Goal: Information Seeking & Learning: Learn about a topic

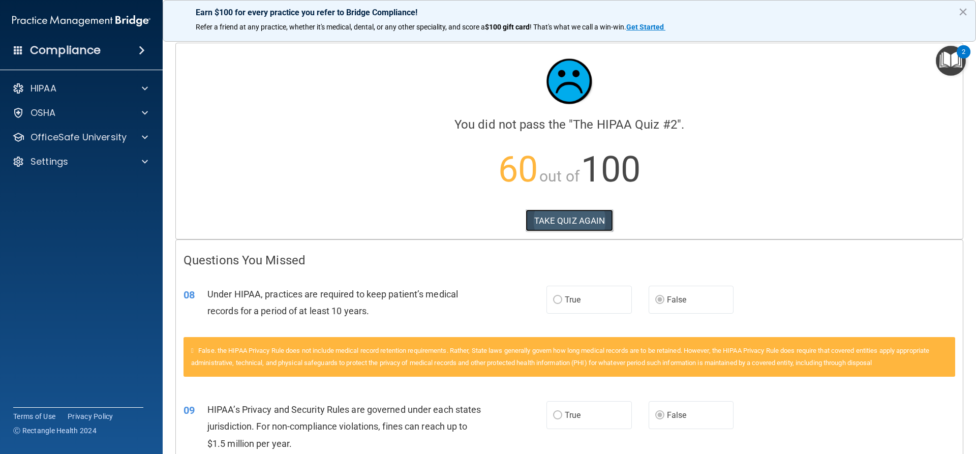
click at [593, 213] on button "TAKE QUIZ AGAIN" at bounding box center [570, 220] width 88 height 22
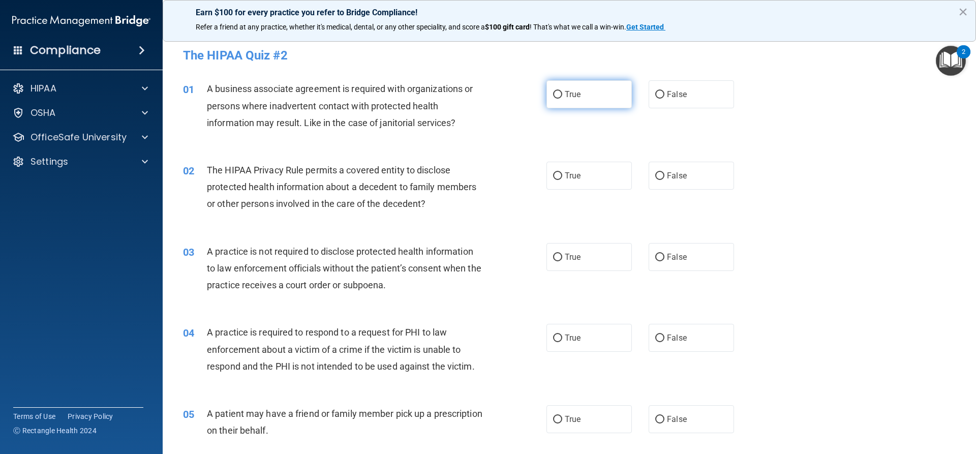
click at [557, 96] on input "True" at bounding box center [557, 95] width 9 height 8
radio input "true"
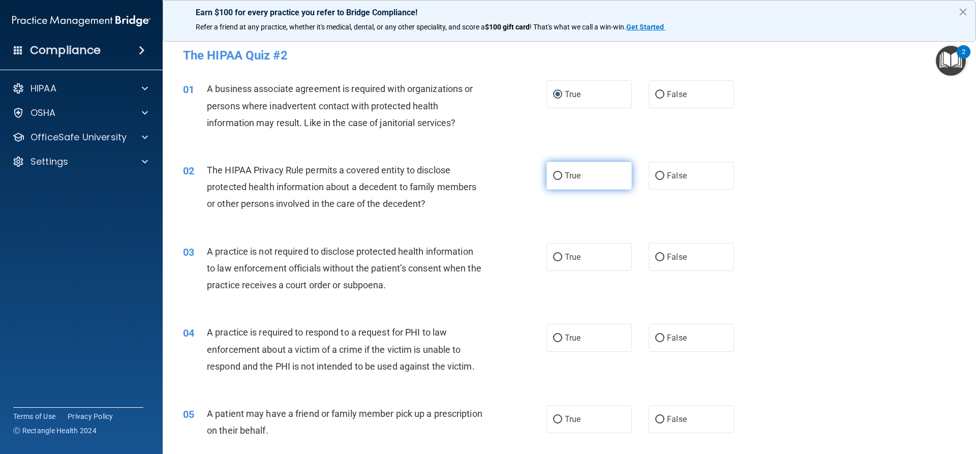
click at [554, 176] on input "True" at bounding box center [557, 176] width 9 height 8
radio input "true"
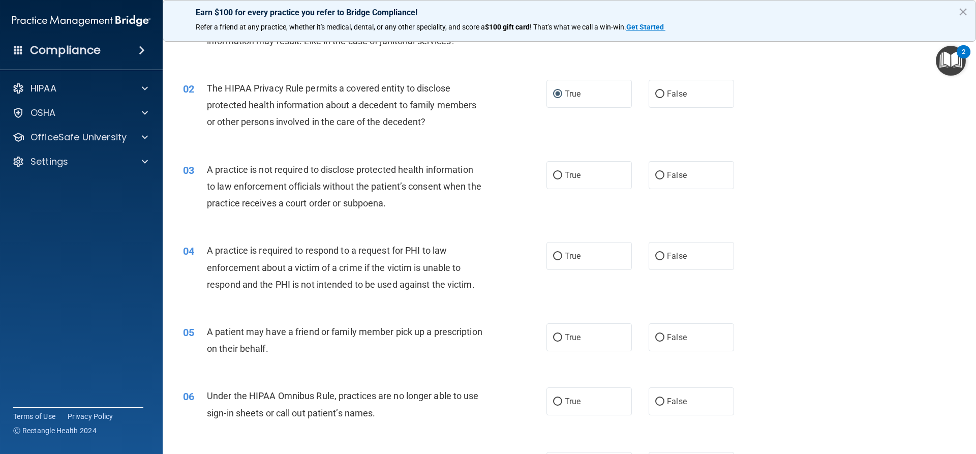
scroll to position [102, 0]
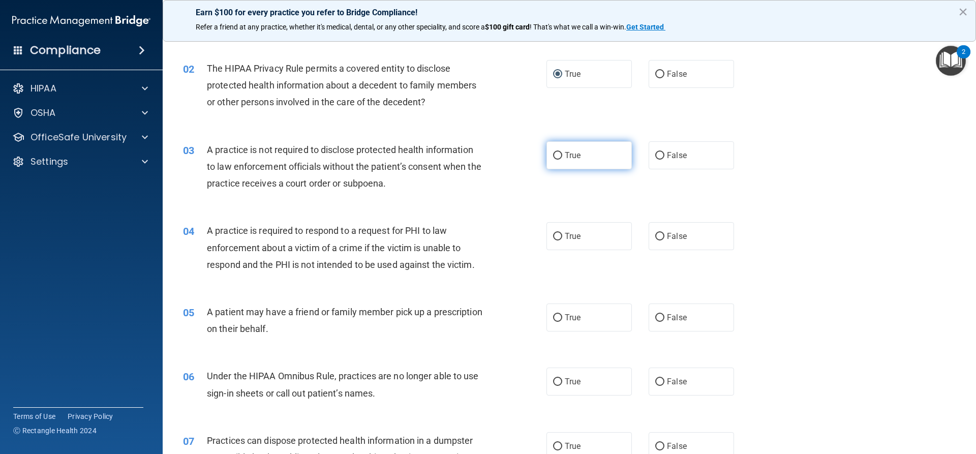
click at [553, 152] on input "True" at bounding box center [557, 156] width 9 height 8
radio input "true"
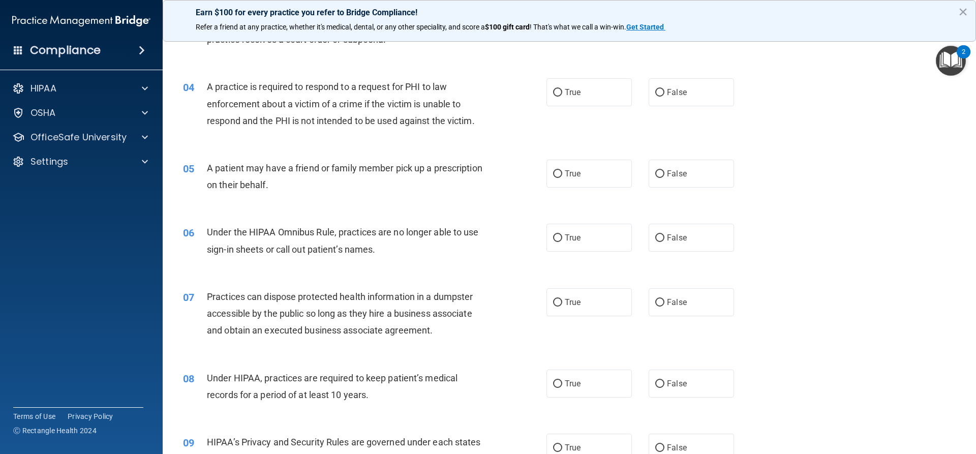
scroll to position [254, 0]
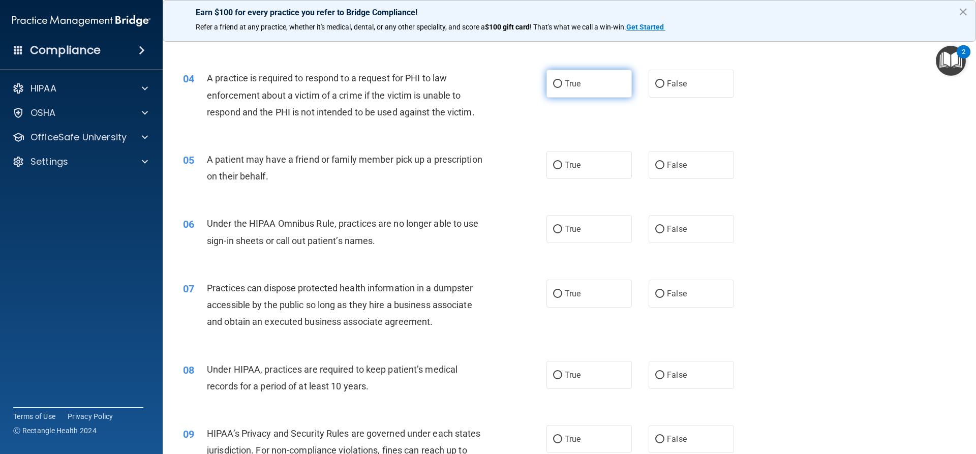
click at [557, 85] on input "True" at bounding box center [557, 84] width 9 height 8
radio input "true"
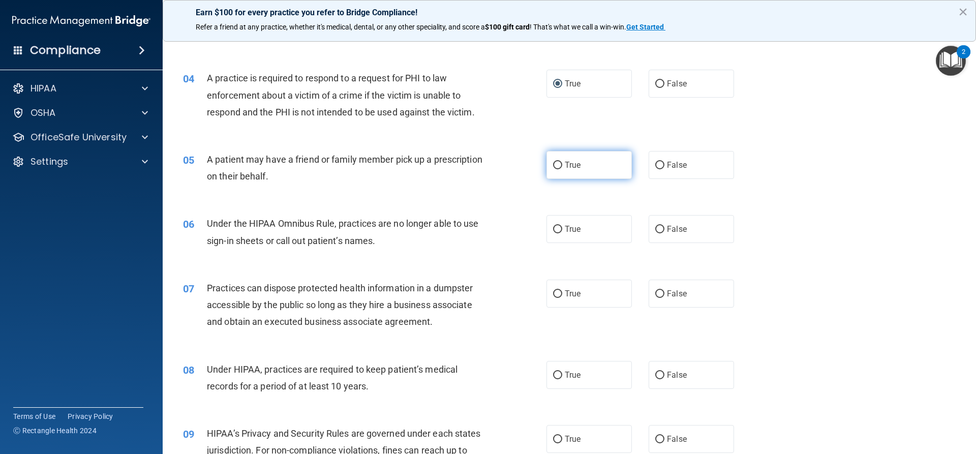
click at [558, 169] on input "True" at bounding box center [557, 166] width 9 height 8
radio input "true"
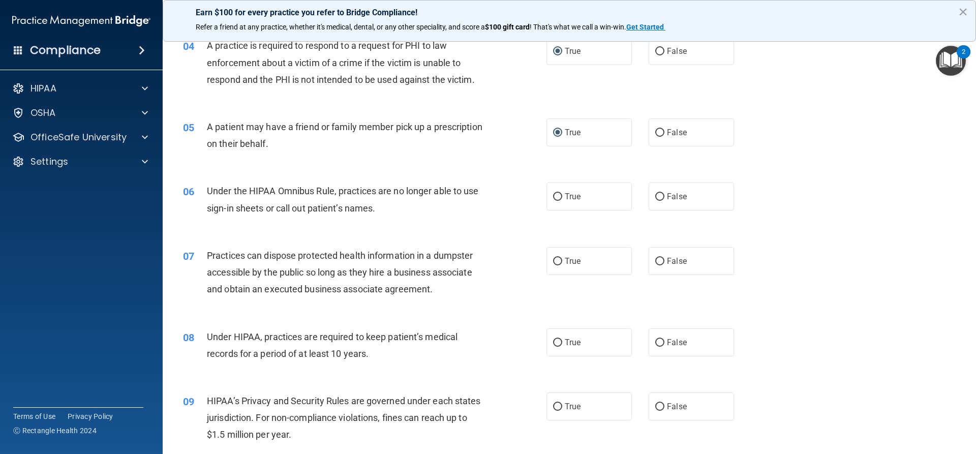
scroll to position [305, 0]
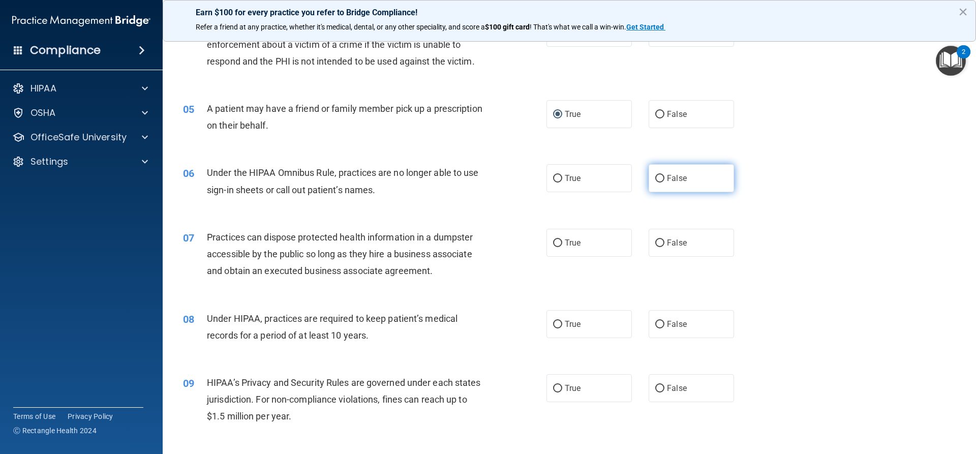
click at [655, 178] on input "False" at bounding box center [659, 179] width 9 height 8
radio input "true"
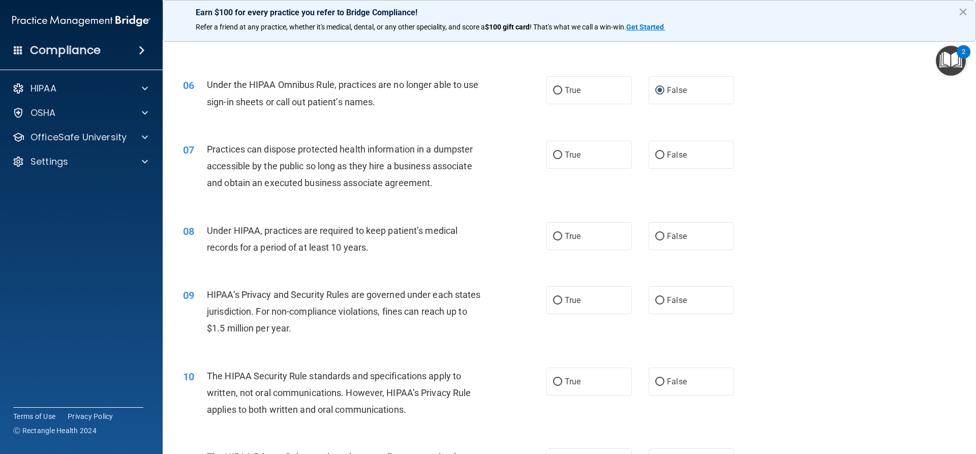
scroll to position [407, 0]
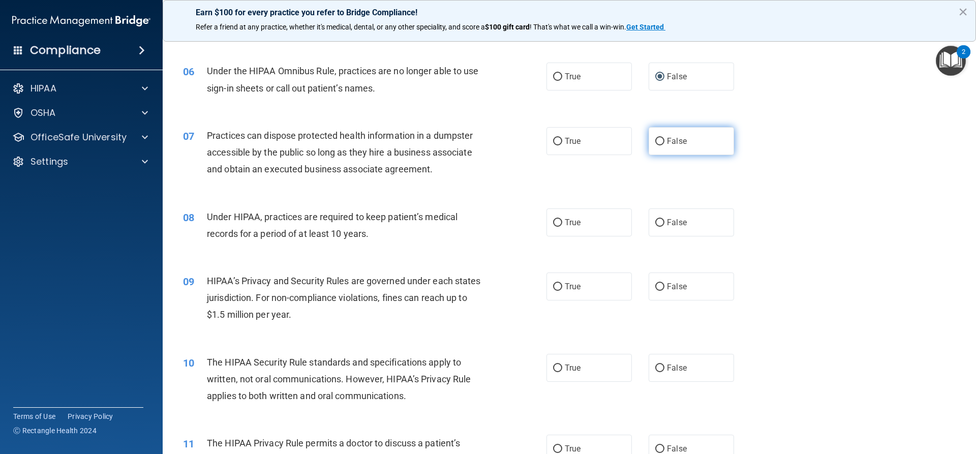
click at [656, 141] on input "False" at bounding box center [659, 142] width 9 height 8
radio input "true"
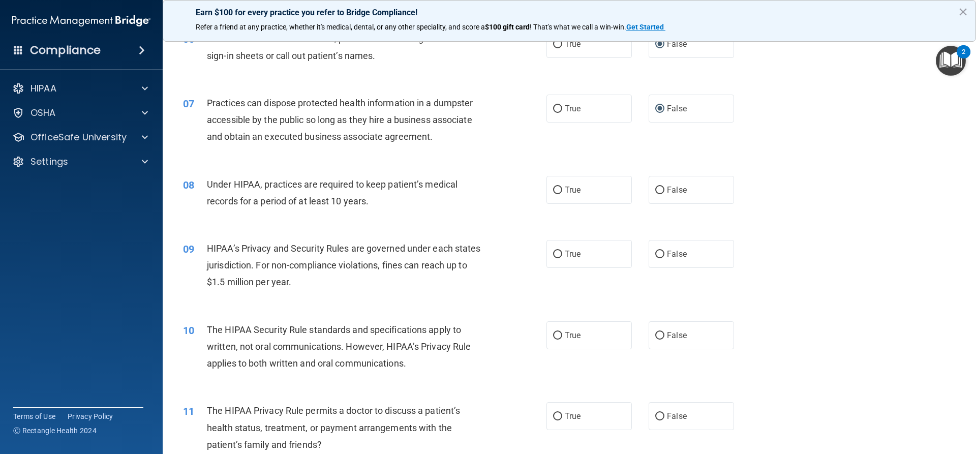
scroll to position [457, 0]
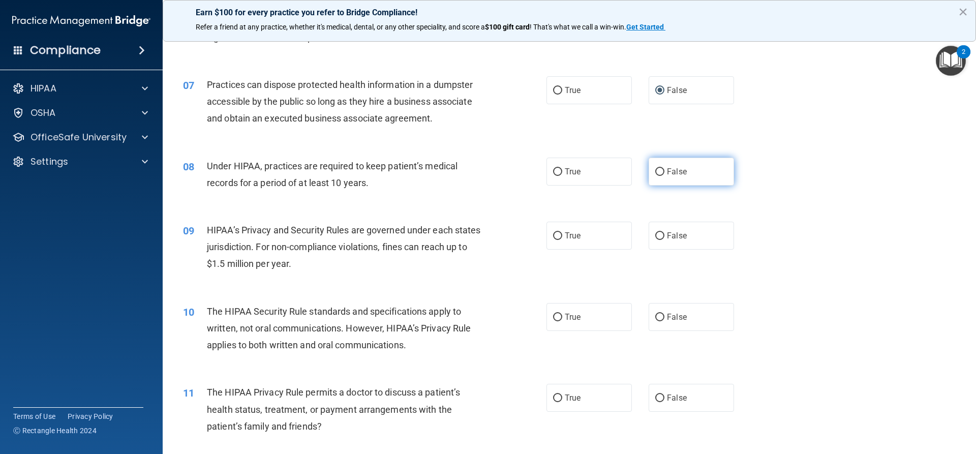
click at [667, 173] on span "False" at bounding box center [677, 172] width 20 height 10
click at [664, 173] on input "False" at bounding box center [659, 172] width 9 height 8
radio input "true"
click at [655, 233] on input "False" at bounding box center [659, 236] width 9 height 8
radio input "true"
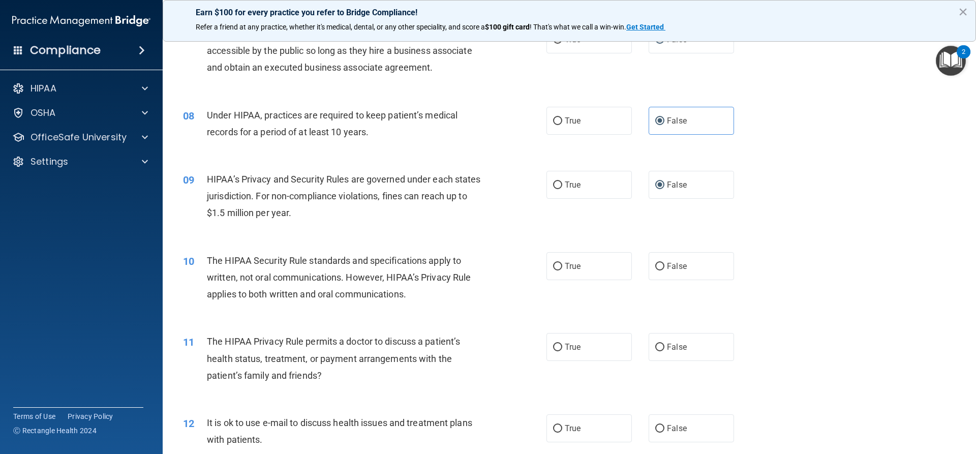
scroll to position [559, 0]
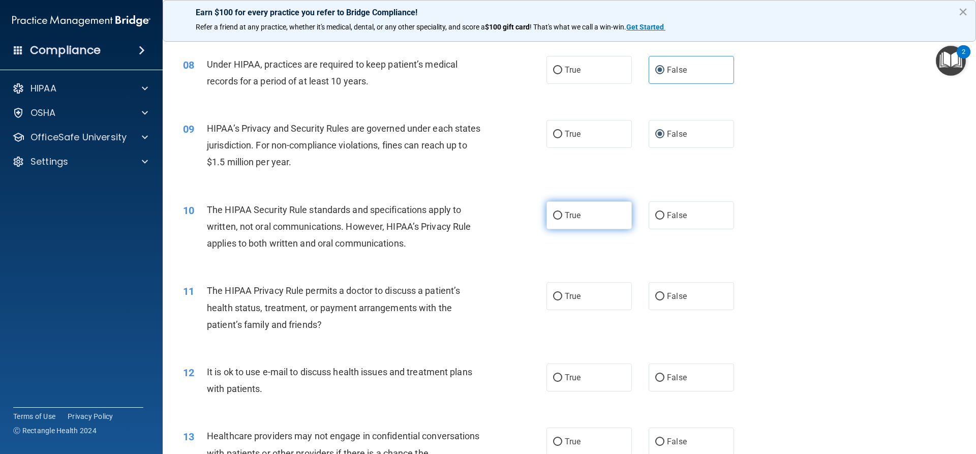
click at [556, 214] on input "True" at bounding box center [557, 216] width 9 height 8
radio input "true"
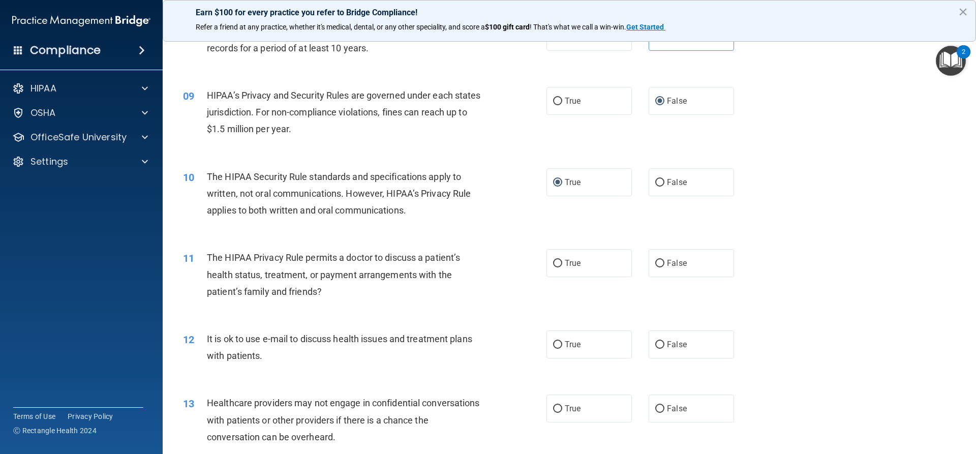
scroll to position [661, 0]
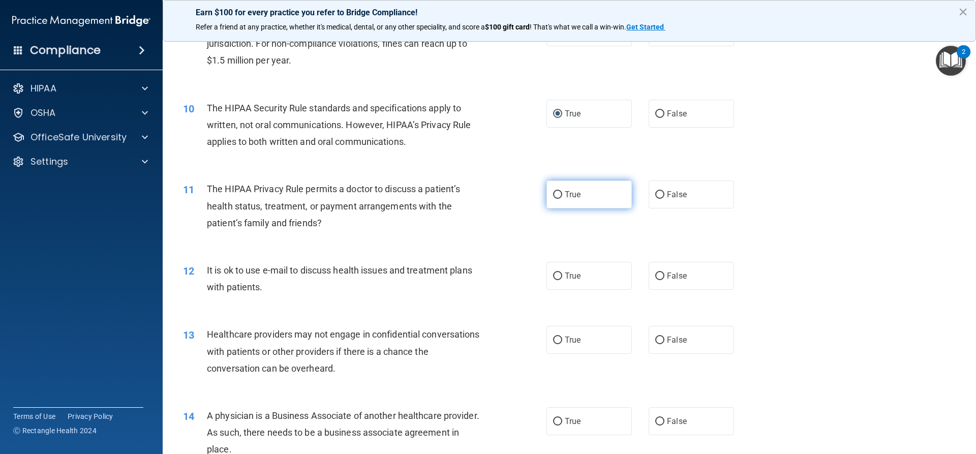
click at [555, 193] on input "True" at bounding box center [557, 195] width 9 height 8
radio input "true"
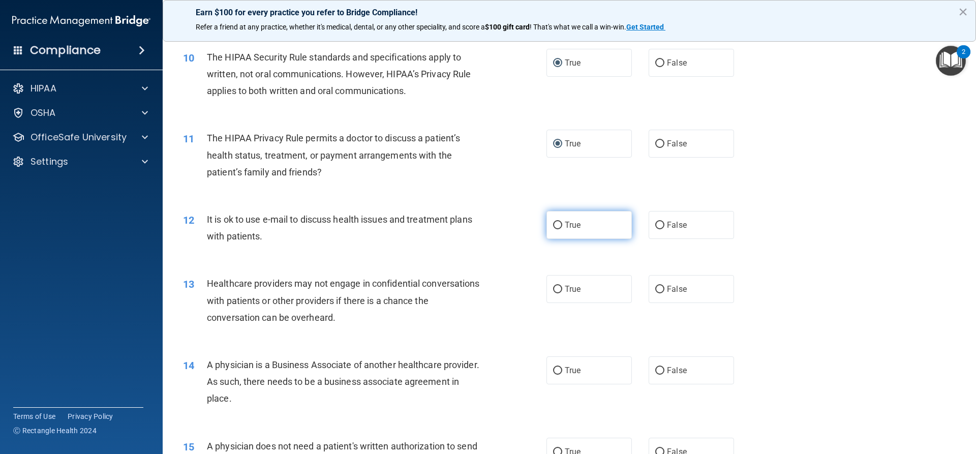
click at [556, 225] on input "True" at bounding box center [557, 226] width 9 height 8
radio input "true"
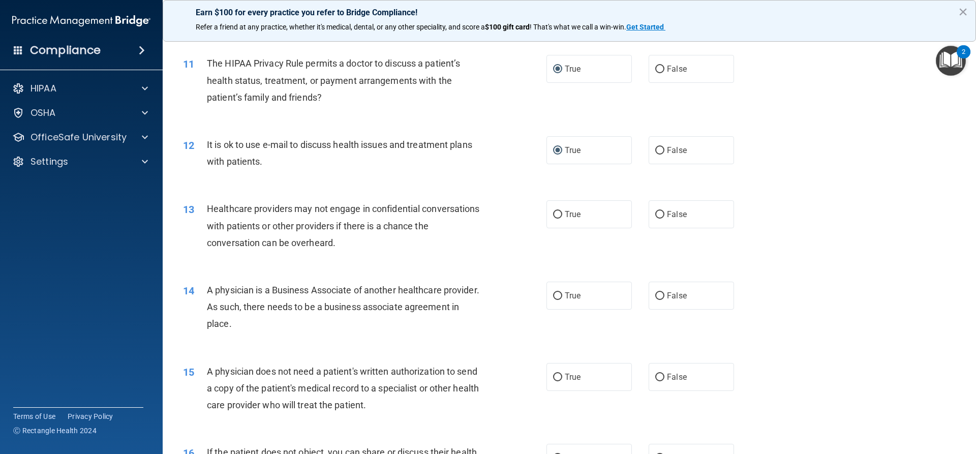
scroll to position [813, 0]
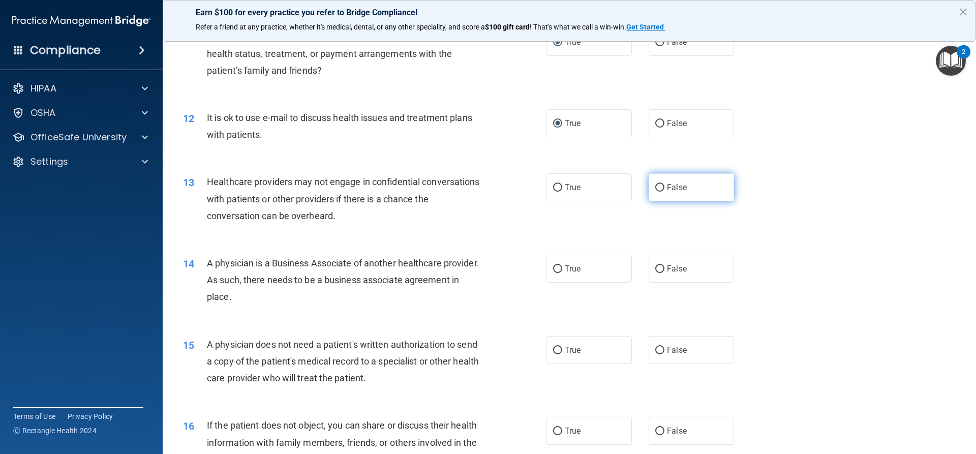
click at [657, 187] on input "False" at bounding box center [659, 188] width 9 height 8
radio input "true"
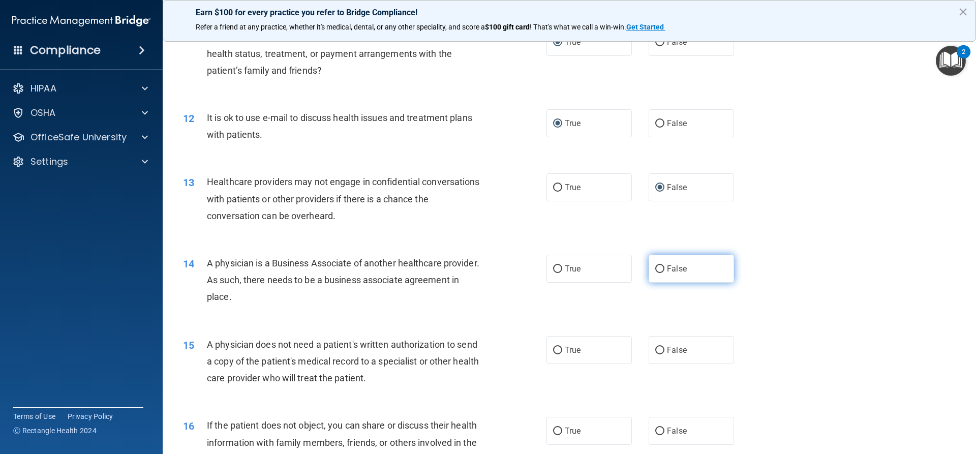
click at [655, 269] on input "False" at bounding box center [659, 269] width 9 height 8
radio input "true"
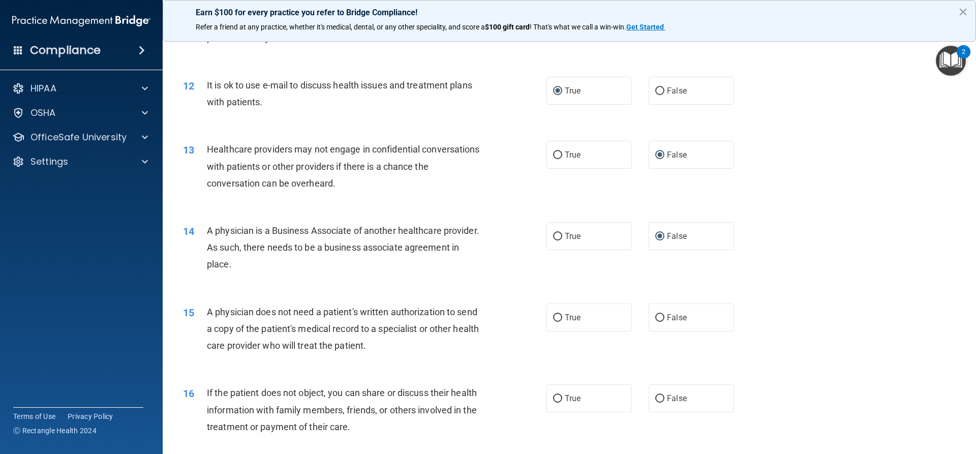
scroll to position [864, 0]
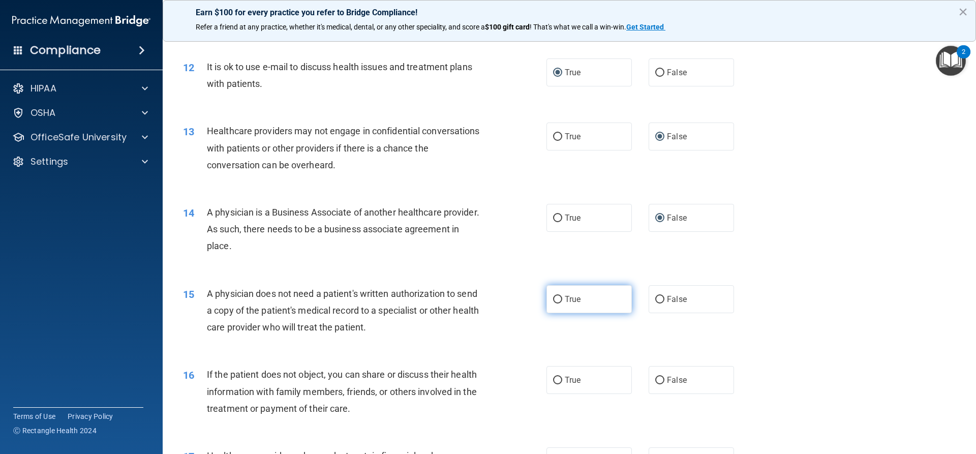
click at [557, 299] on input "True" at bounding box center [557, 300] width 9 height 8
radio input "true"
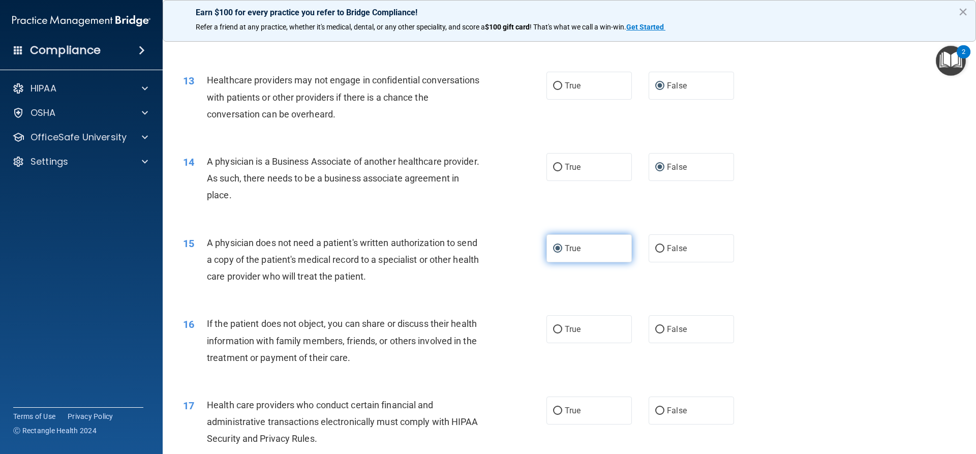
scroll to position [966, 0]
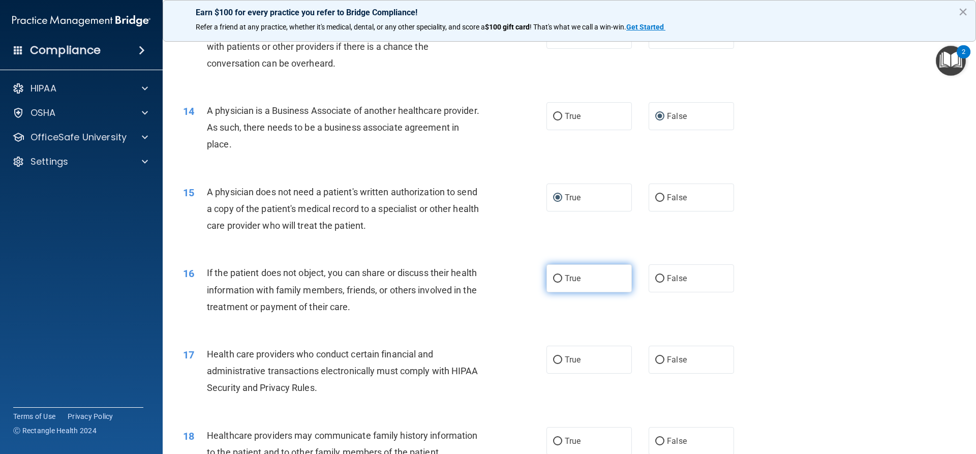
click at [553, 278] on input "True" at bounding box center [557, 279] width 9 height 8
radio input "true"
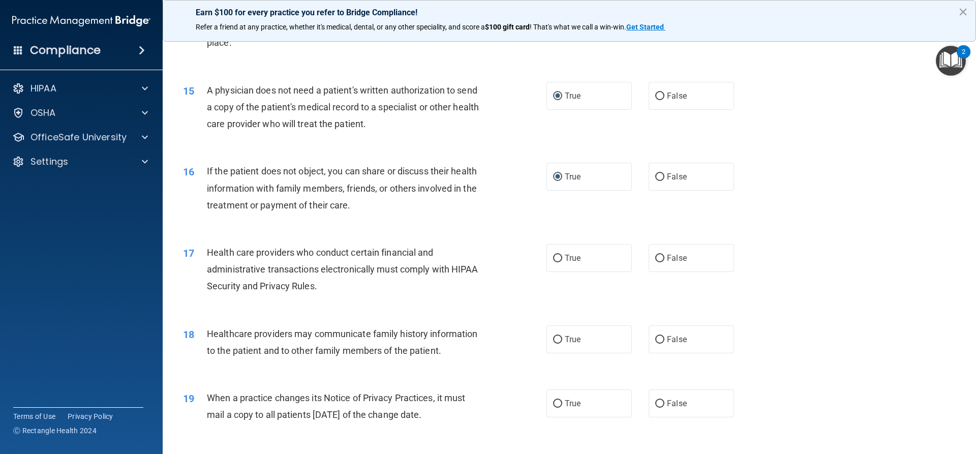
scroll to position [1118, 0]
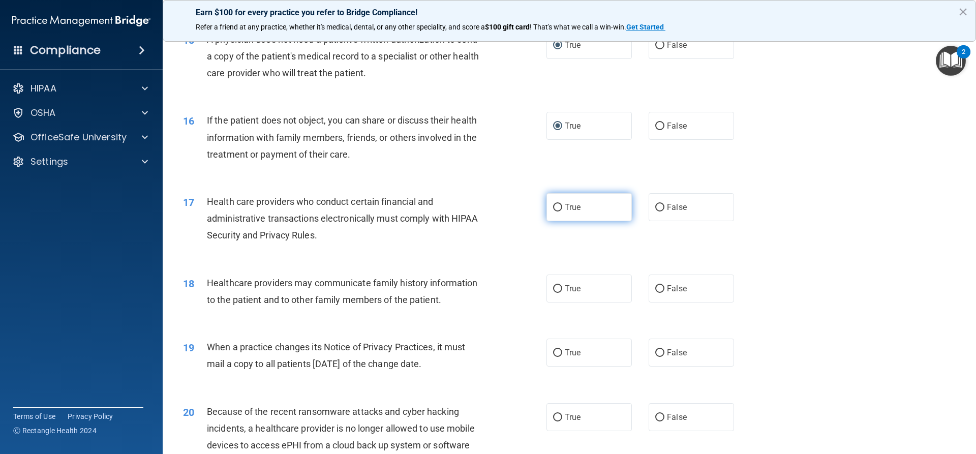
click at [554, 211] on input "True" at bounding box center [557, 208] width 9 height 8
radio input "true"
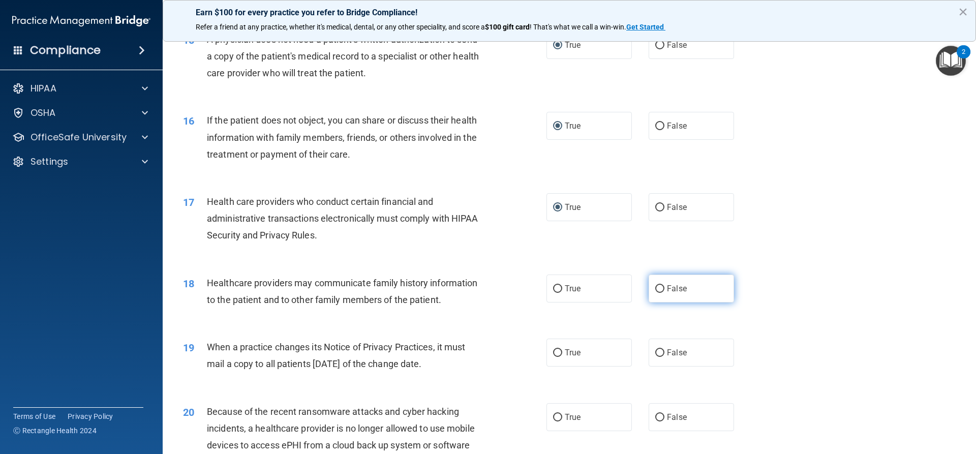
click at [658, 291] on input "False" at bounding box center [659, 289] width 9 height 8
radio input "true"
click at [655, 351] on input "False" at bounding box center [659, 353] width 9 height 8
radio input "true"
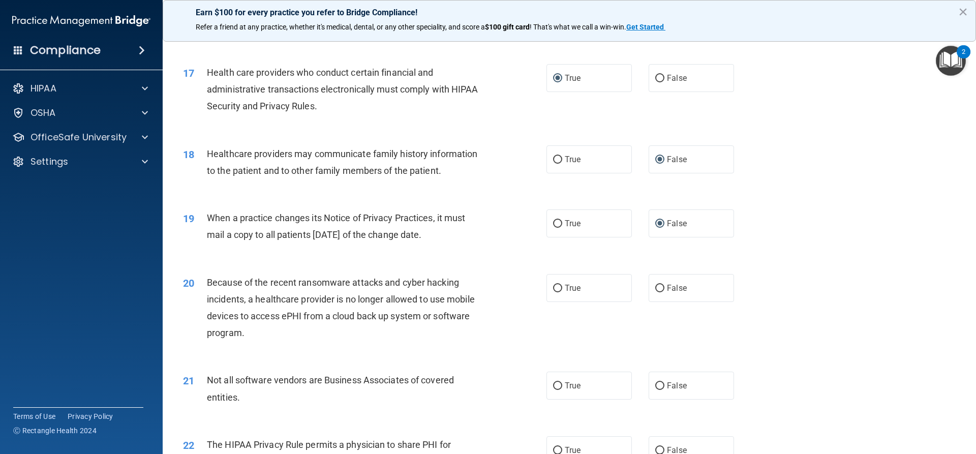
scroll to position [1271, 0]
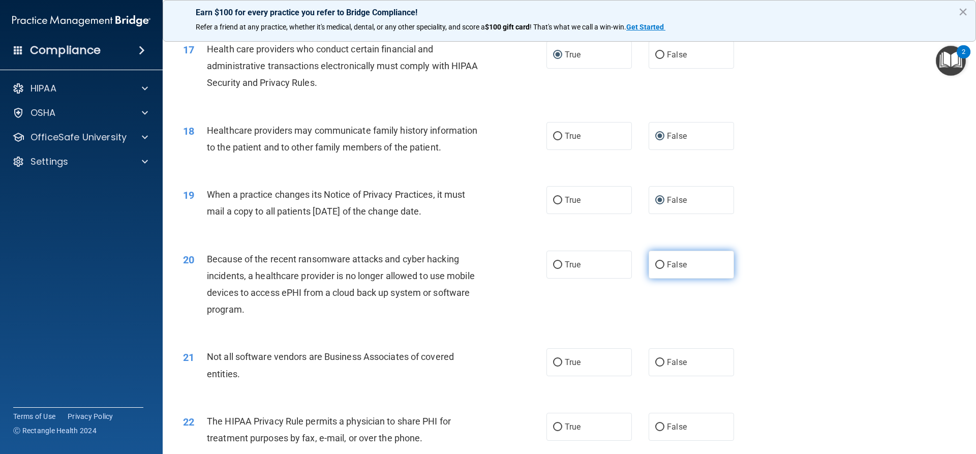
click at [655, 266] on input "False" at bounding box center [659, 265] width 9 height 8
radio input "true"
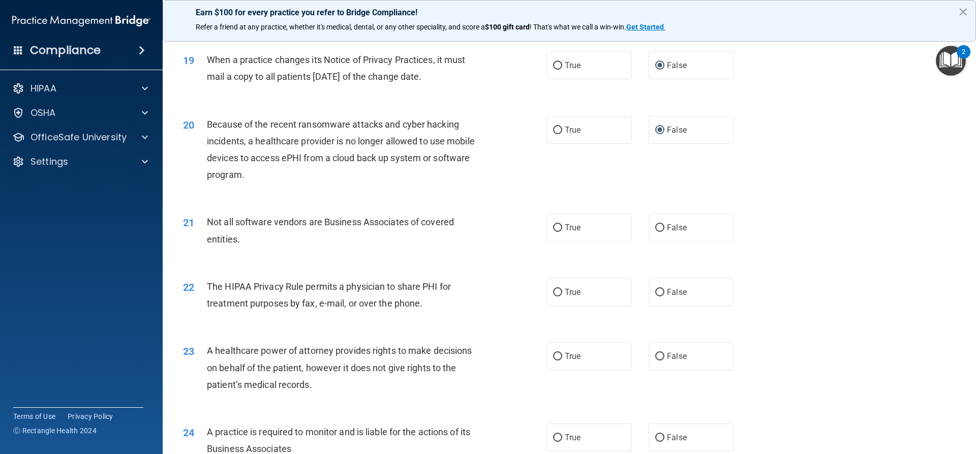
scroll to position [1423, 0]
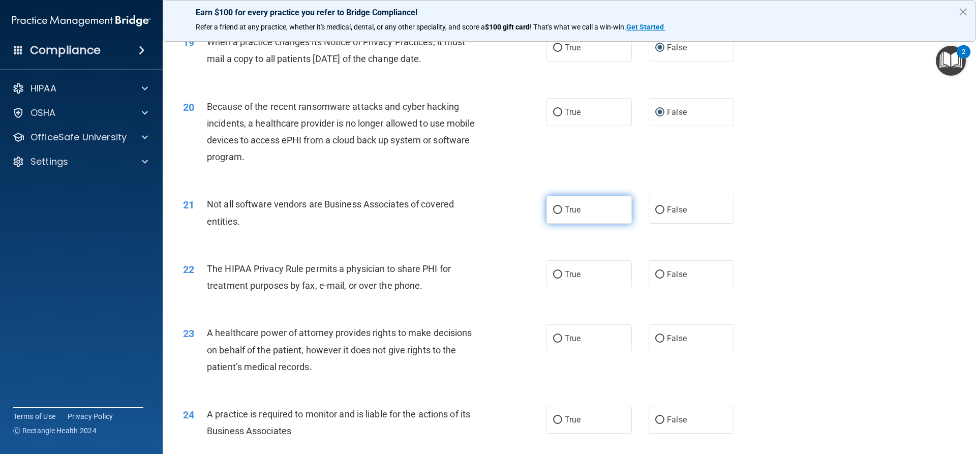
click at [553, 208] on input "True" at bounding box center [557, 210] width 9 height 8
radio input "true"
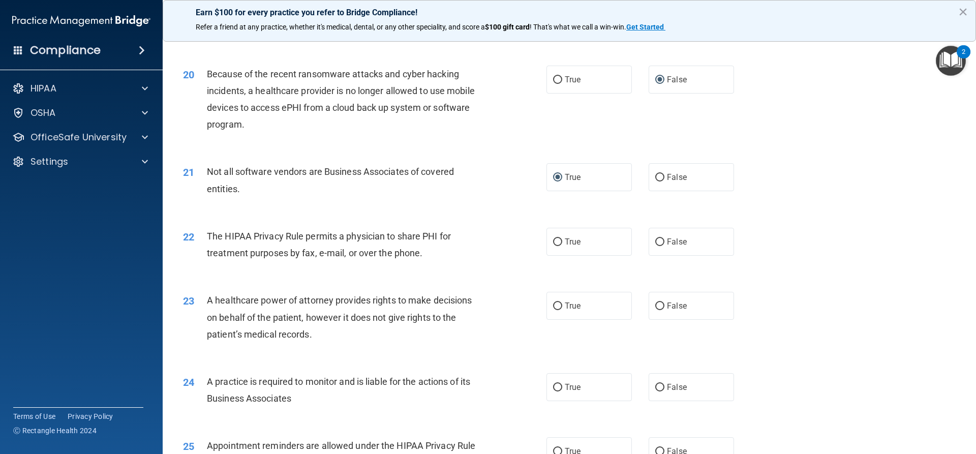
scroll to position [1474, 0]
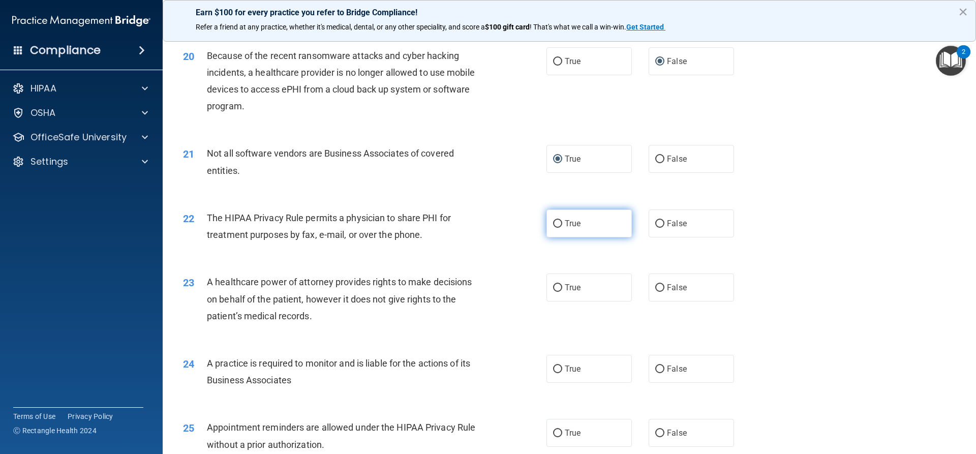
click at [556, 222] on input "True" at bounding box center [557, 224] width 9 height 8
radio input "true"
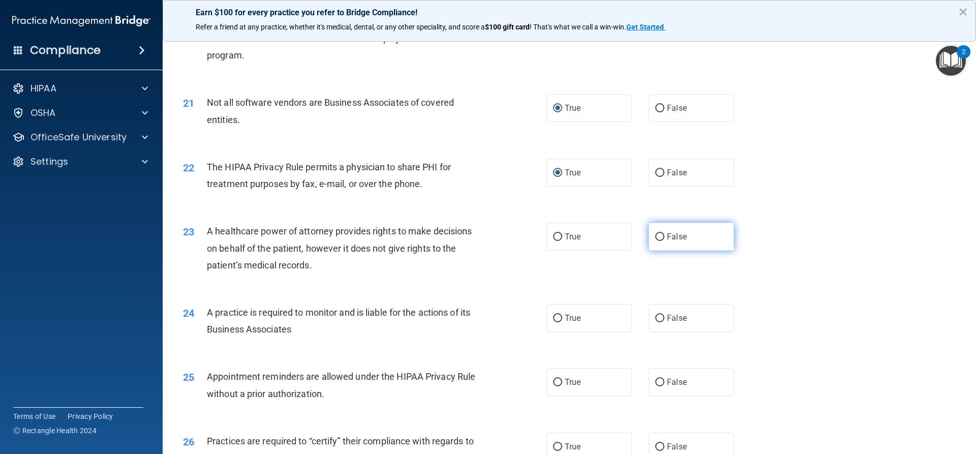
click at [657, 236] on input "False" at bounding box center [659, 237] width 9 height 8
radio input "true"
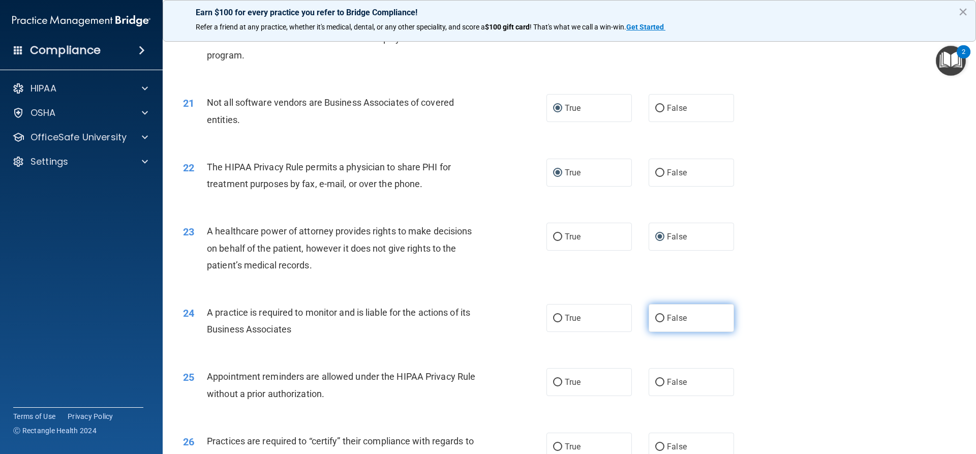
click at [655, 315] on input "False" at bounding box center [659, 319] width 9 height 8
radio input "true"
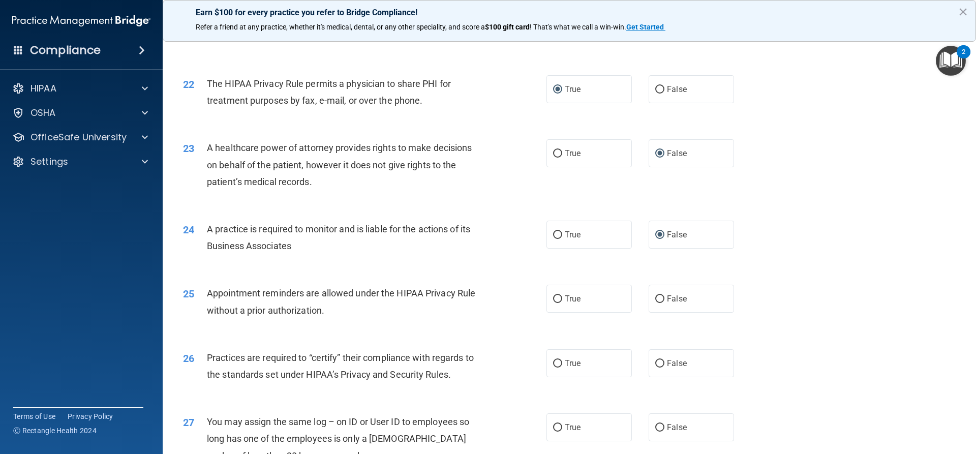
scroll to position [1626, 0]
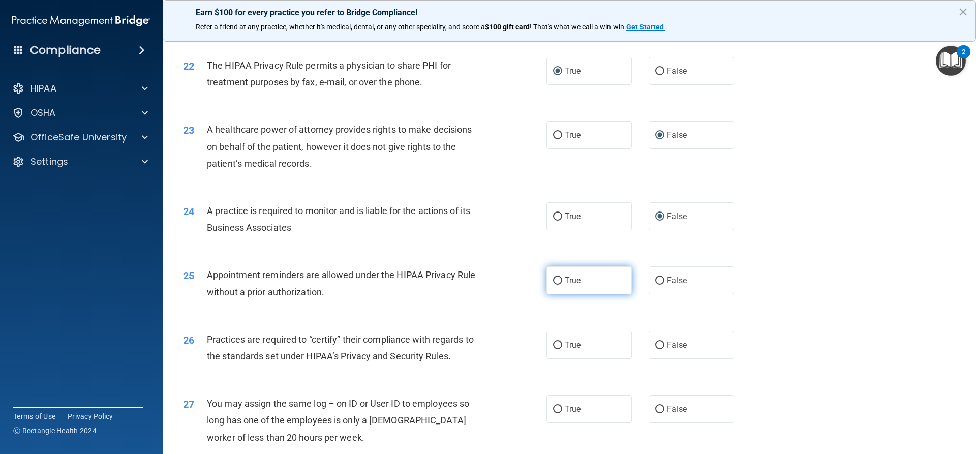
click at [555, 280] on input "True" at bounding box center [557, 281] width 9 height 8
radio input "true"
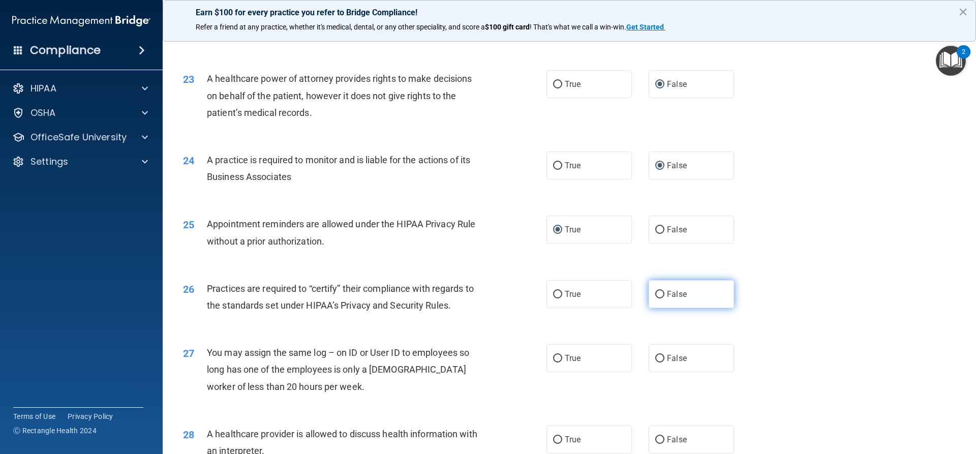
click at [655, 296] on input "False" at bounding box center [659, 295] width 9 height 8
radio input "true"
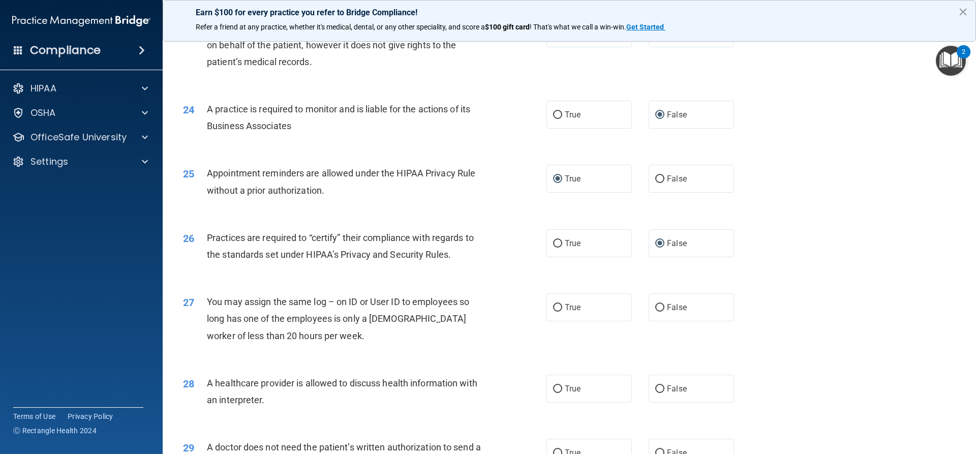
scroll to position [1779, 0]
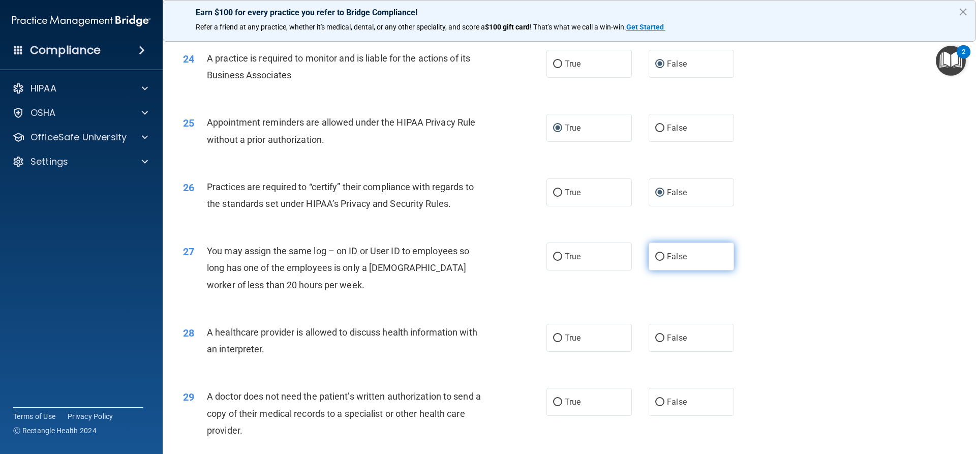
click at [659, 253] on input "False" at bounding box center [659, 257] width 9 height 8
radio input "true"
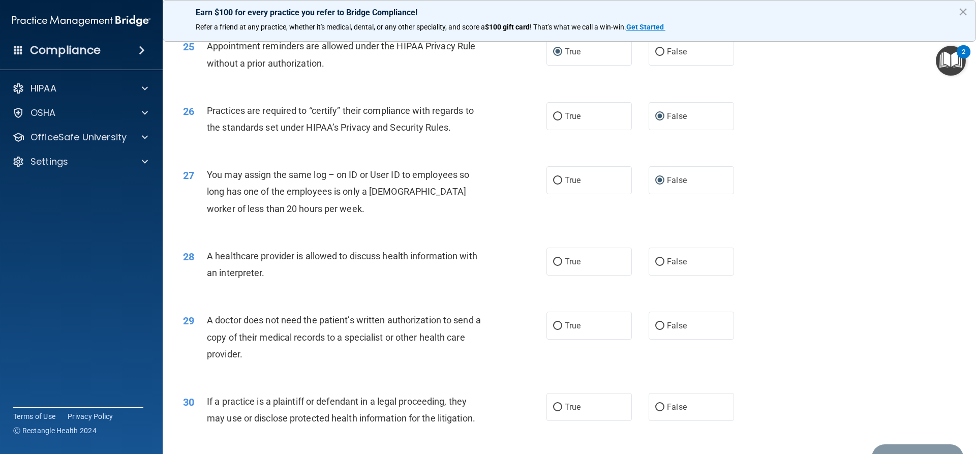
scroll to position [1880, 0]
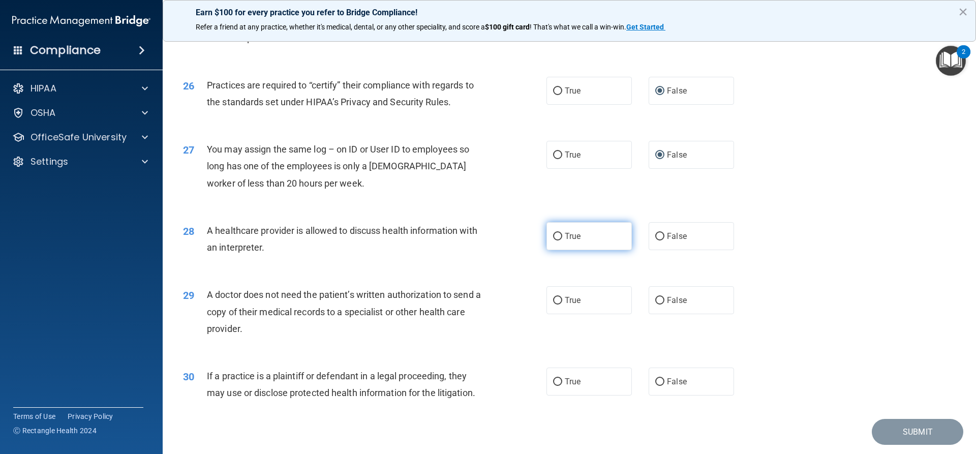
click at [555, 238] on input "True" at bounding box center [557, 237] width 9 height 8
radio input "true"
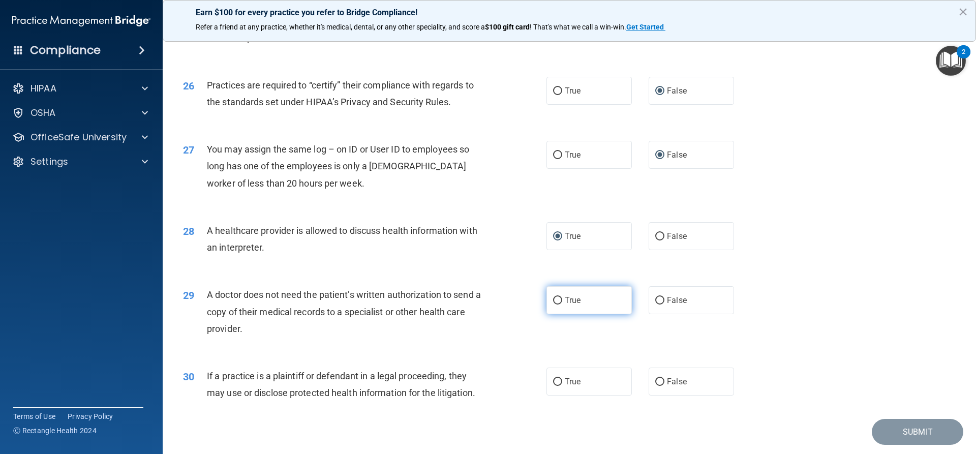
click at [557, 301] on input "True" at bounding box center [557, 301] width 9 height 8
radio input "true"
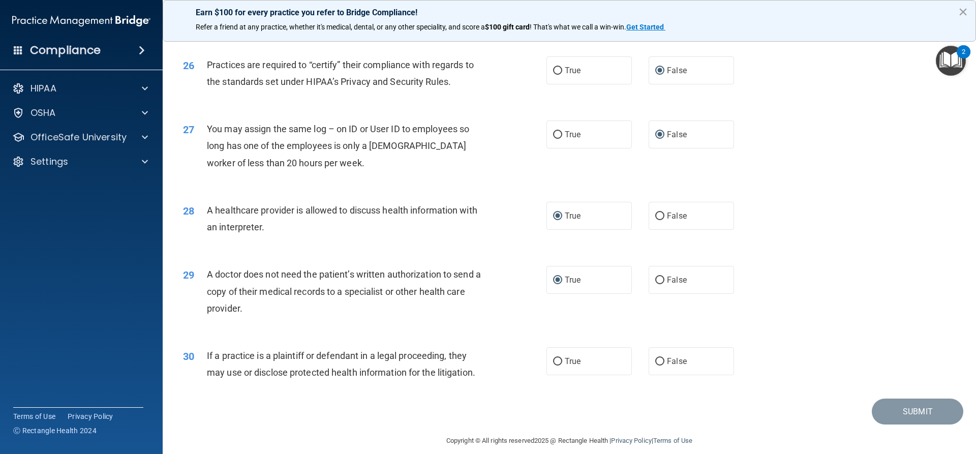
scroll to position [1912, 0]
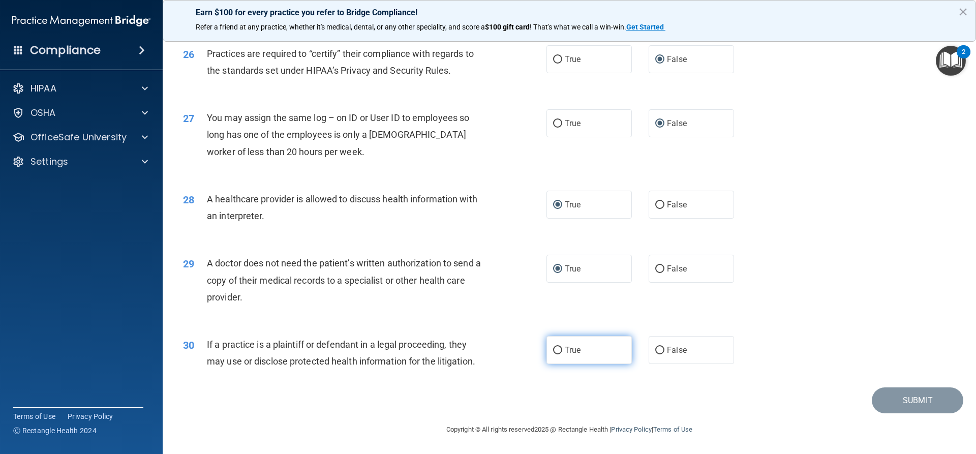
click at [558, 353] on input "True" at bounding box center [557, 351] width 9 height 8
radio input "true"
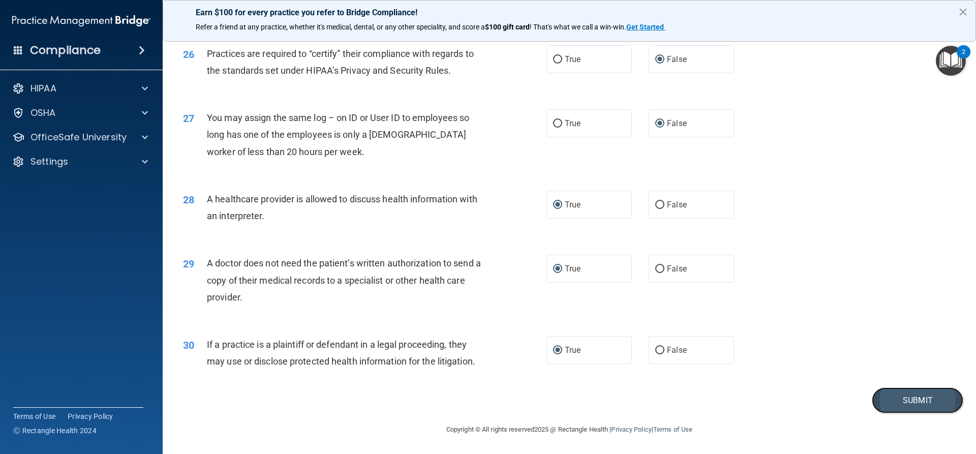
click at [916, 408] on button "Submit" at bounding box center [917, 400] width 91 height 26
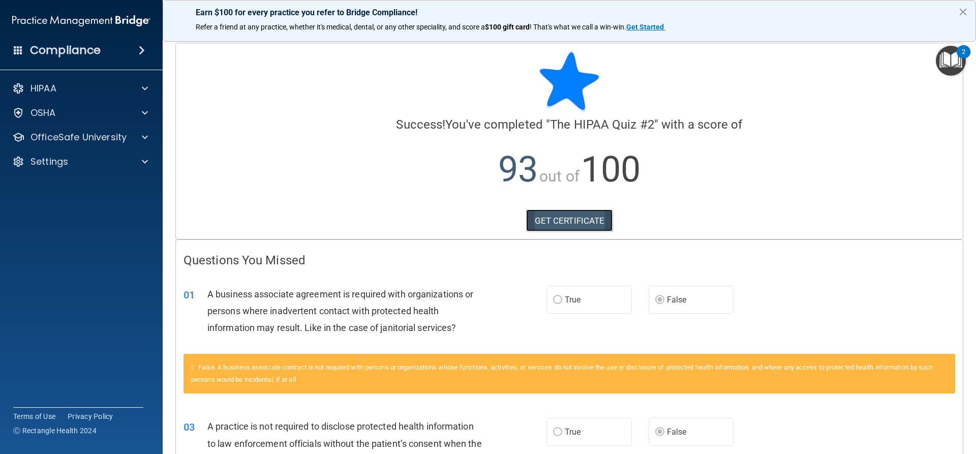
click at [544, 225] on link "GET CERTIFICATE" at bounding box center [569, 220] width 87 height 22
click at [107, 92] on div "HIPAA" at bounding box center [68, 88] width 126 height 12
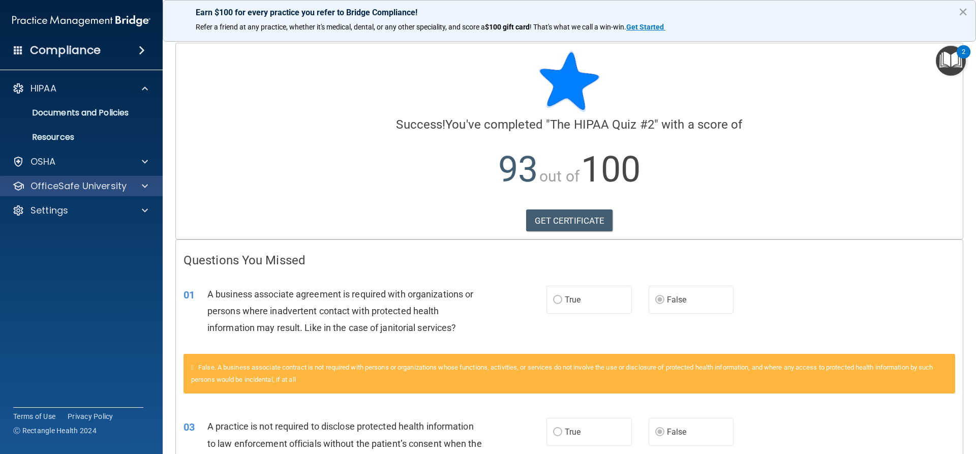
click at [103, 193] on div "OfficeSafe University" at bounding box center [81, 186] width 163 height 20
click at [120, 186] on p "OfficeSafe University" at bounding box center [78, 186] width 96 height 12
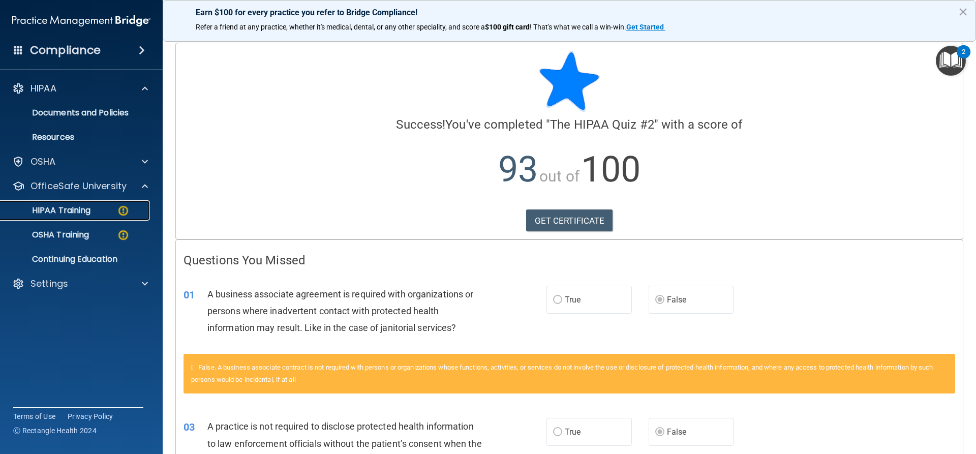
click at [111, 208] on div "HIPAA Training" at bounding box center [76, 210] width 139 height 10
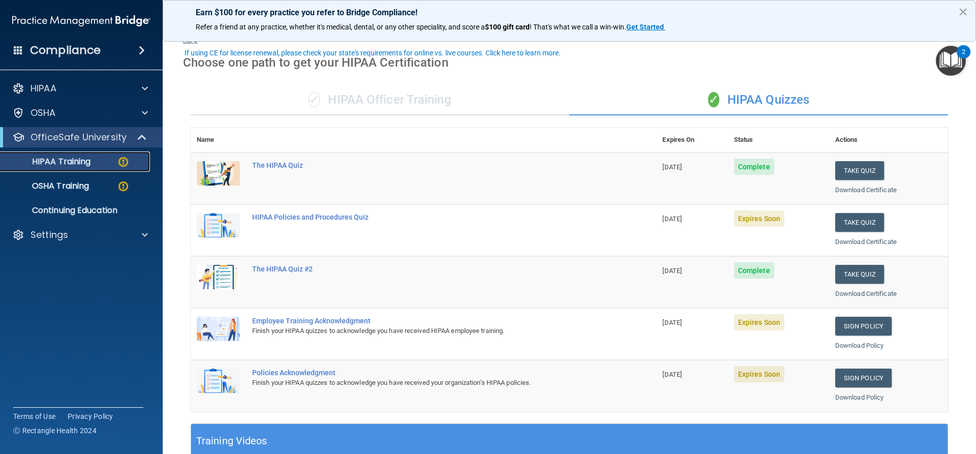
scroll to position [51, 0]
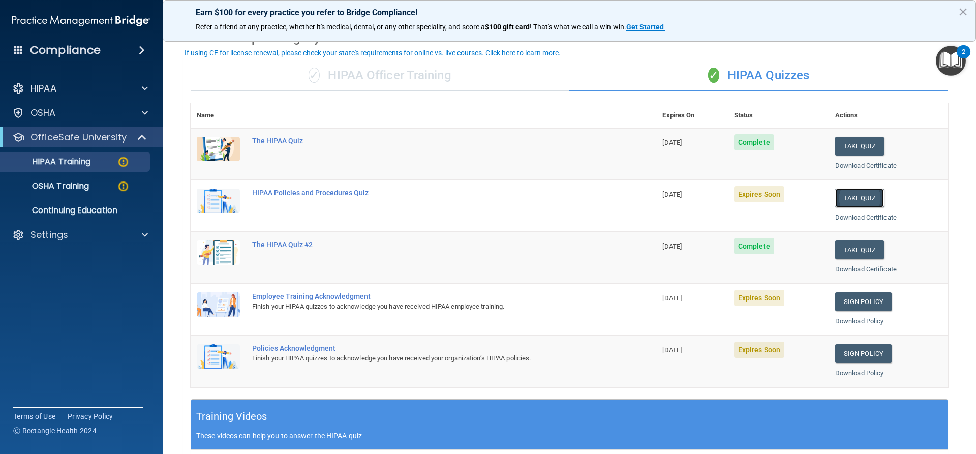
click at [854, 201] on button "Take Quiz" at bounding box center [859, 198] width 49 height 19
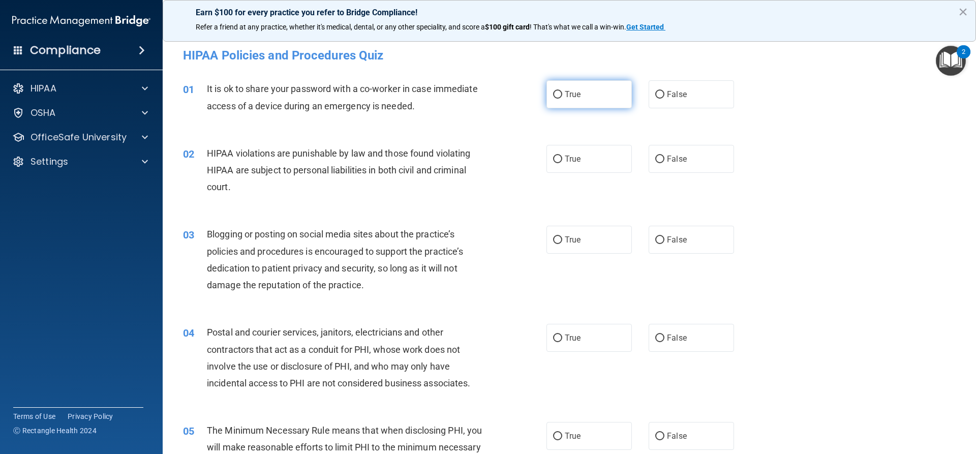
click at [574, 98] on span "True" at bounding box center [573, 94] width 16 height 10
click at [562, 98] on input "True" at bounding box center [557, 95] width 9 height 8
radio input "true"
click at [557, 156] on input "True" at bounding box center [557, 160] width 9 height 8
radio input "true"
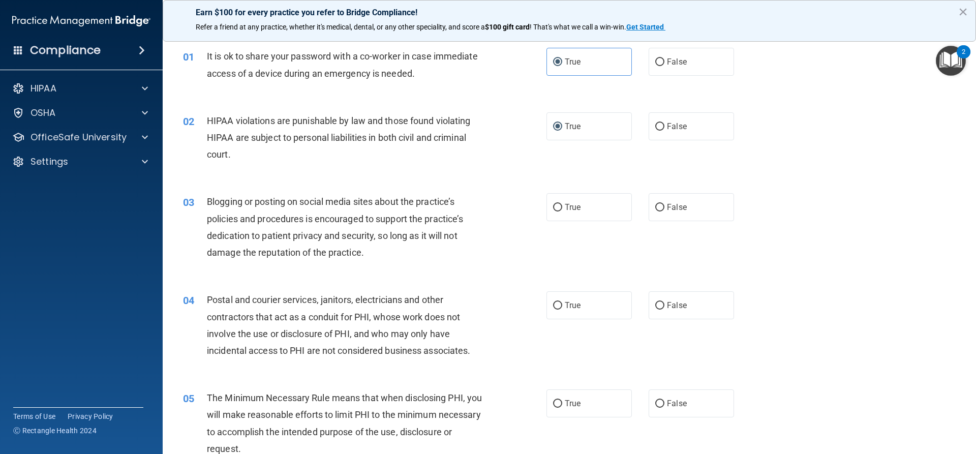
scroll to position [51, 0]
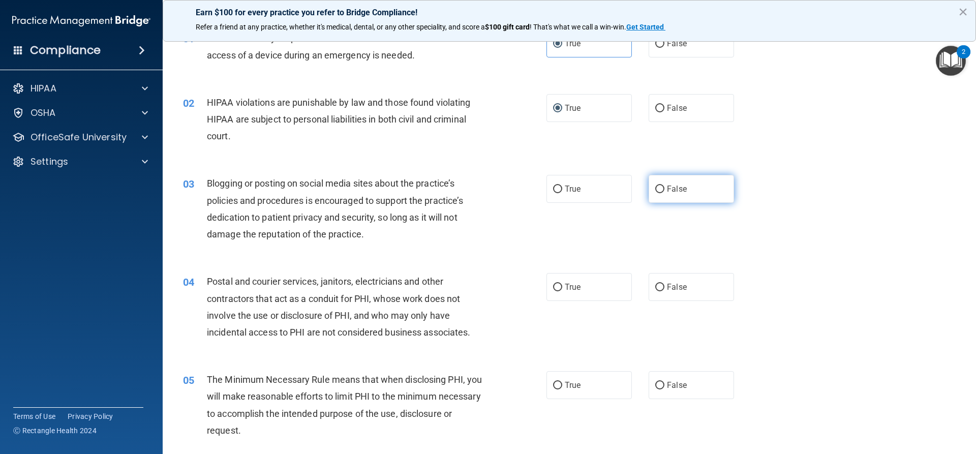
click at [655, 190] on input "False" at bounding box center [659, 190] width 9 height 8
radio input "true"
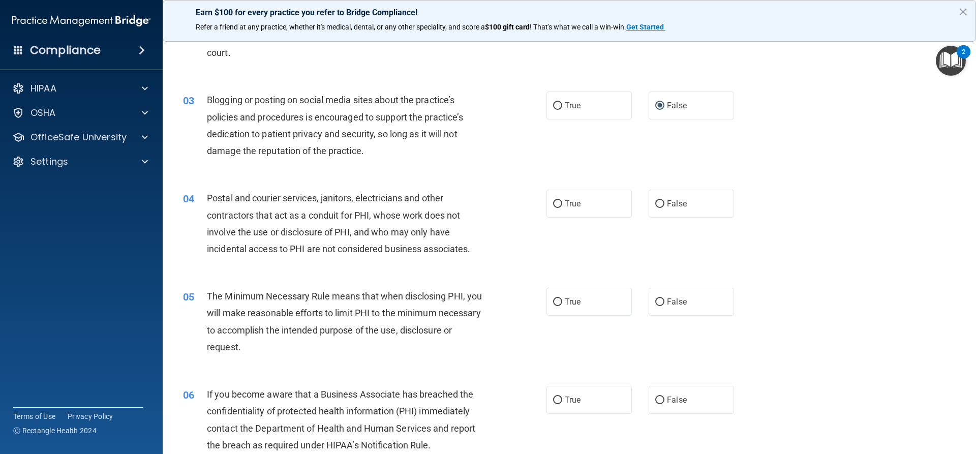
scroll to position [152, 0]
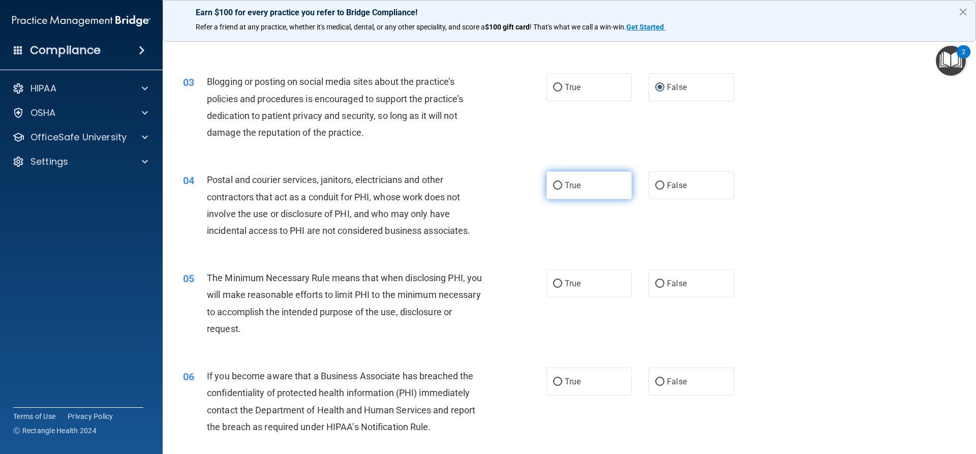
drag, startPoint x: 564, startPoint y: 181, endPoint x: 557, endPoint y: 184, distance: 7.7
click at [565, 182] on span "True" at bounding box center [573, 185] width 16 height 10
click at [562, 182] on input "True" at bounding box center [557, 186] width 9 height 8
radio input "true"
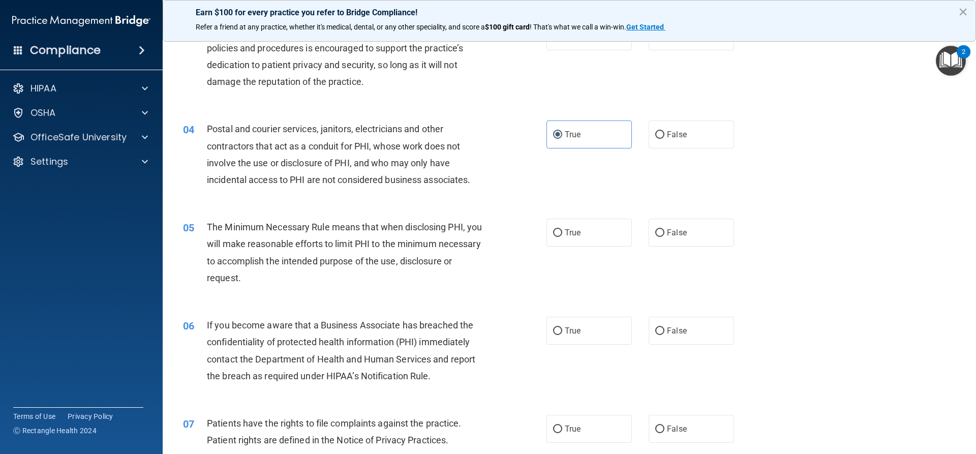
scroll to position [254, 0]
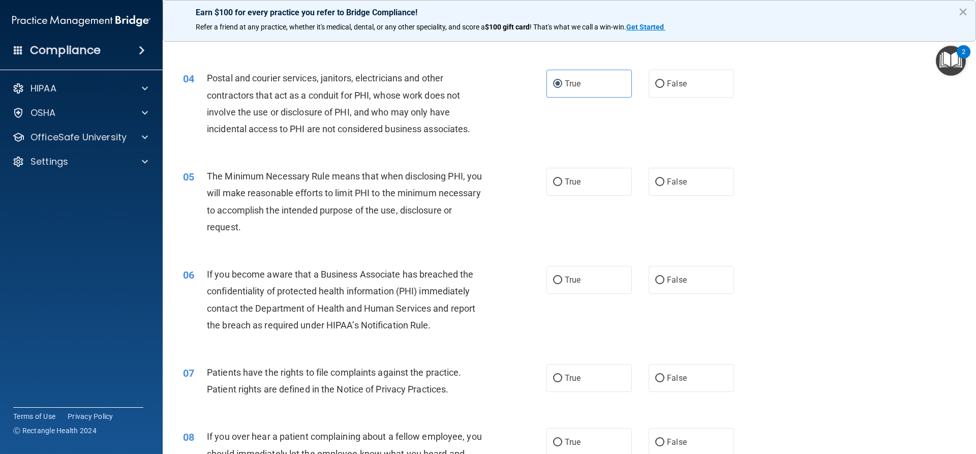
drag, startPoint x: 557, startPoint y: 181, endPoint x: 517, endPoint y: 195, distance: 41.3
click at [557, 181] on input "True" at bounding box center [557, 182] width 9 height 8
radio input "true"
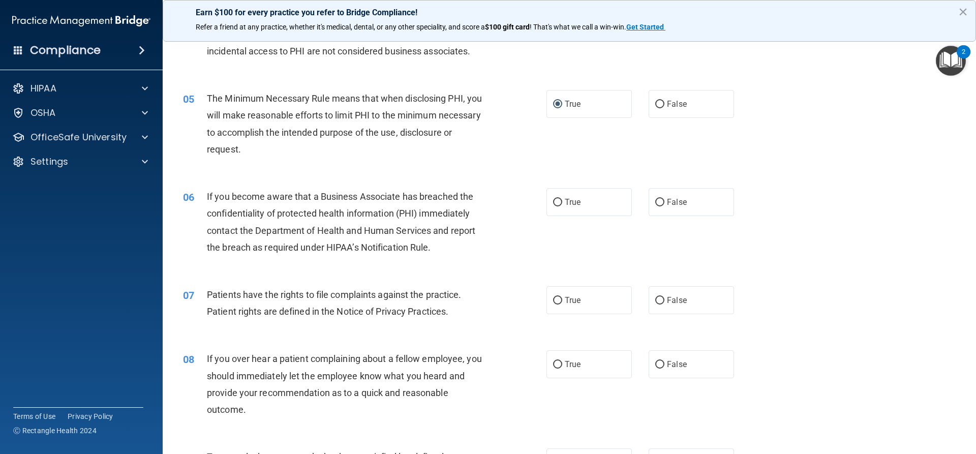
scroll to position [356, 0]
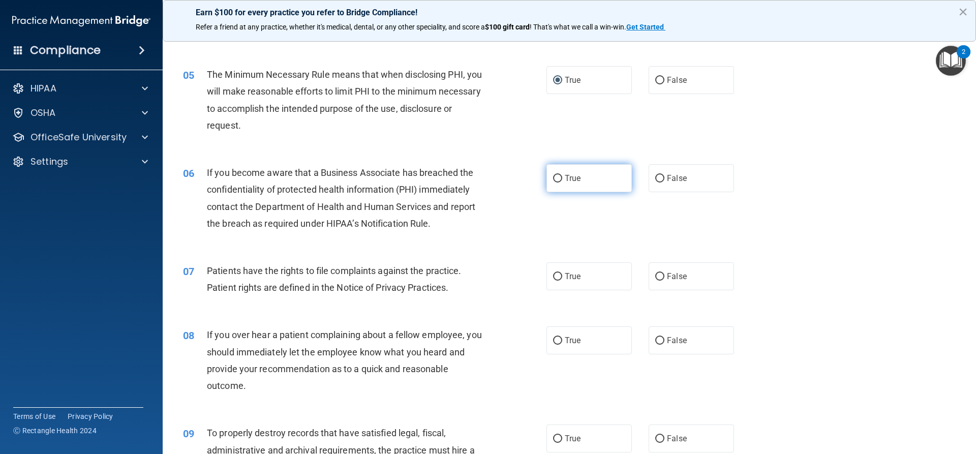
click at [553, 175] on input "True" at bounding box center [557, 179] width 9 height 8
radio input "true"
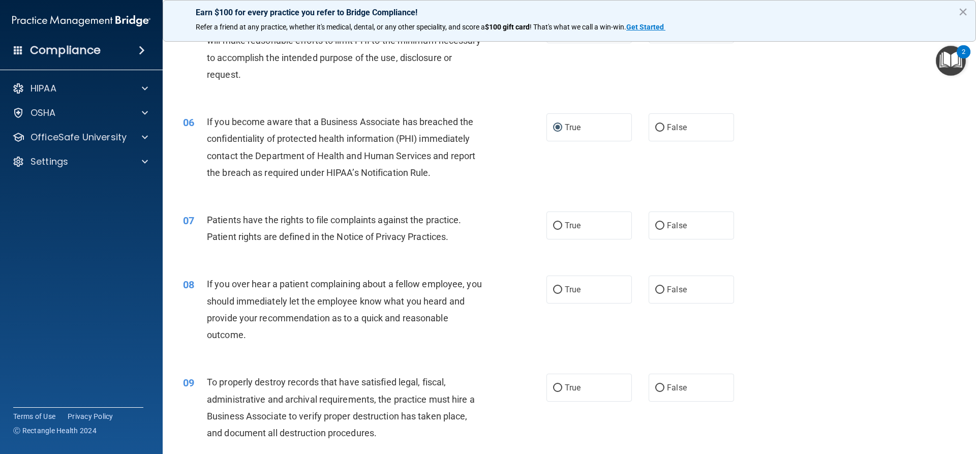
drag, startPoint x: 557, startPoint y: 225, endPoint x: 516, endPoint y: 233, distance: 41.9
click at [557, 226] on input "True" at bounding box center [557, 226] width 9 height 8
radio input "true"
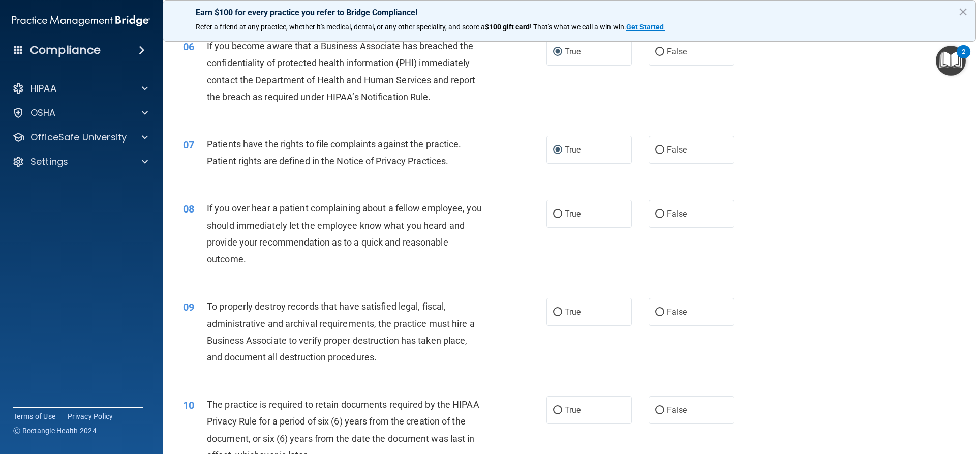
scroll to position [508, 0]
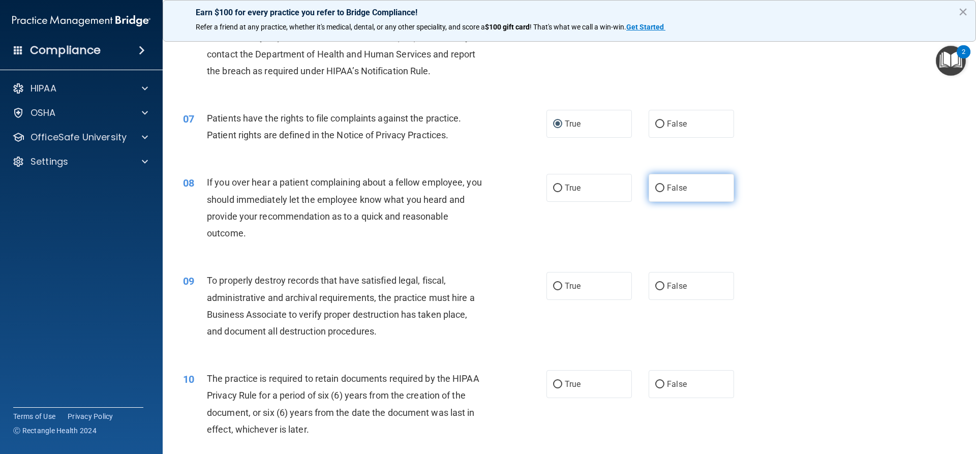
click at [658, 186] on input "False" at bounding box center [659, 188] width 9 height 8
radio input "true"
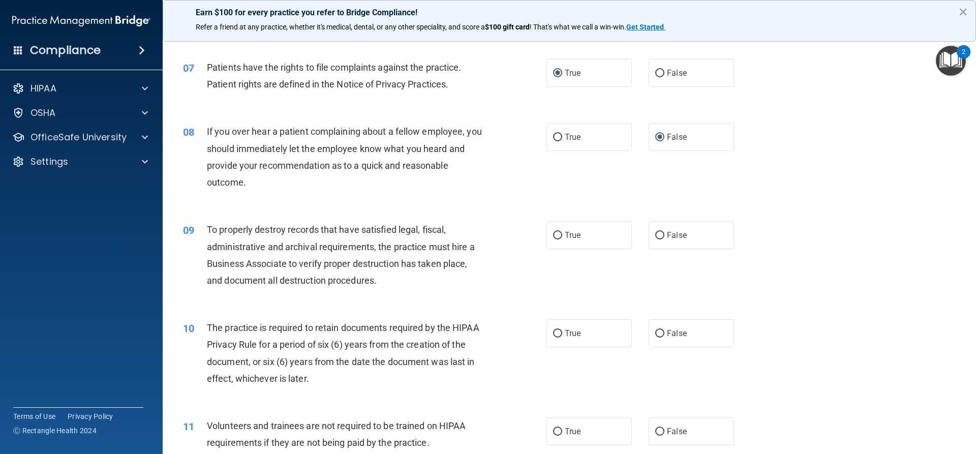
scroll to position [610, 0]
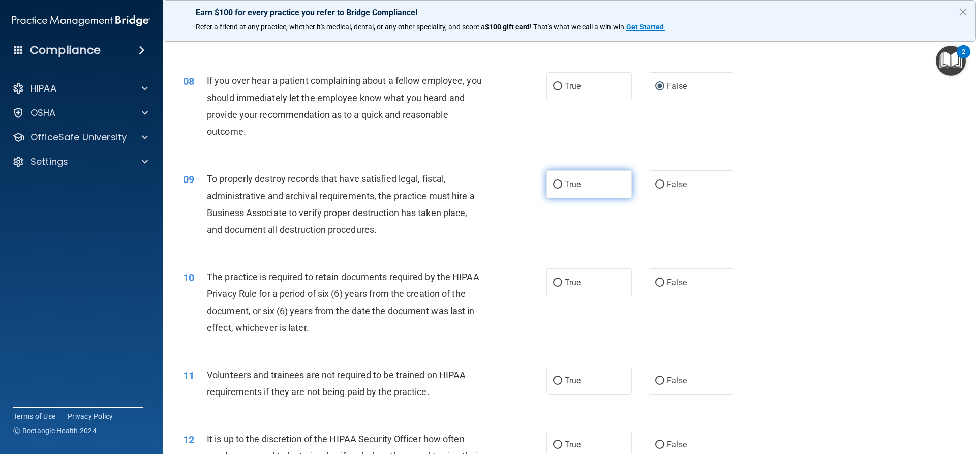
click at [553, 183] on input "True" at bounding box center [557, 185] width 9 height 8
radio input "true"
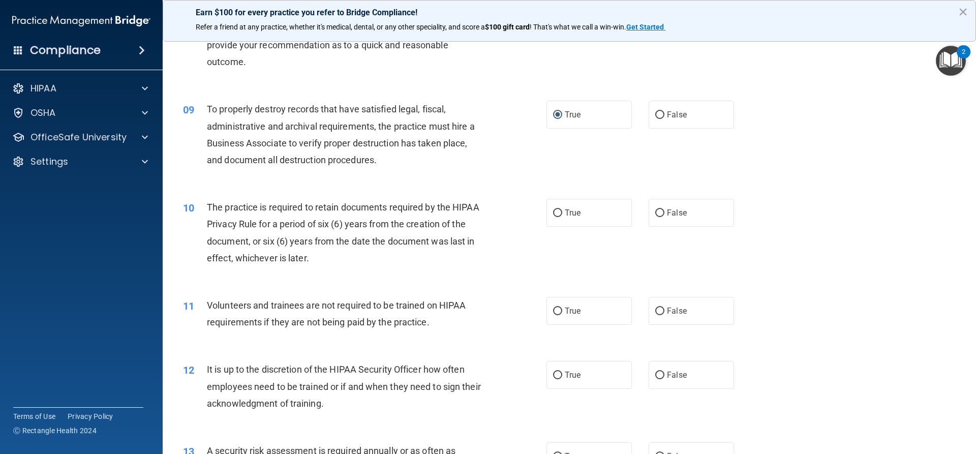
scroll to position [712, 0]
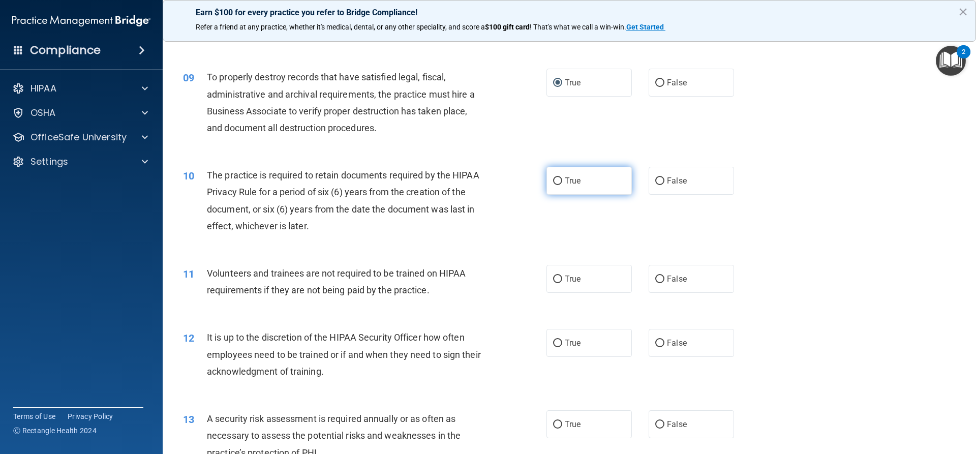
click at [554, 181] on input "True" at bounding box center [557, 181] width 9 height 8
radio input "true"
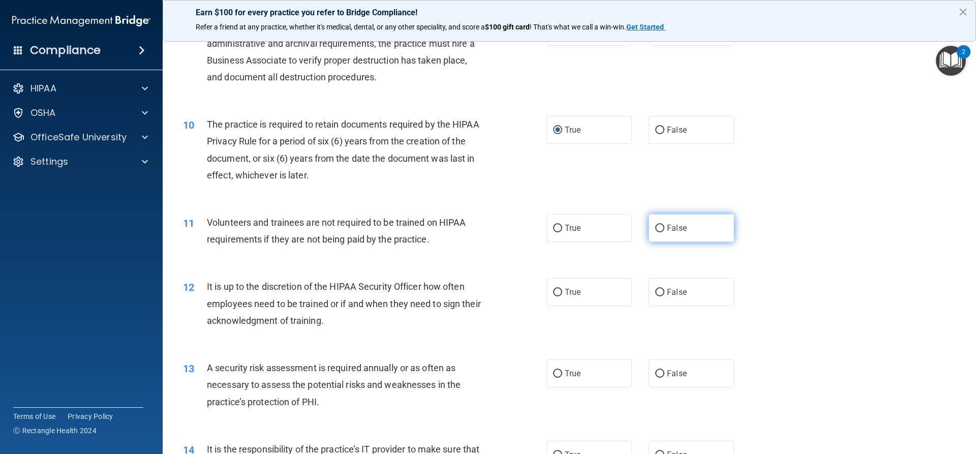
click at [655, 229] on input "False" at bounding box center [659, 229] width 9 height 8
radio input "true"
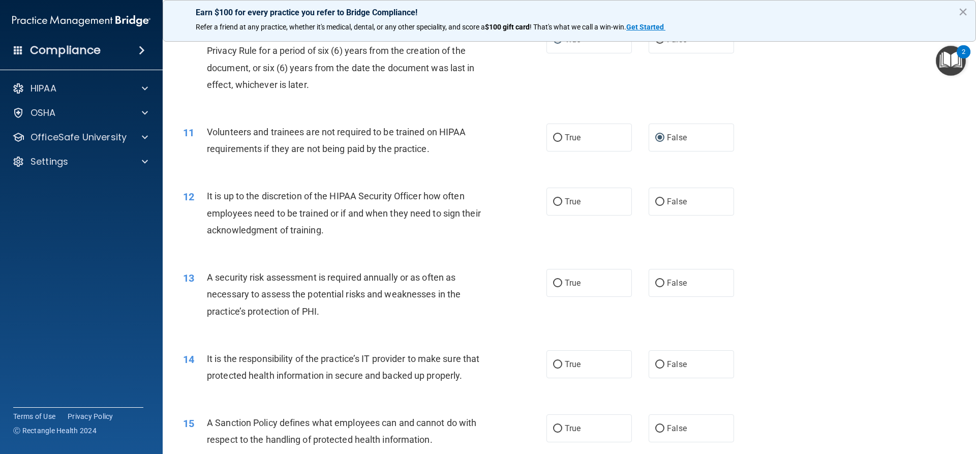
scroll to position [864, 0]
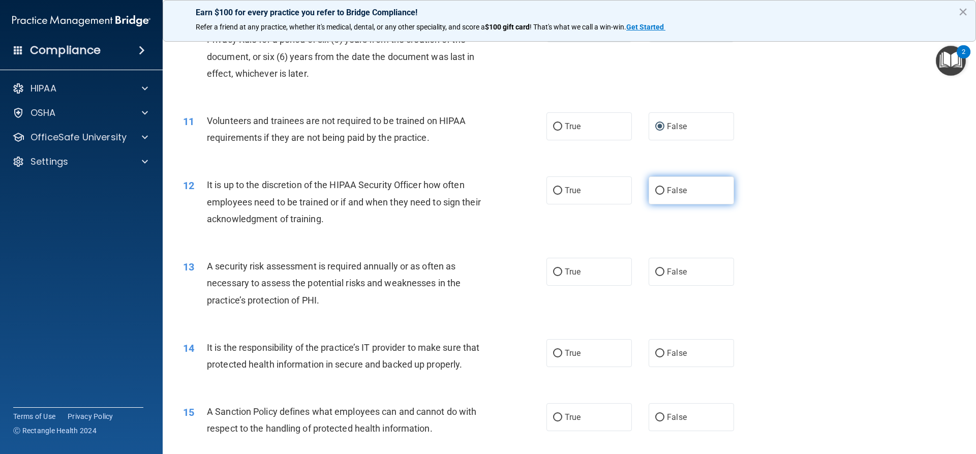
click at [657, 194] on input "False" at bounding box center [659, 191] width 9 height 8
radio input "true"
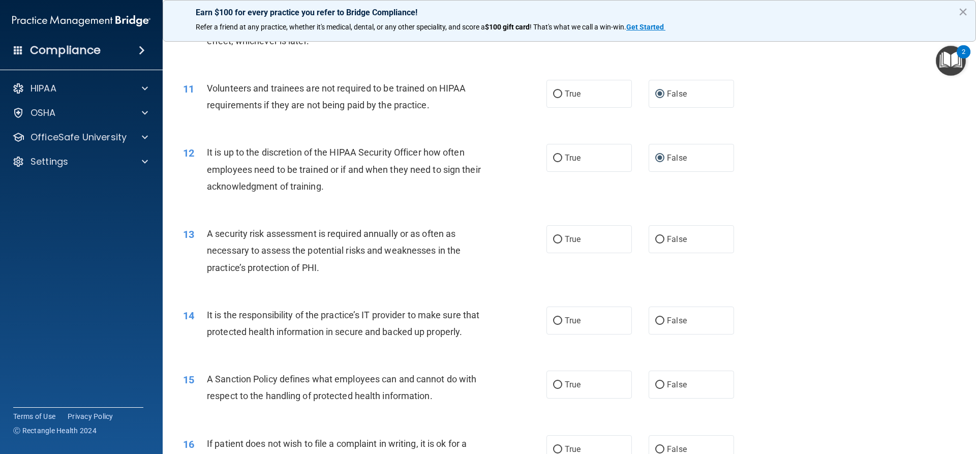
scroll to position [915, 0]
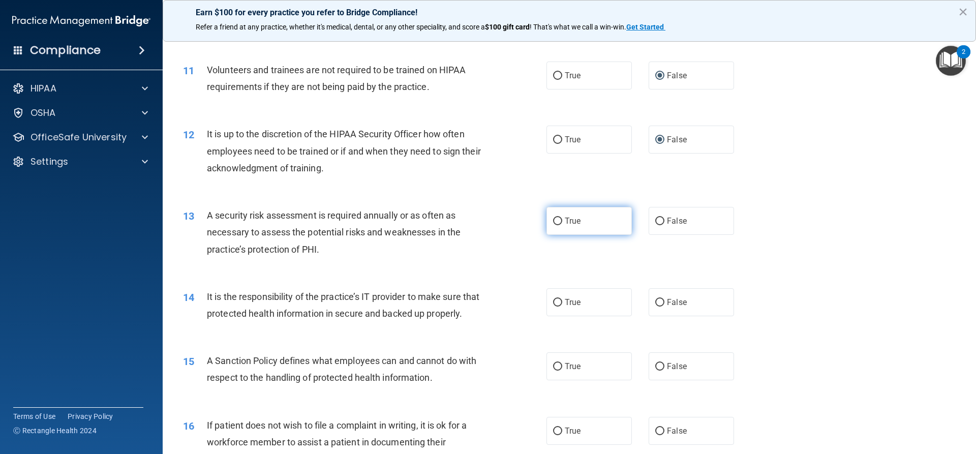
click at [554, 221] on input "True" at bounding box center [557, 222] width 9 height 8
radio input "true"
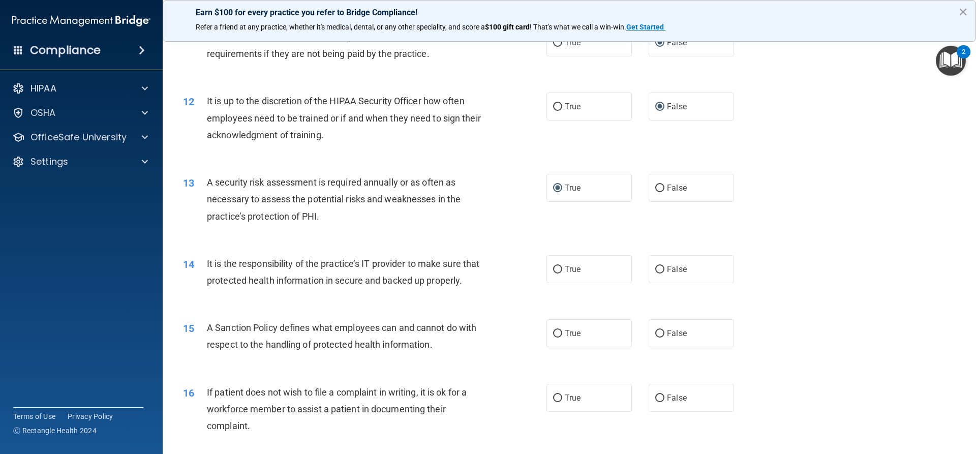
scroll to position [1016, 0]
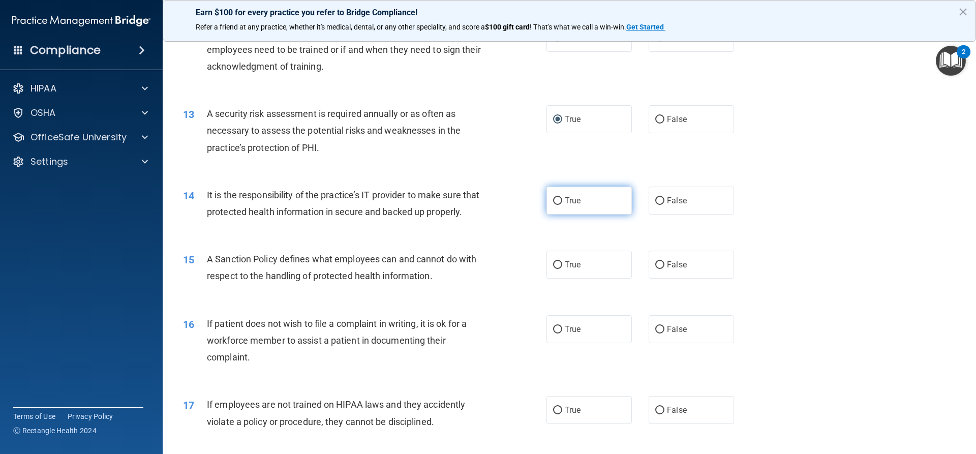
click at [553, 201] on input "True" at bounding box center [557, 201] width 9 height 8
radio input "true"
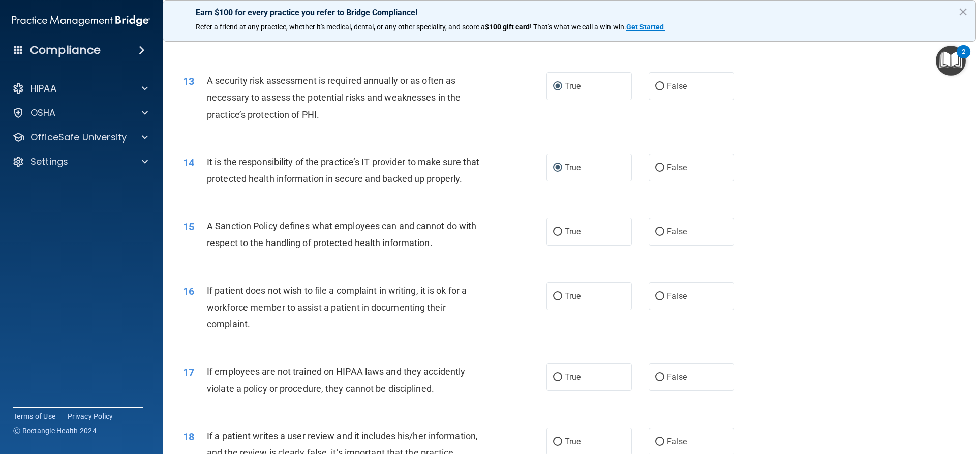
scroll to position [1067, 0]
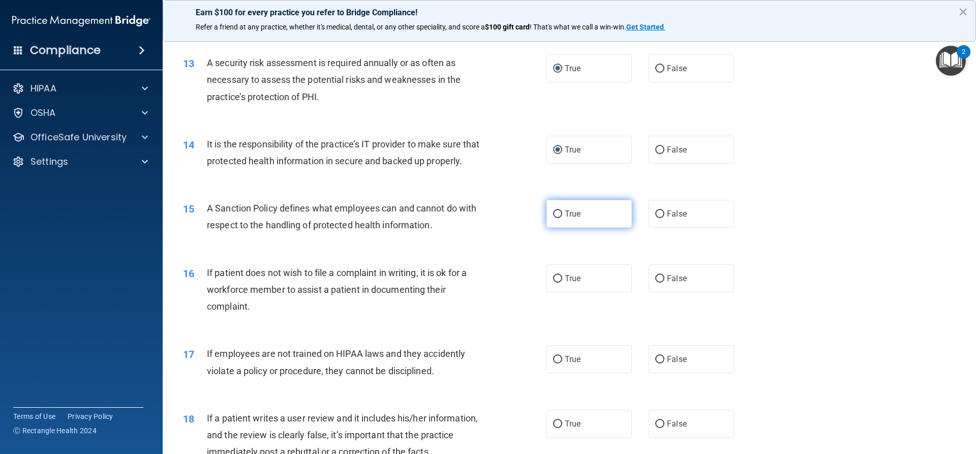
click at [554, 218] on input "True" at bounding box center [557, 214] width 9 height 8
radio input "true"
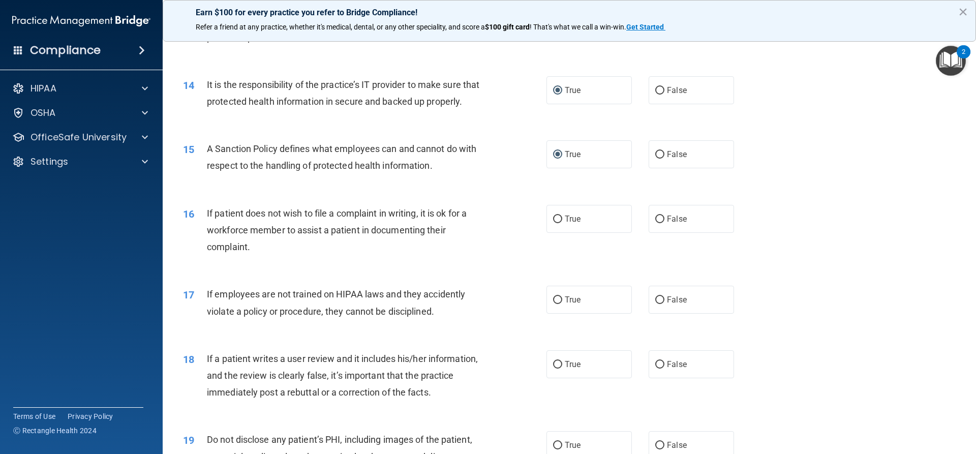
scroll to position [1169, 0]
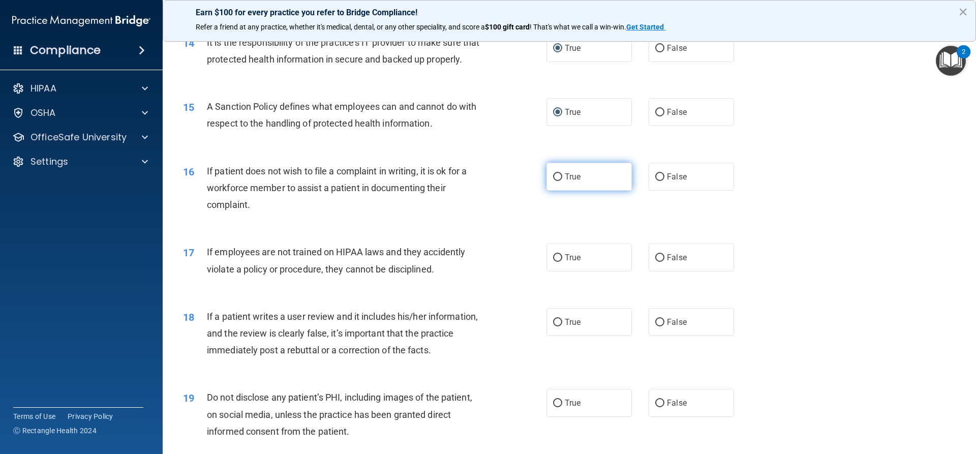
click at [548, 191] on label "True" at bounding box center [588, 177] width 85 height 28
click at [553, 181] on input "True" at bounding box center [557, 177] width 9 height 8
radio input "true"
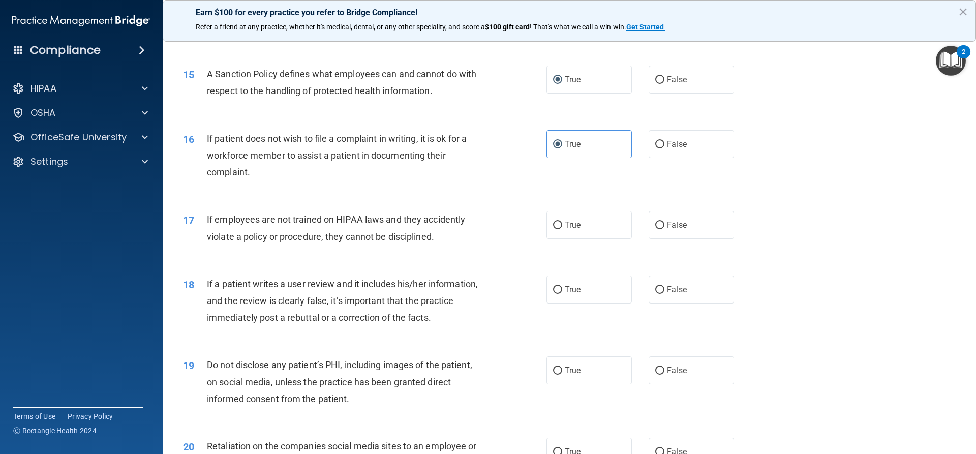
scroll to position [1220, 0]
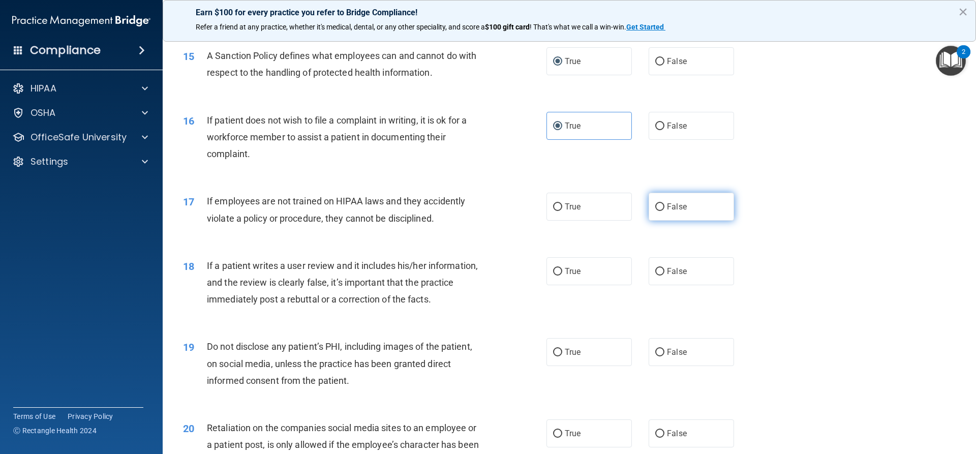
click at [657, 211] on input "False" at bounding box center [659, 207] width 9 height 8
radio input "true"
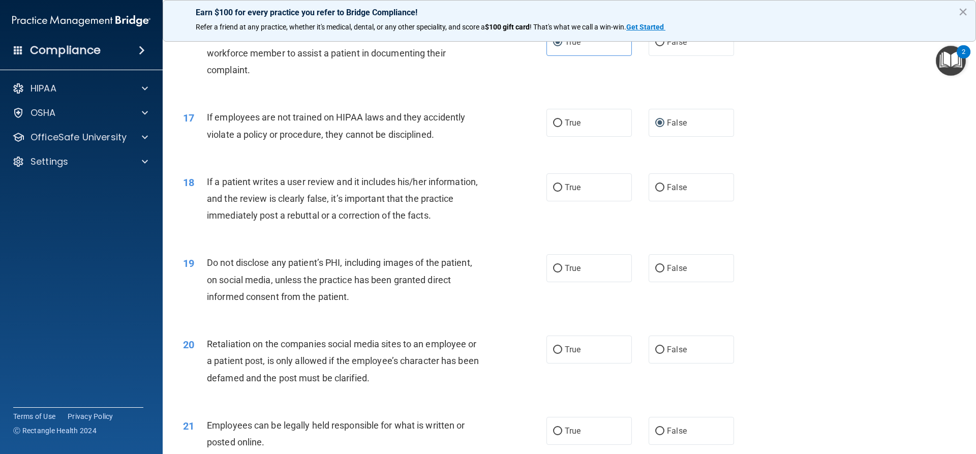
scroll to position [1321, 0]
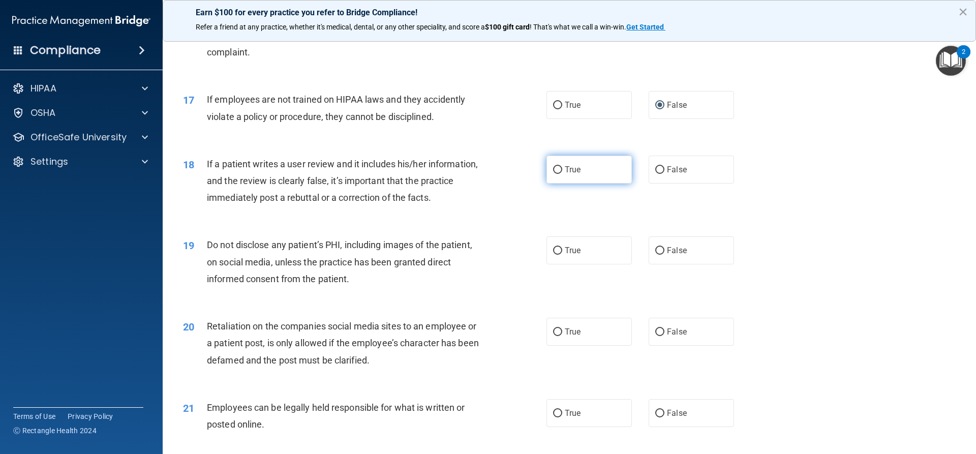
click at [559, 183] on label "True" at bounding box center [588, 170] width 85 height 28
click at [559, 174] on input "True" at bounding box center [557, 170] width 9 height 8
radio input "true"
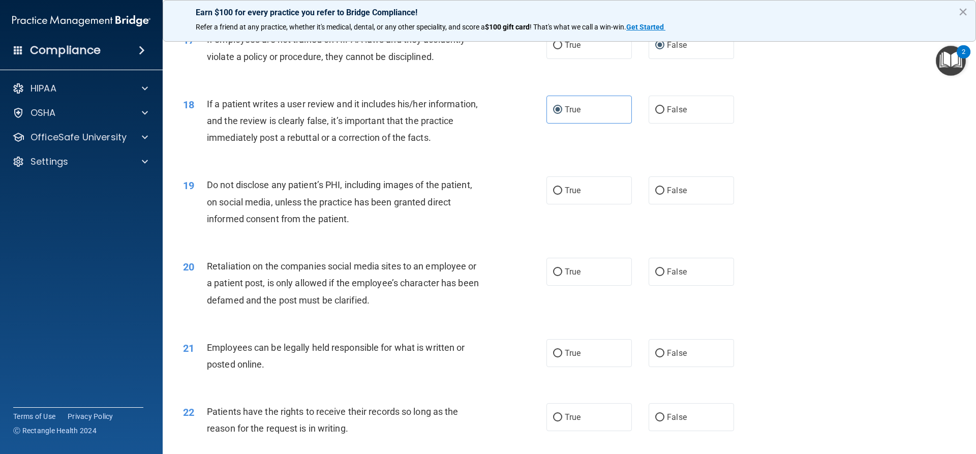
scroll to position [1423, 0]
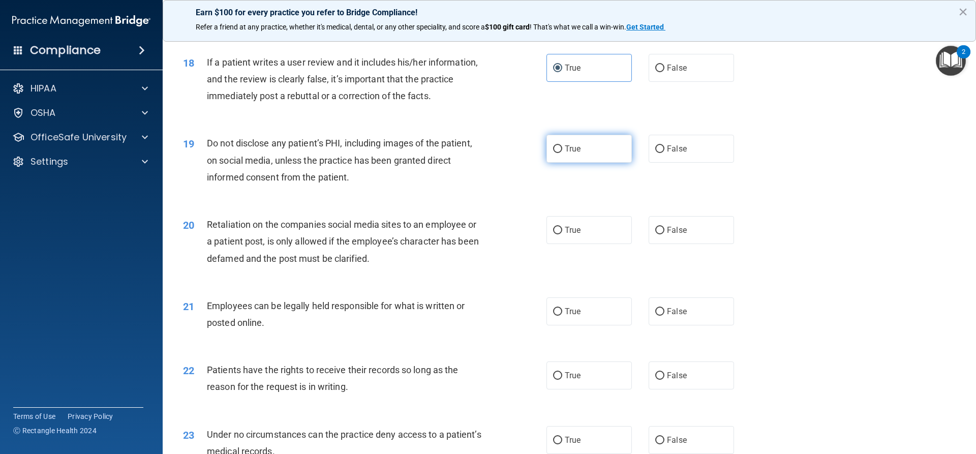
click at [557, 153] on input "True" at bounding box center [557, 149] width 9 height 8
radio input "true"
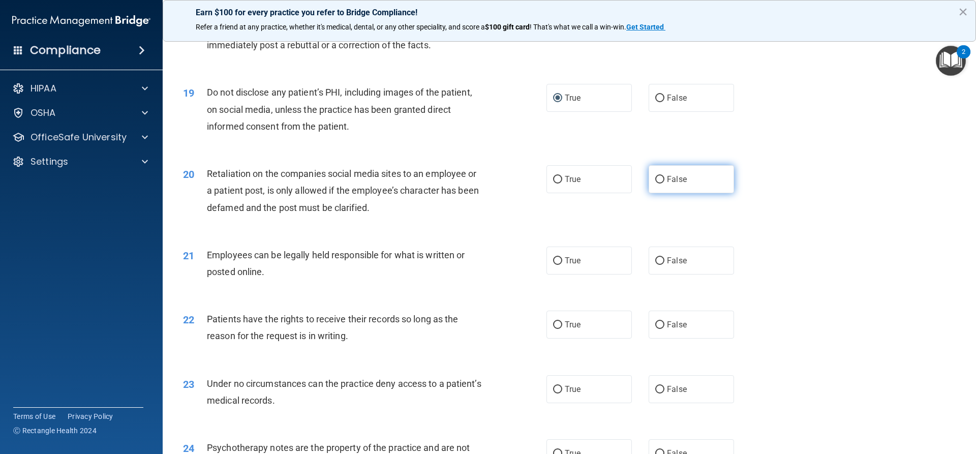
click at [657, 183] on input "False" at bounding box center [659, 180] width 9 height 8
radio input "true"
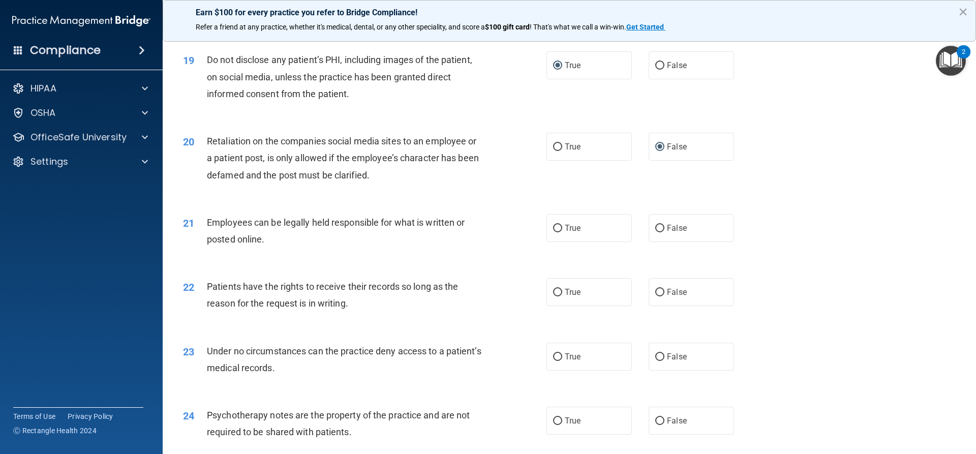
scroll to position [1525, 0]
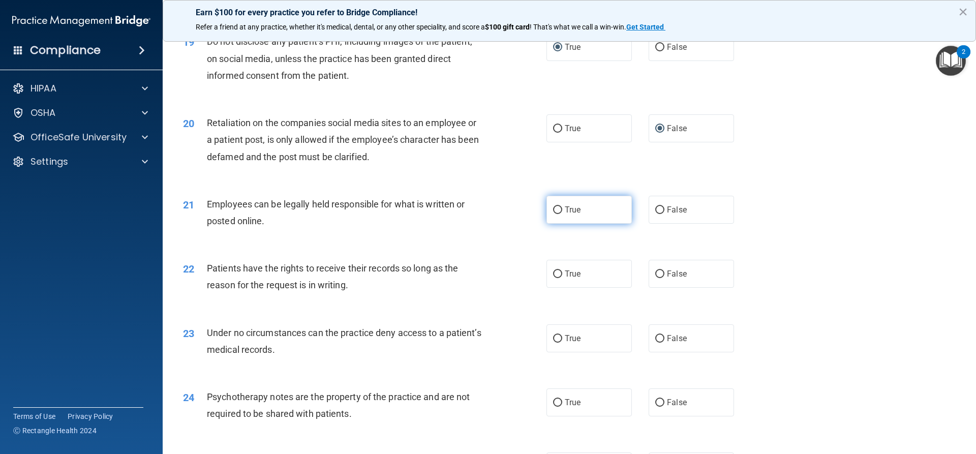
click at [560, 224] on label "True" at bounding box center [588, 210] width 85 height 28
click at [560, 214] on input "True" at bounding box center [557, 210] width 9 height 8
radio input "true"
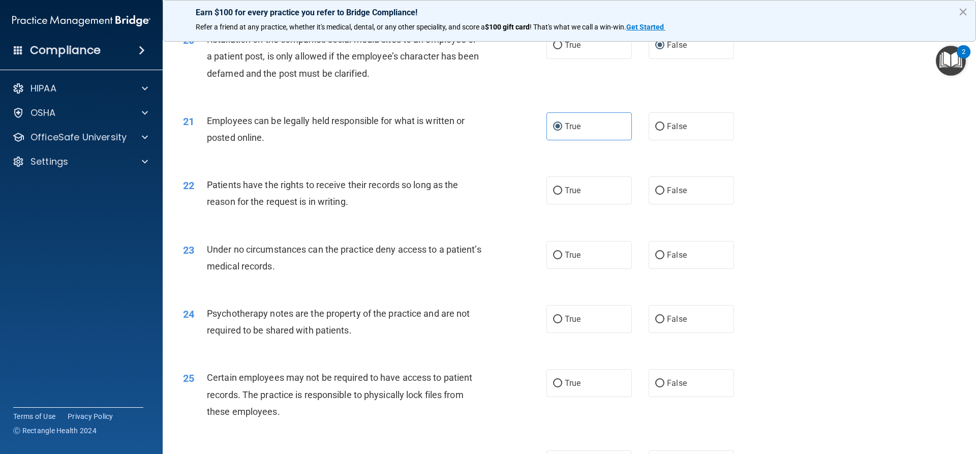
scroll to position [1626, 0]
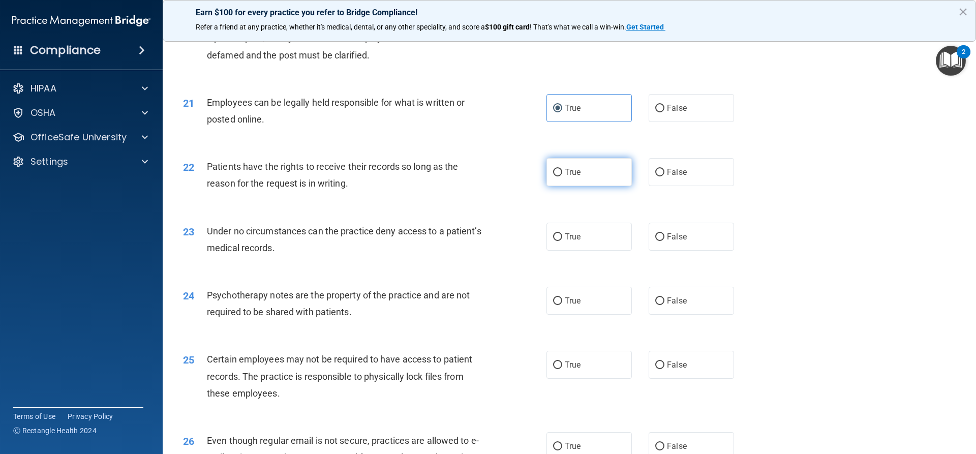
drag, startPoint x: 551, startPoint y: 190, endPoint x: 545, endPoint y: 192, distance: 6.4
click at [553, 176] on input "True" at bounding box center [557, 173] width 9 height 8
radio input "true"
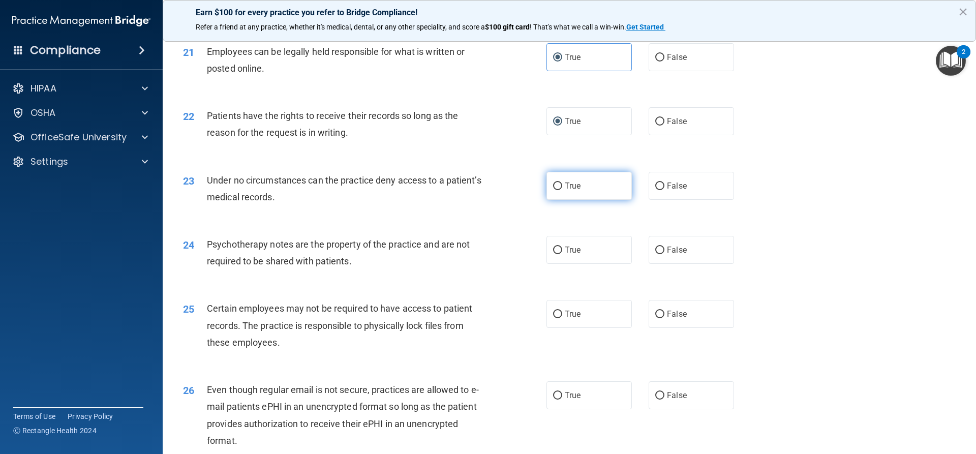
click at [558, 190] on input "True" at bounding box center [557, 186] width 9 height 8
radio input "true"
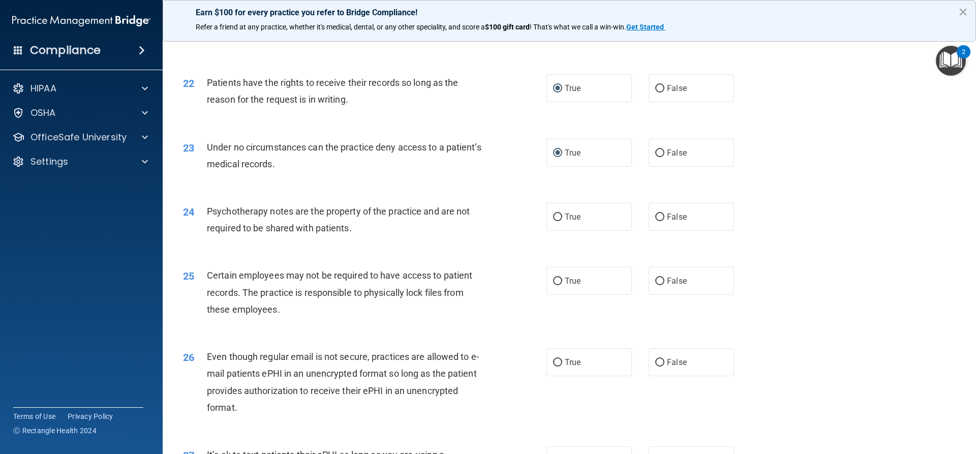
scroll to position [1728, 0]
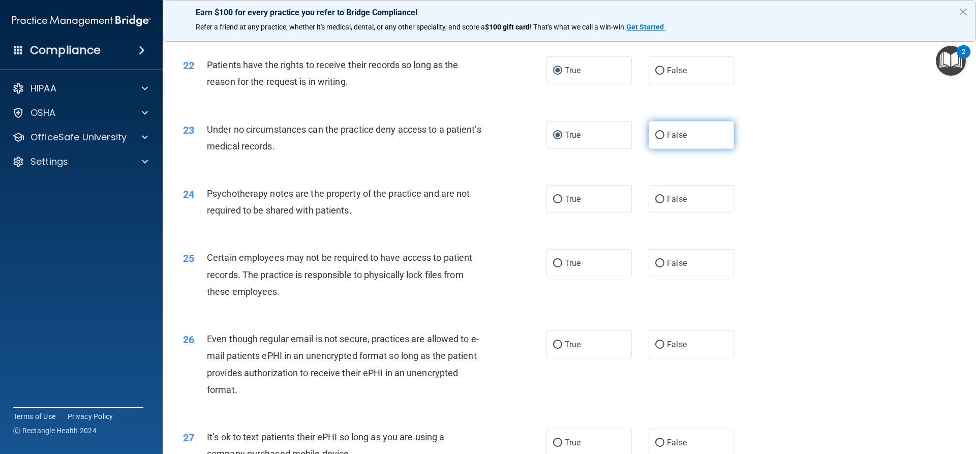
click at [655, 139] on input "False" at bounding box center [659, 136] width 9 height 8
radio input "true"
radio input "false"
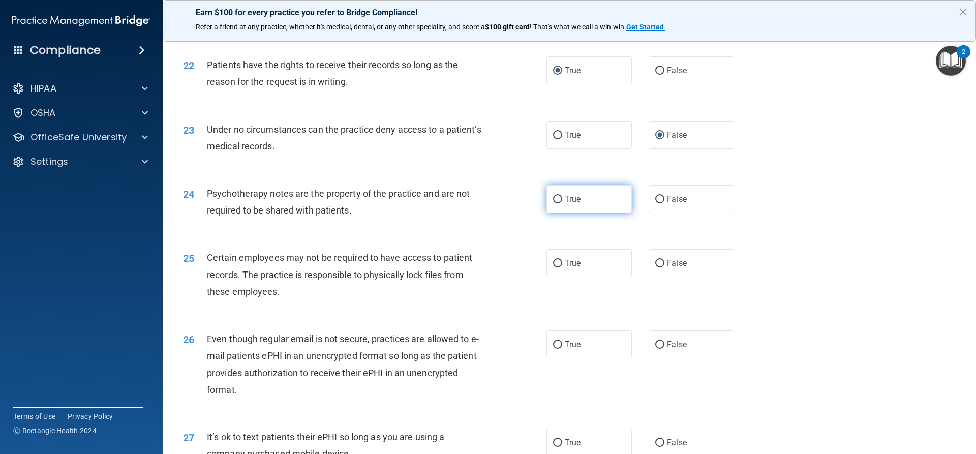
click at [553, 203] on input "True" at bounding box center [557, 200] width 9 height 8
radio input "true"
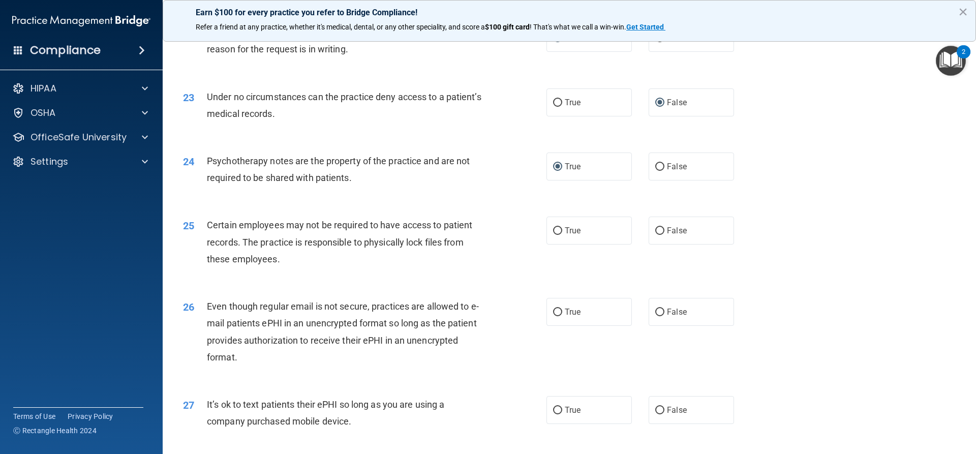
scroll to position [1779, 0]
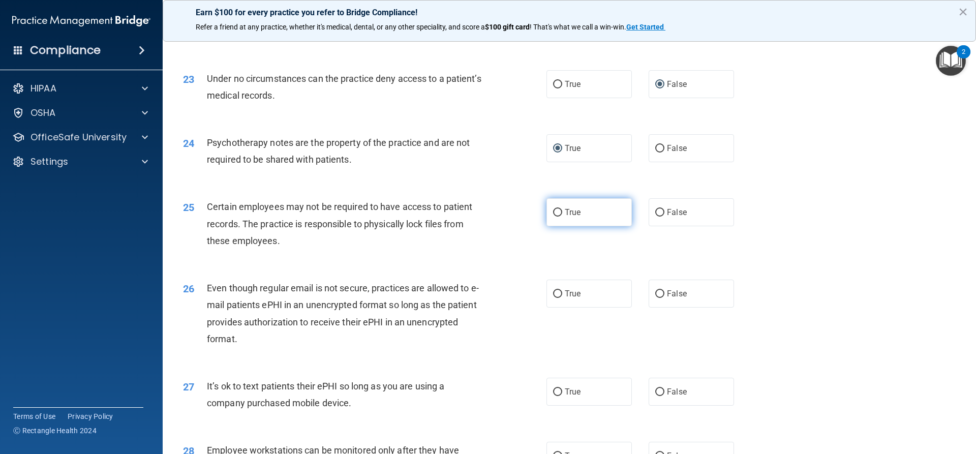
click at [553, 217] on input "True" at bounding box center [557, 213] width 9 height 8
radio input "true"
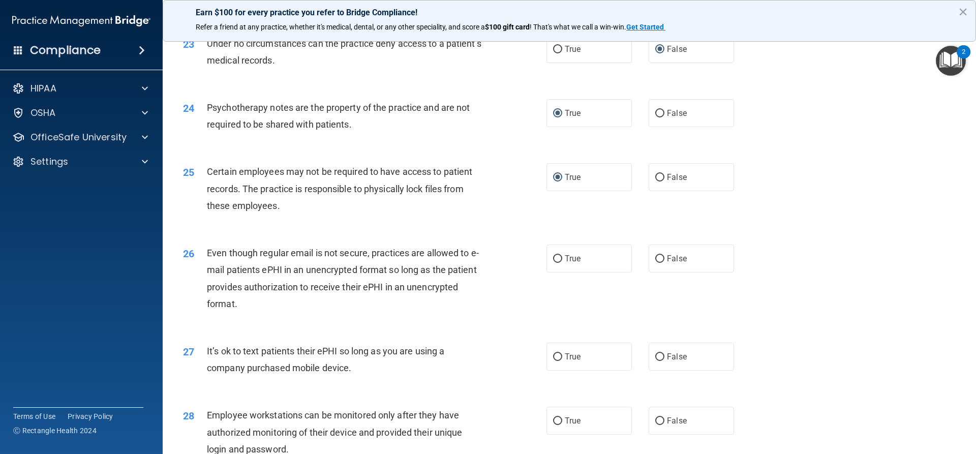
scroll to position [1880, 0]
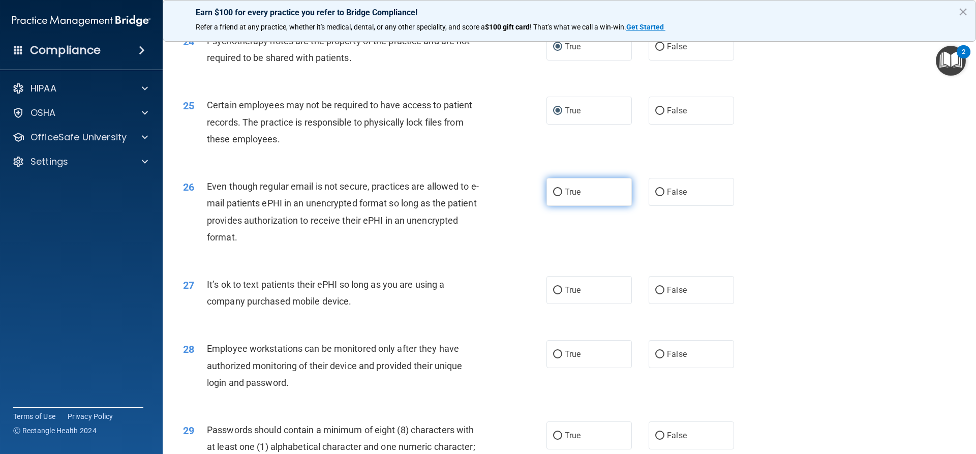
click at [553, 196] on input "True" at bounding box center [557, 193] width 9 height 8
radio input "true"
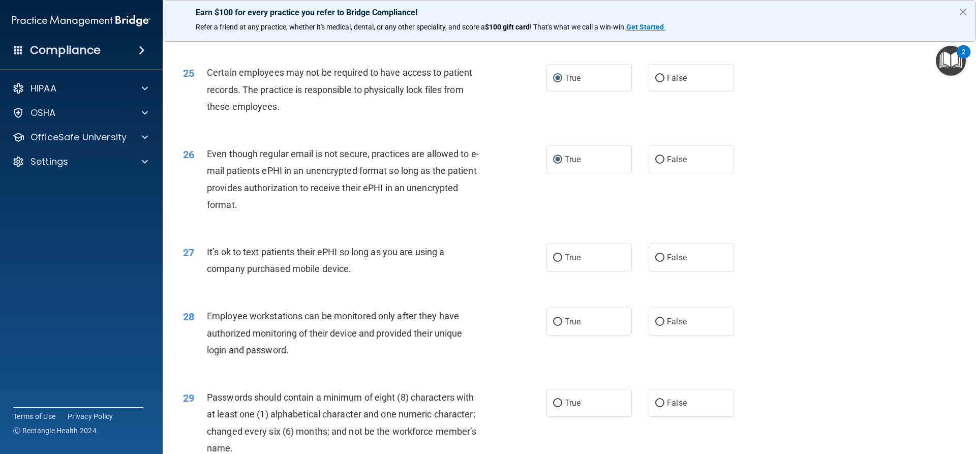
scroll to position [1931, 0]
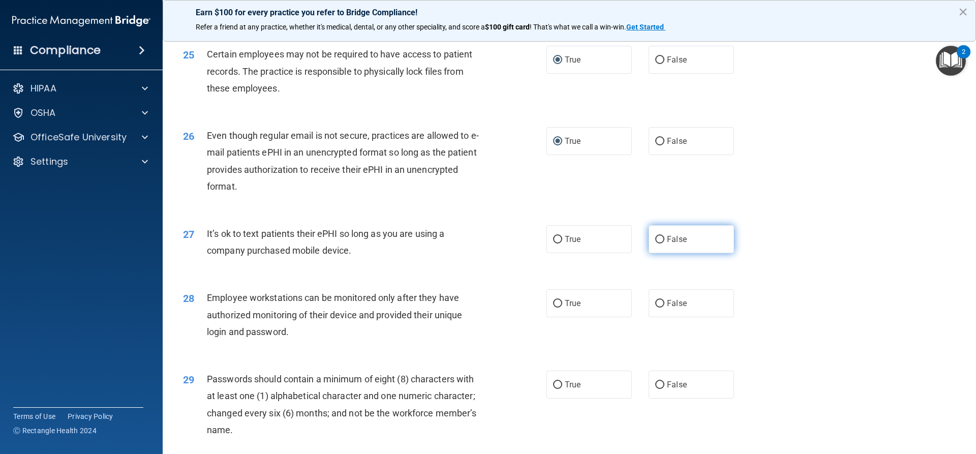
click at [655, 243] on input "False" at bounding box center [659, 240] width 9 height 8
radio input "true"
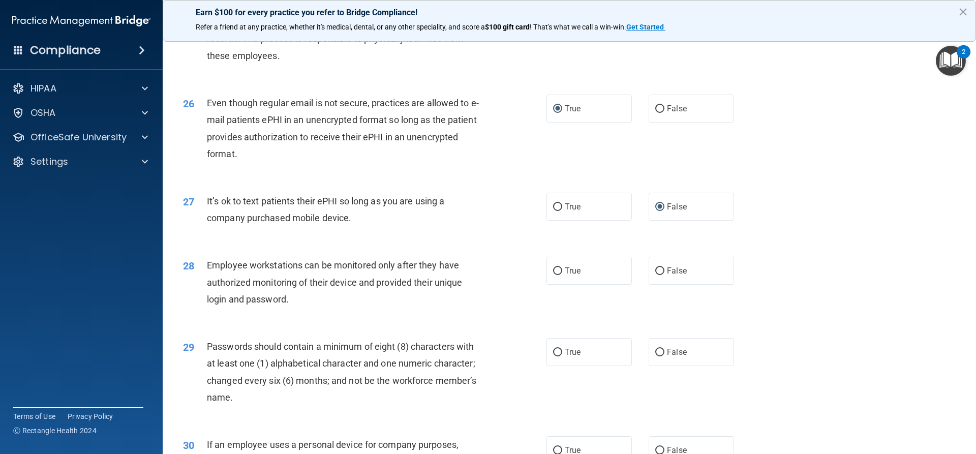
scroll to position [1982, 0]
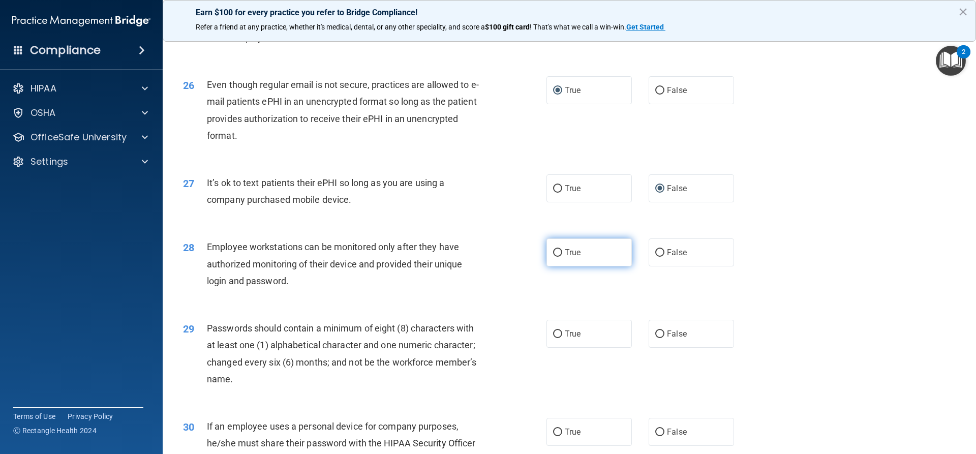
click at [553, 257] on input "True" at bounding box center [557, 253] width 9 height 8
radio input "true"
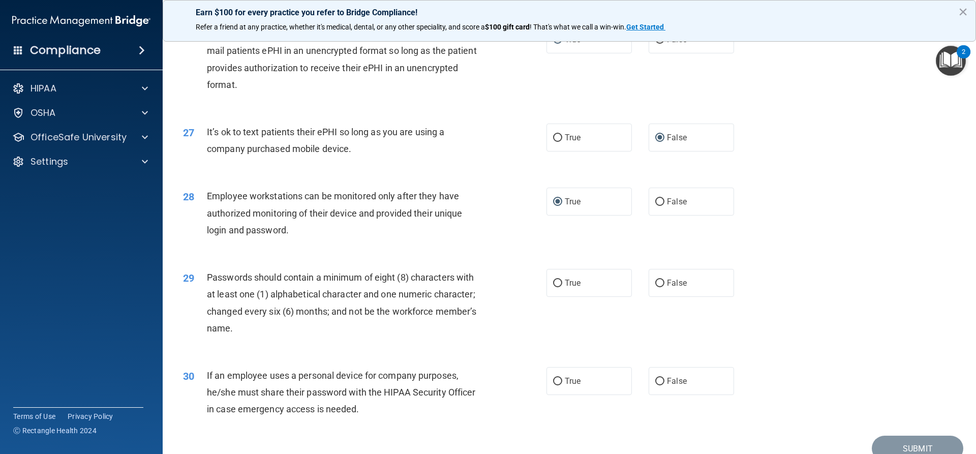
scroll to position [2084, 0]
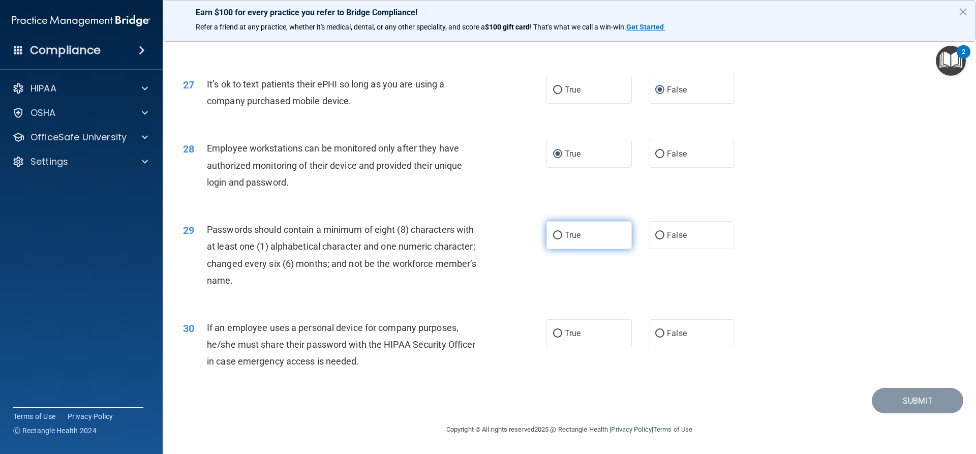
click at [554, 239] on input "True" at bounding box center [557, 236] width 9 height 8
radio input "true"
click at [553, 334] on input "True" at bounding box center [557, 334] width 9 height 8
radio input "true"
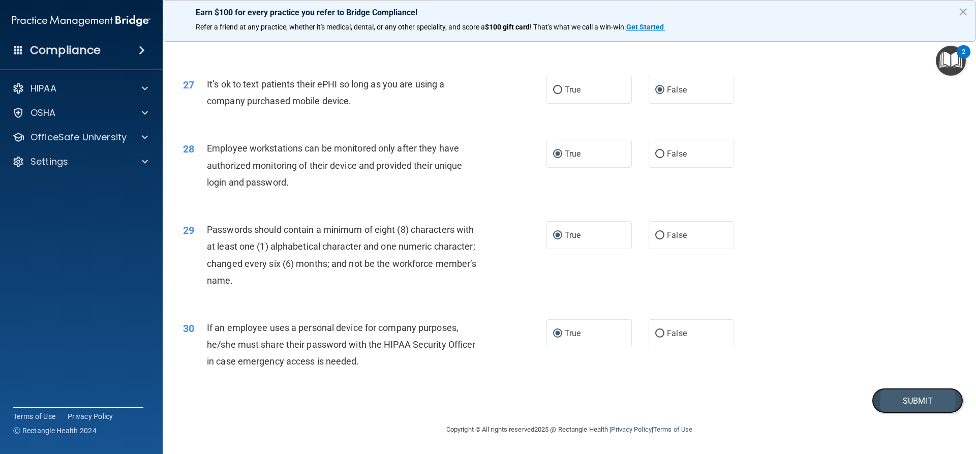
click at [904, 401] on button "Submit" at bounding box center [917, 401] width 91 height 26
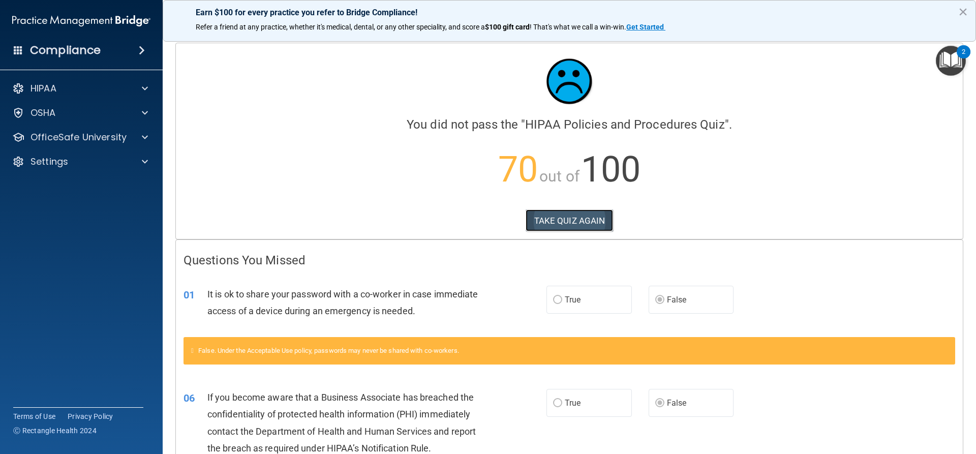
click at [581, 225] on button "TAKE QUIZ AGAIN" at bounding box center [570, 220] width 88 height 22
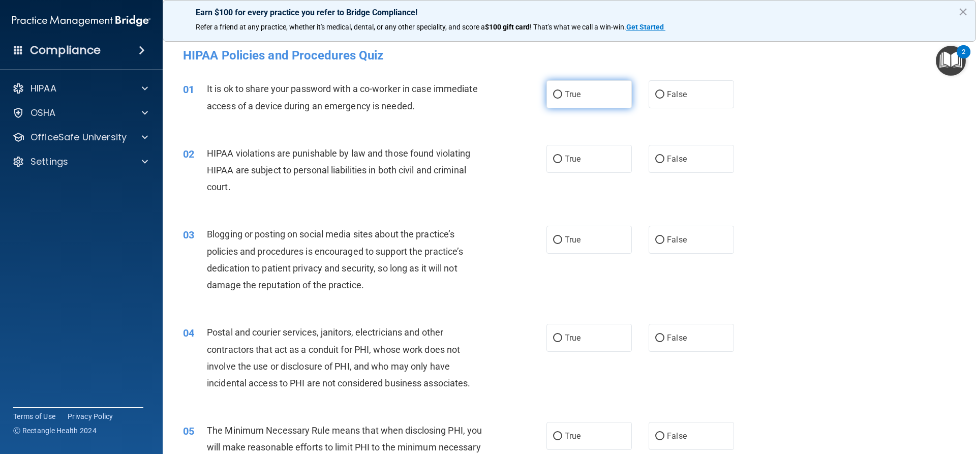
click at [560, 96] on label "True" at bounding box center [588, 94] width 85 height 28
click at [560, 96] on input "True" at bounding box center [557, 95] width 9 height 8
radio input "true"
click at [565, 162] on span "True" at bounding box center [573, 159] width 16 height 10
click at [562, 162] on input "True" at bounding box center [557, 160] width 9 height 8
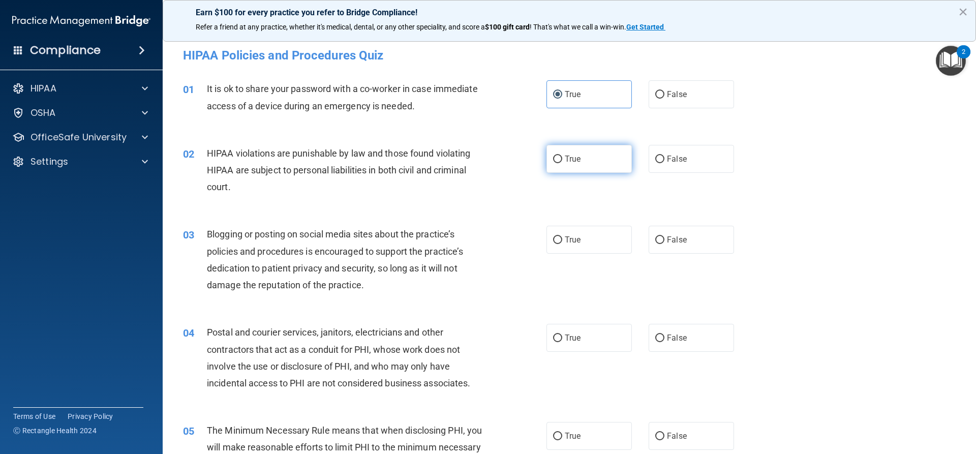
radio input "true"
click at [658, 94] on input "False" at bounding box center [659, 95] width 9 height 8
radio input "true"
radio input "false"
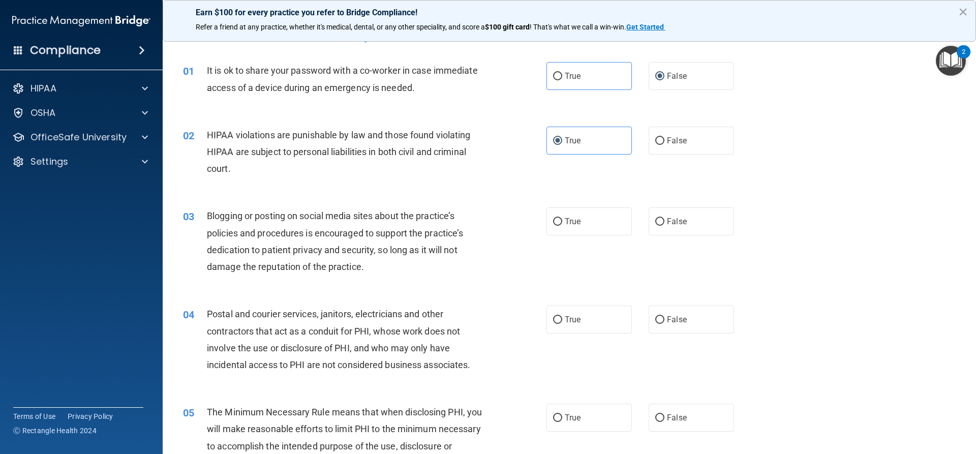
scroll to position [51, 0]
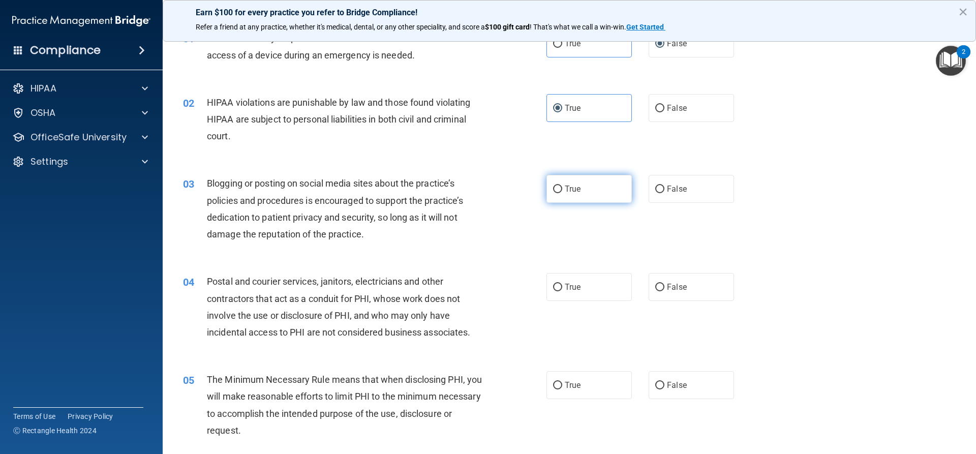
click at [559, 188] on label "True" at bounding box center [588, 189] width 85 height 28
click at [559, 188] on input "True" at bounding box center [557, 190] width 9 height 8
radio input "true"
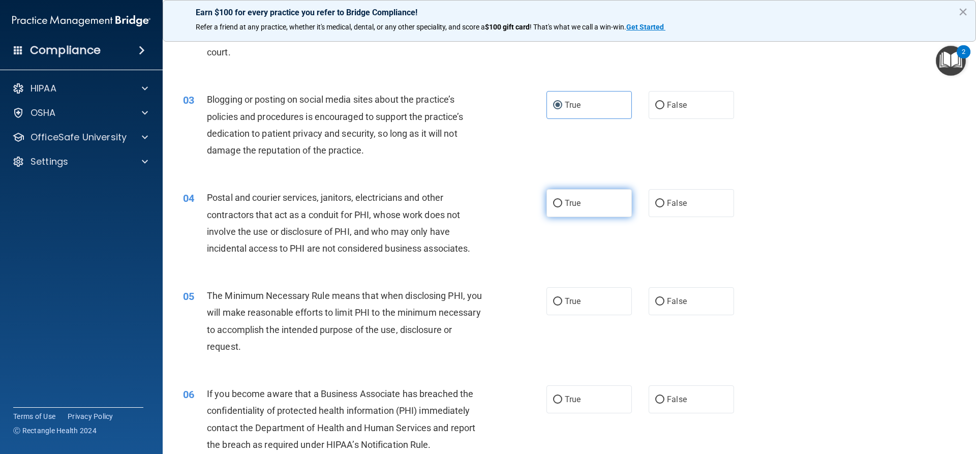
scroll to position [152, 0]
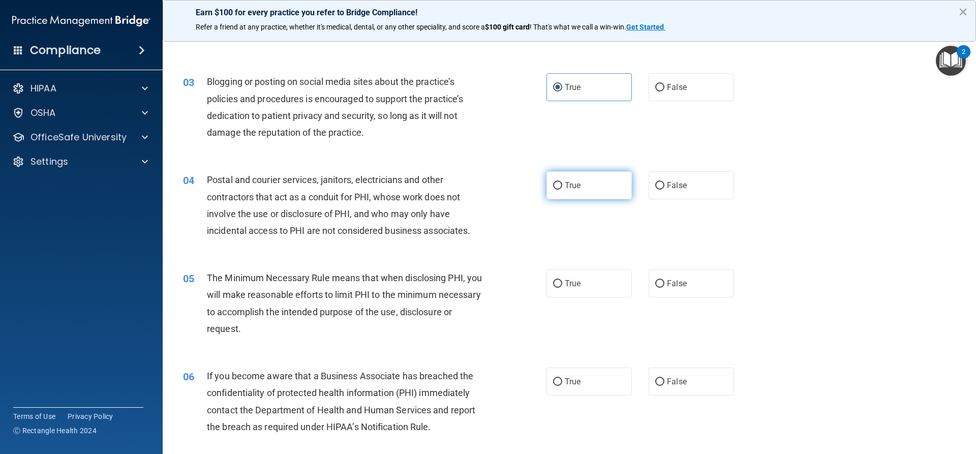
click at [554, 188] on input "True" at bounding box center [557, 186] width 9 height 8
radio input "true"
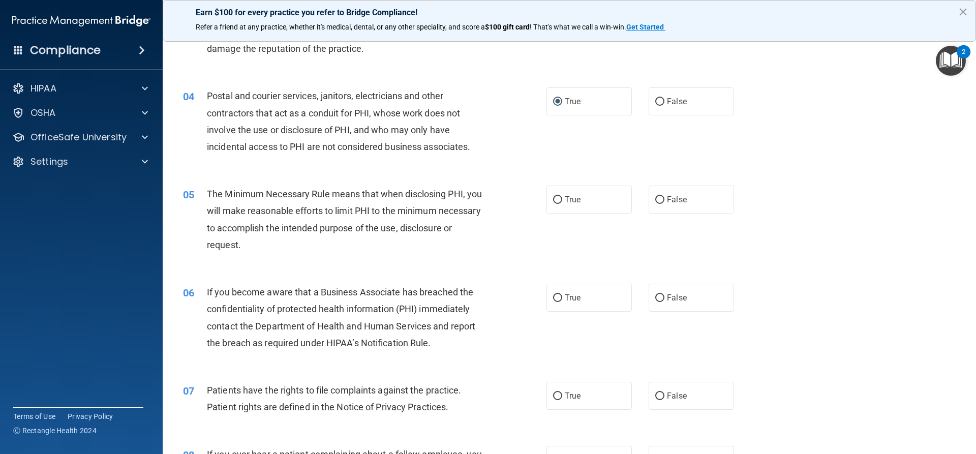
scroll to position [305, 0]
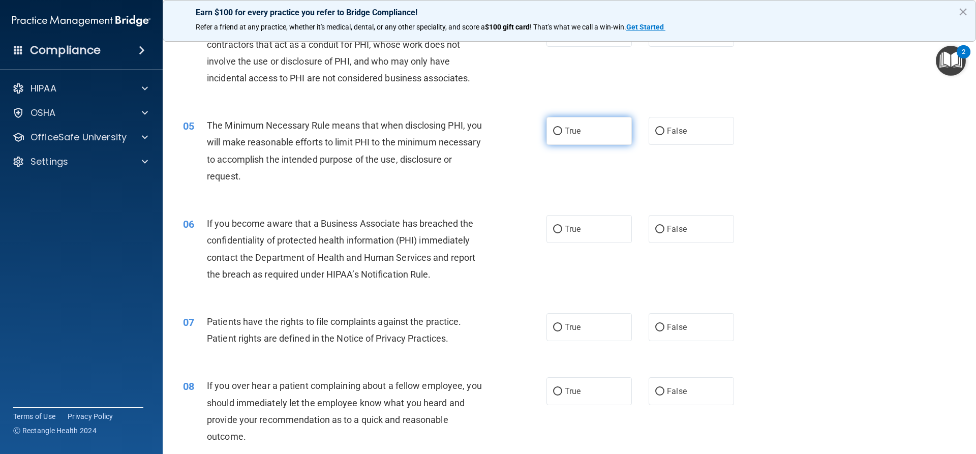
click at [558, 129] on input "True" at bounding box center [557, 132] width 9 height 8
radio input "true"
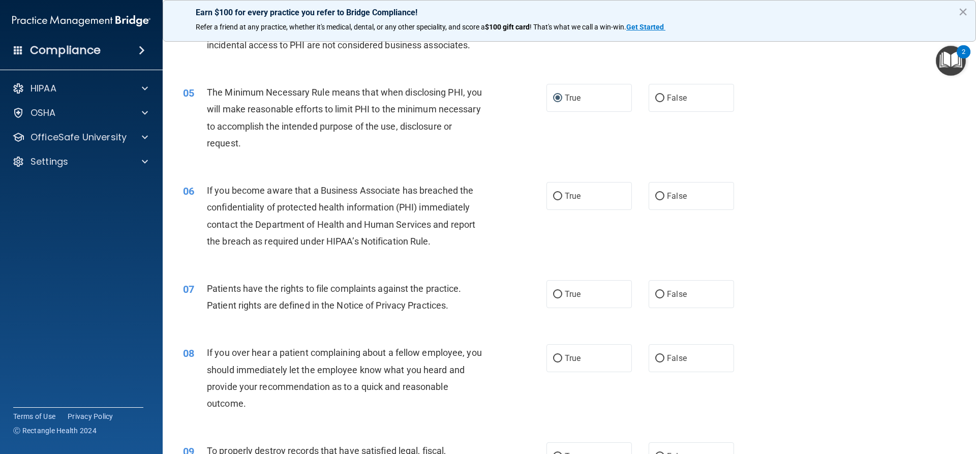
scroll to position [356, 0]
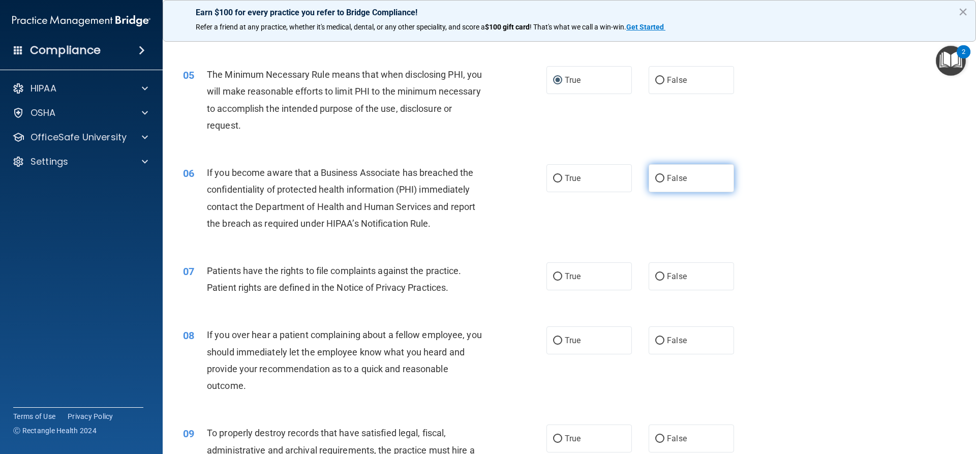
click at [661, 177] on label "False" at bounding box center [690, 178] width 85 height 28
click at [661, 177] on input "False" at bounding box center [659, 179] width 9 height 8
radio input "true"
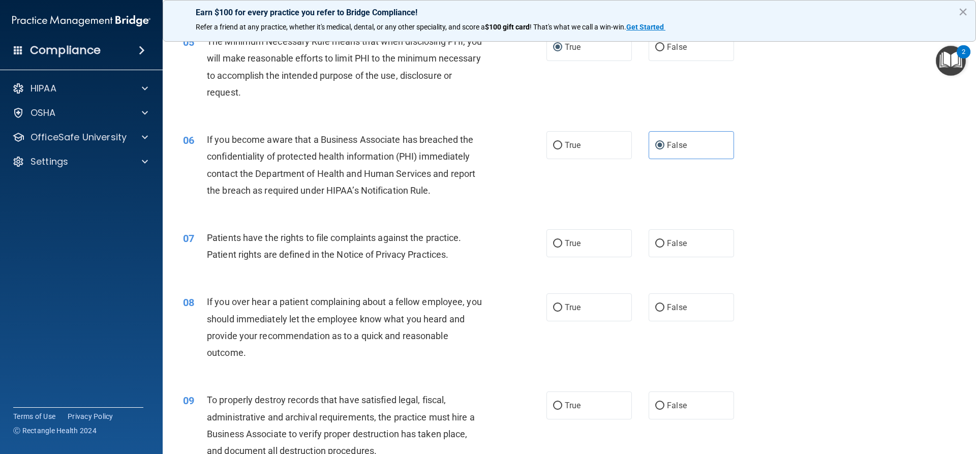
scroll to position [407, 0]
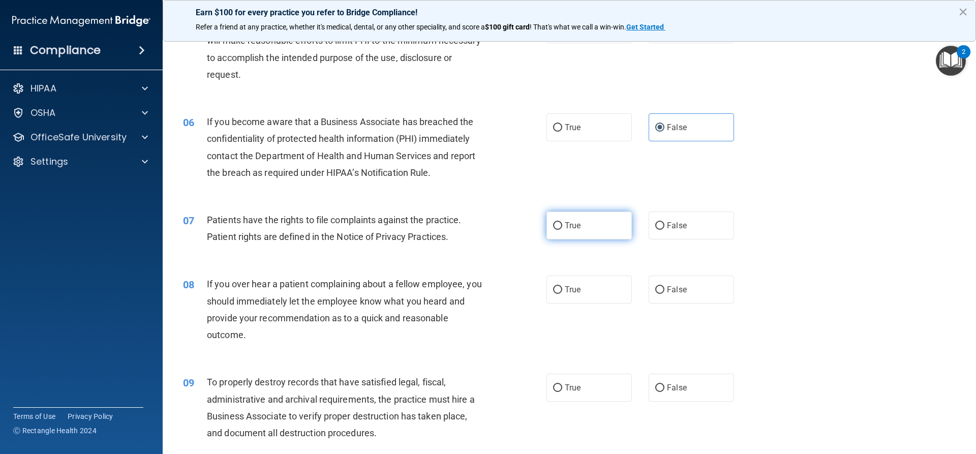
click at [557, 226] on input "True" at bounding box center [557, 226] width 9 height 8
radio input "true"
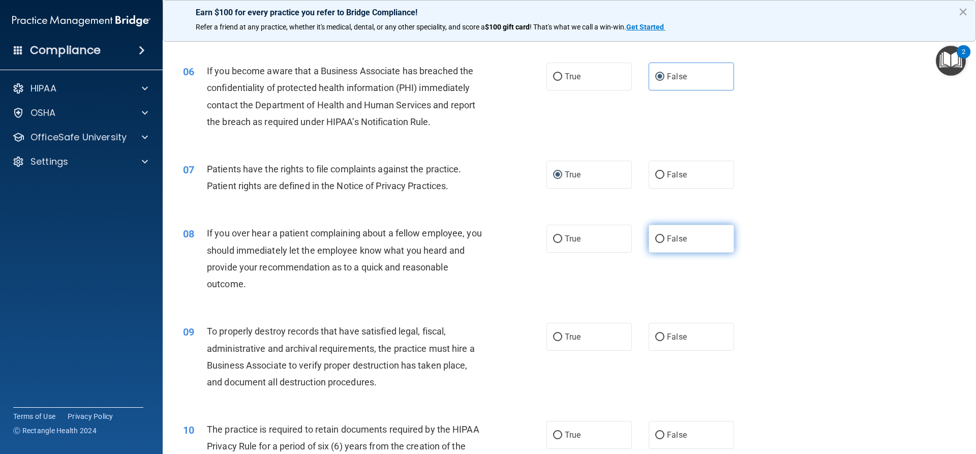
click at [661, 238] on label "False" at bounding box center [690, 239] width 85 height 28
click at [661, 238] on input "False" at bounding box center [659, 239] width 9 height 8
radio input "true"
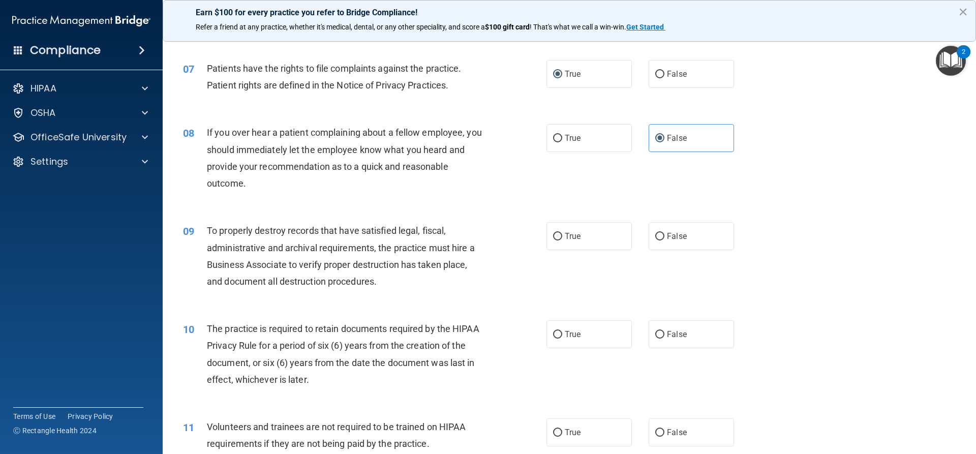
scroll to position [559, 0]
click at [655, 236] on input "False" at bounding box center [659, 236] width 9 height 8
radio input "true"
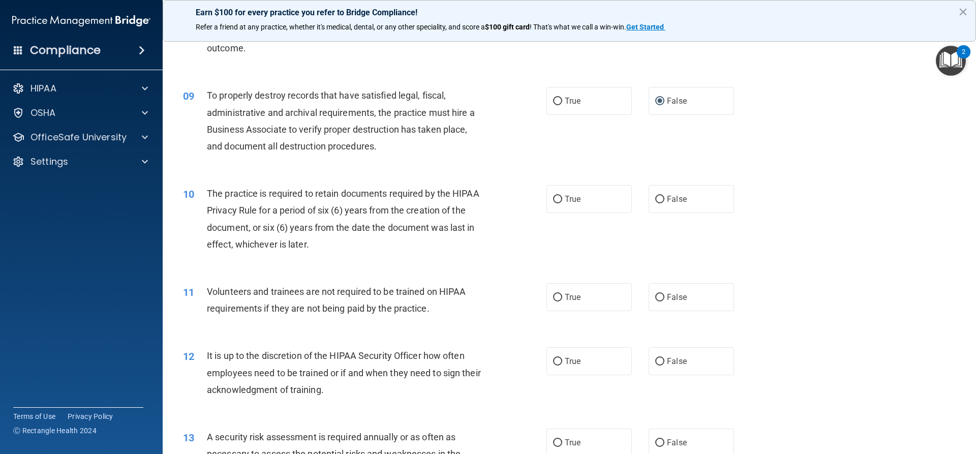
scroll to position [712, 0]
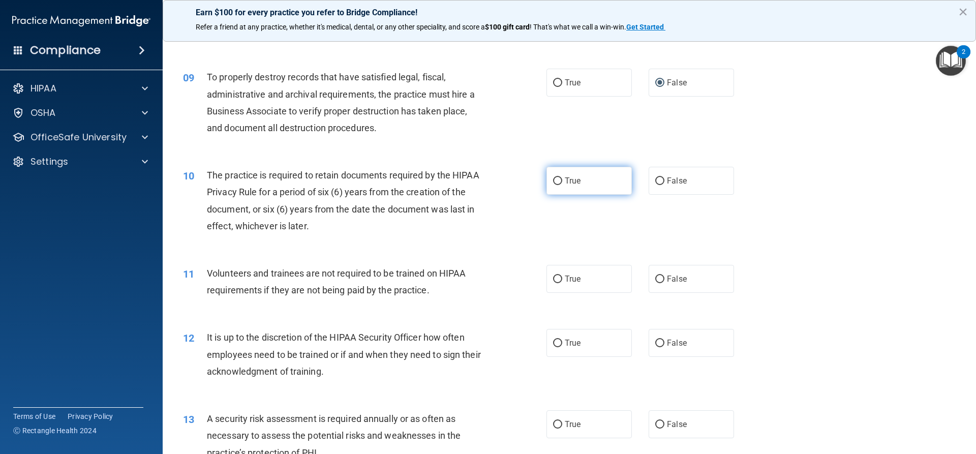
click at [553, 177] on input "True" at bounding box center [557, 181] width 9 height 8
radio input "true"
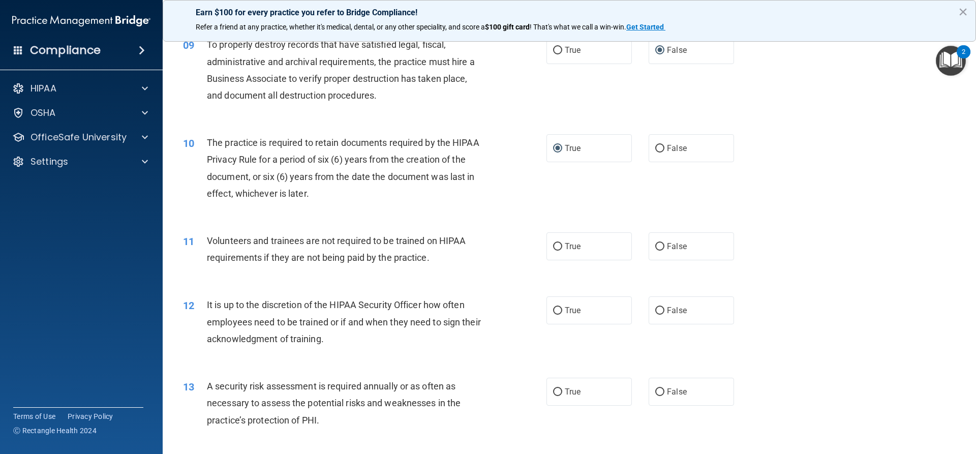
scroll to position [762, 0]
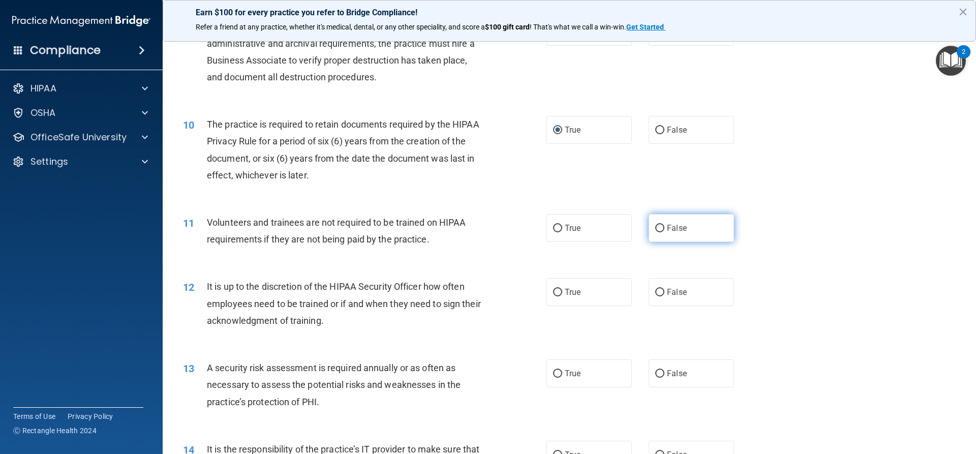
click at [660, 224] on label "False" at bounding box center [690, 228] width 85 height 28
click at [660, 225] on input "False" at bounding box center [659, 229] width 9 height 8
radio input "true"
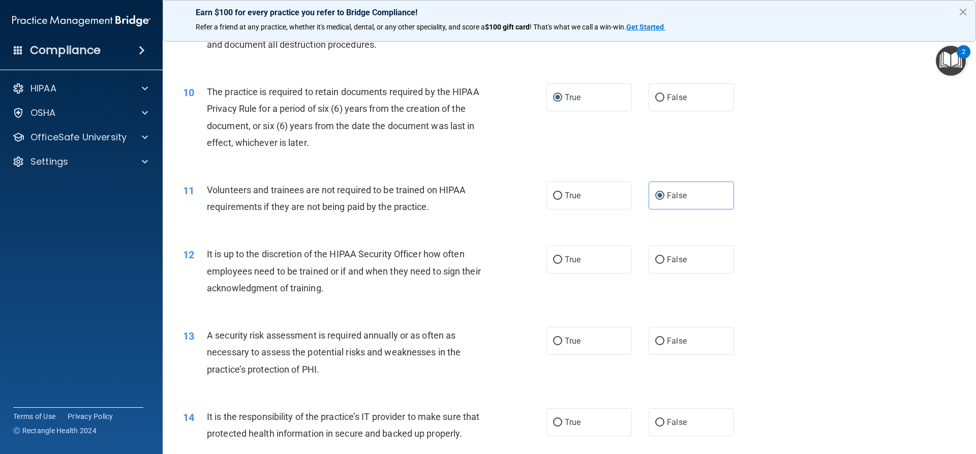
scroll to position [813, 0]
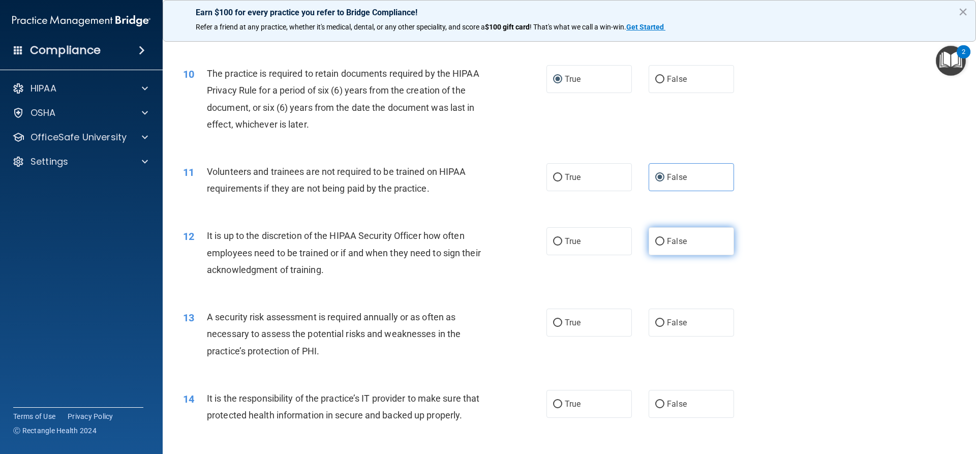
click at [658, 241] on input "False" at bounding box center [659, 242] width 9 height 8
radio input "true"
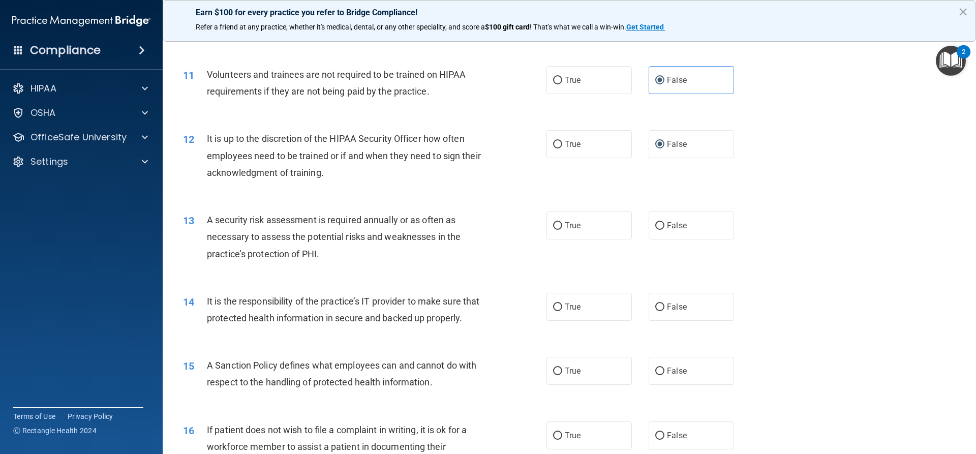
scroll to position [915, 0]
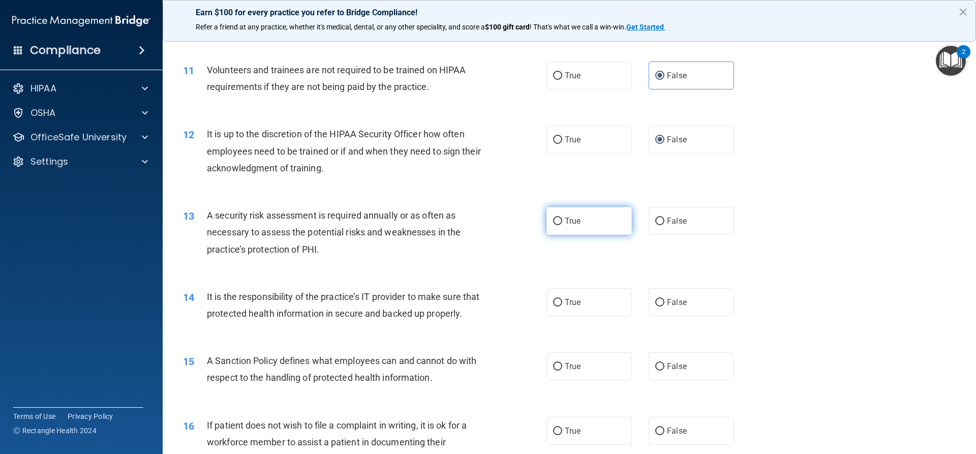
click at [553, 222] on input "True" at bounding box center [557, 222] width 9 height 8
radio input "true"
click at [655, 304] on input "False" at bounding box center [659, 303] width 9 height 8
radio input "true"
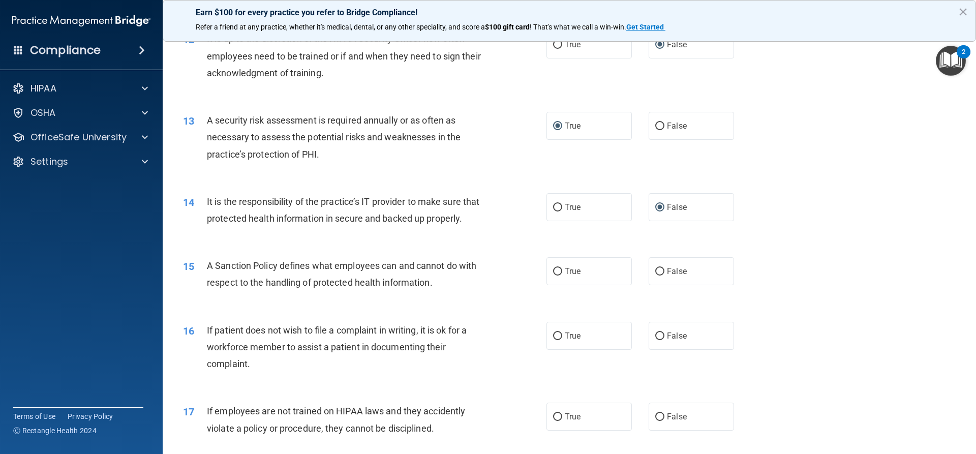
scroll to position [1016, 0]
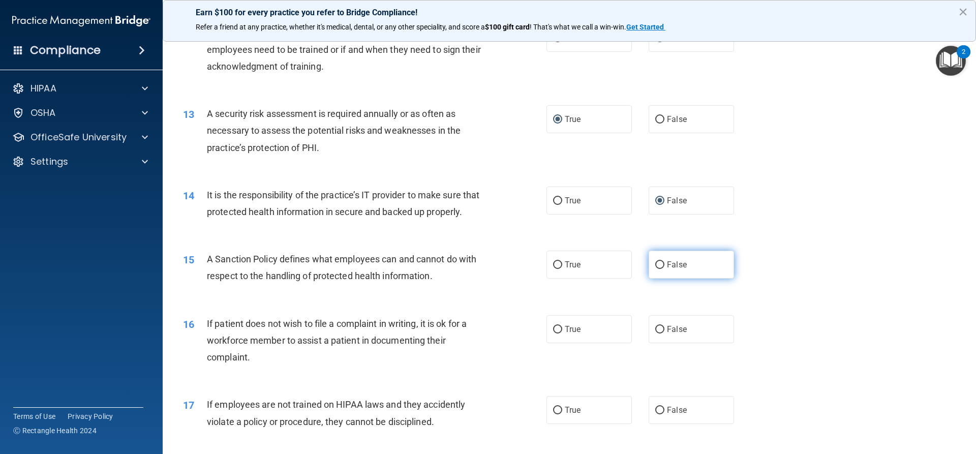
click at [655, 269] on input "False" at bounding box center [659, 265] width 9 height 8
radio input "true"
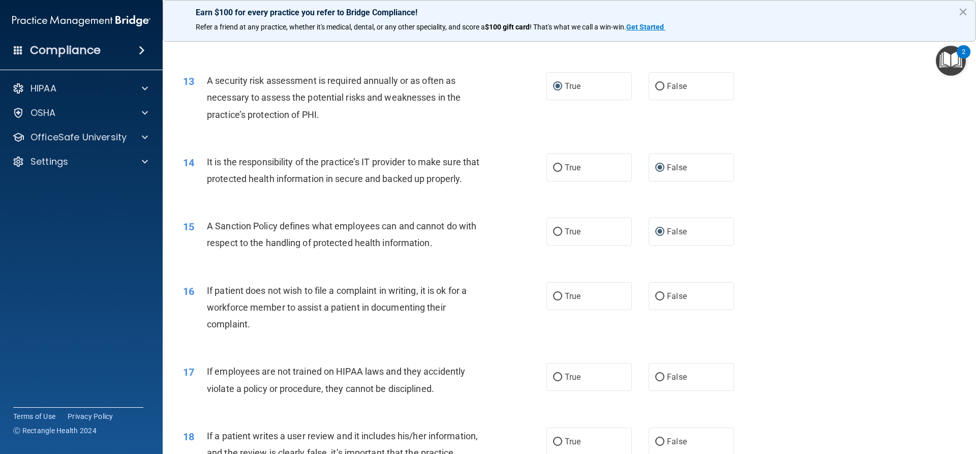
scroll to position [1067, 0]
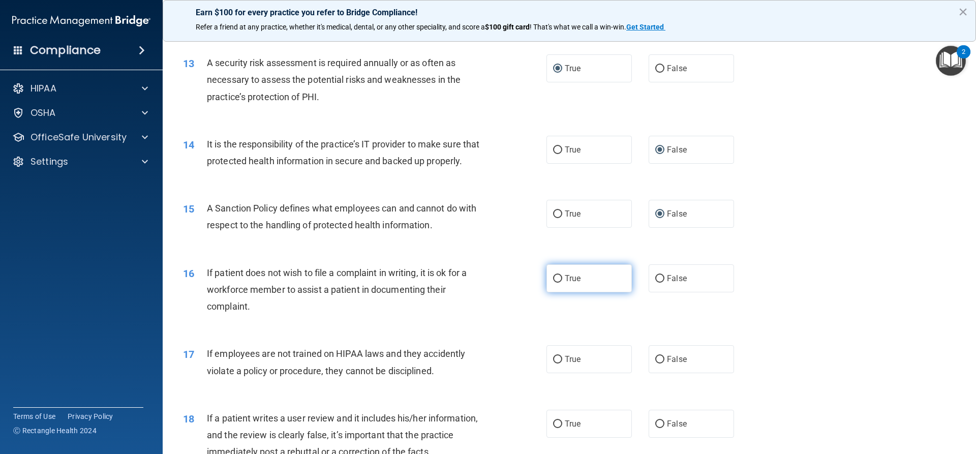
click at [555, 283] on input "True" at bounding box center [557, 279] width 9 height 8
radio input "true"
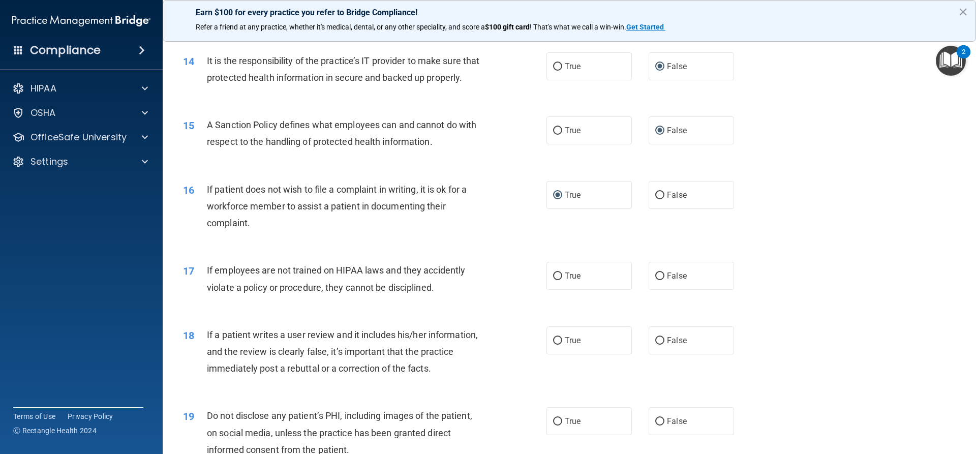
scroll to position [1169, 0]
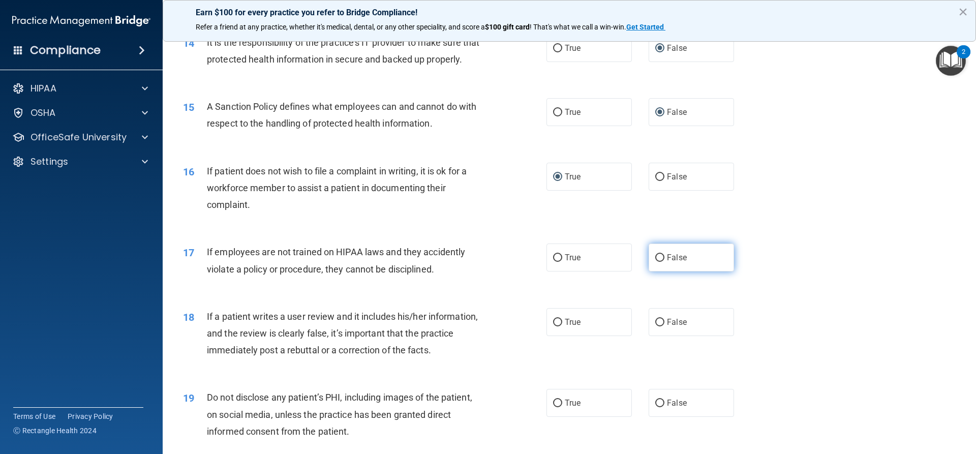
click at [660, 271] on label "False" at bounding box center [690, 257] width 85 height 28
click at [660, 262] on input "False" at bounding box center [659, 258] width 9 height 8
radio input "true"
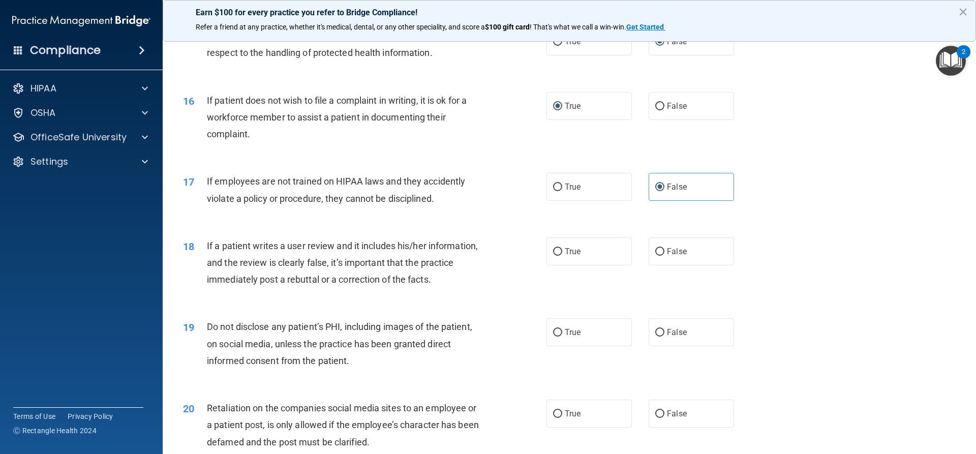
scroll to position [1271, 0]
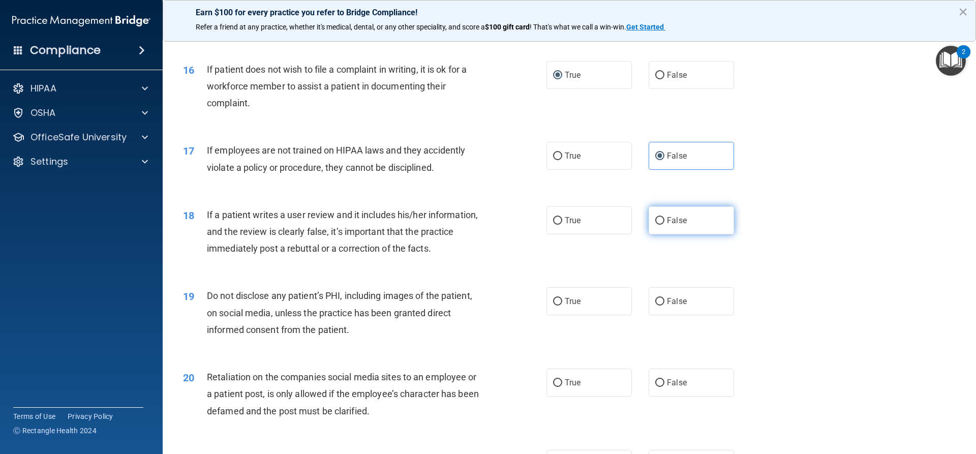
click at [655, 225] on input "False" at bounding box center [659, 221] width 9 height 8
radio input "true"
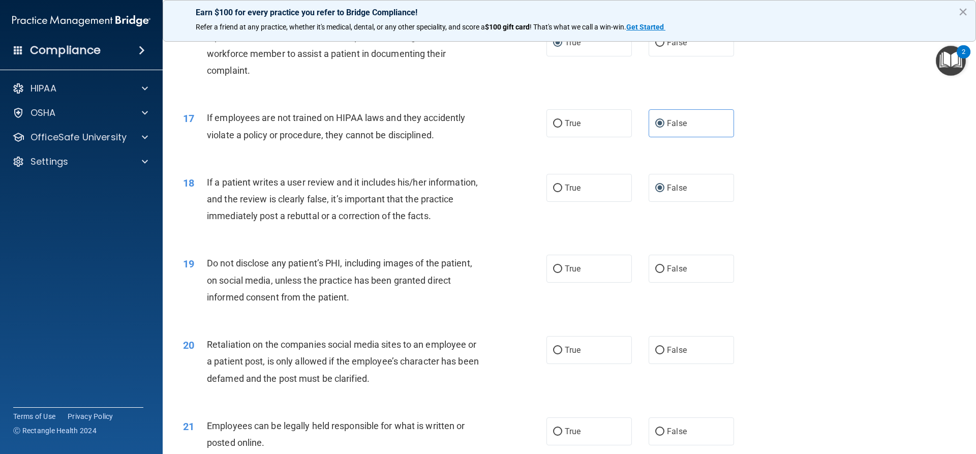
scroll to position [1321, 0]
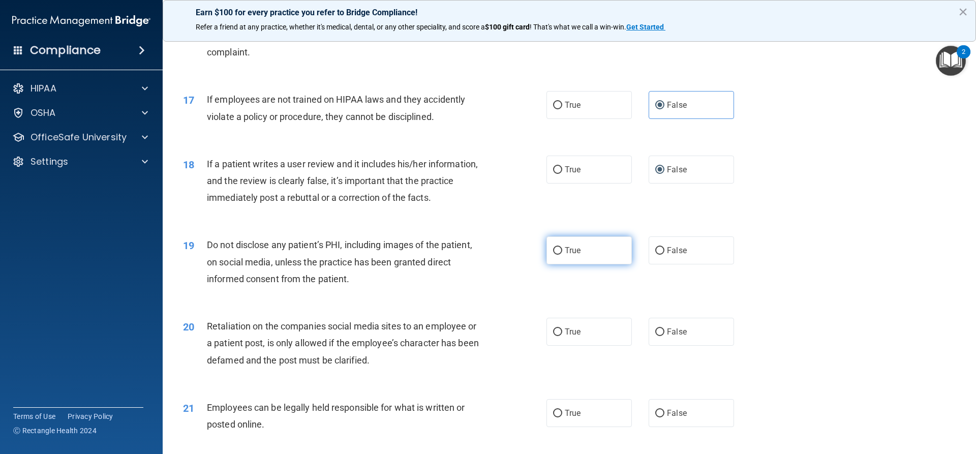
click at [557, 255] on input "True" at bounding box center [557, 251] width 9 height 8
radio input "true"
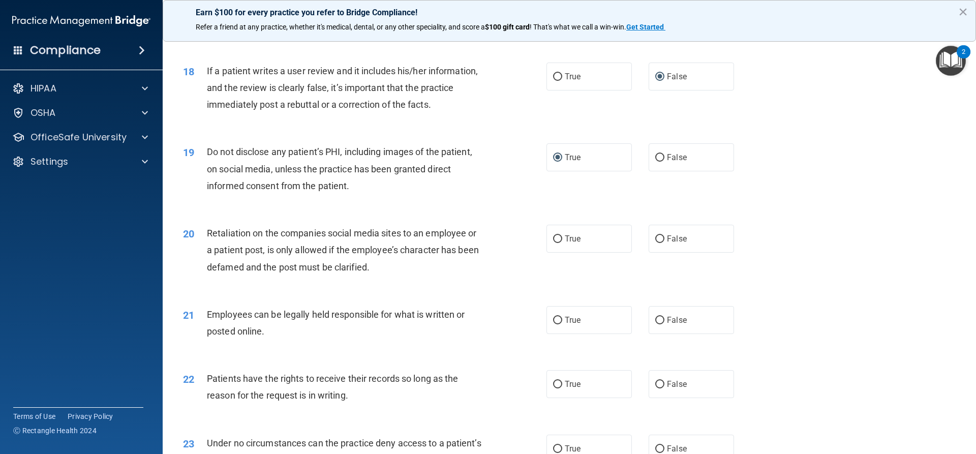
scroll to position [1423, 0]
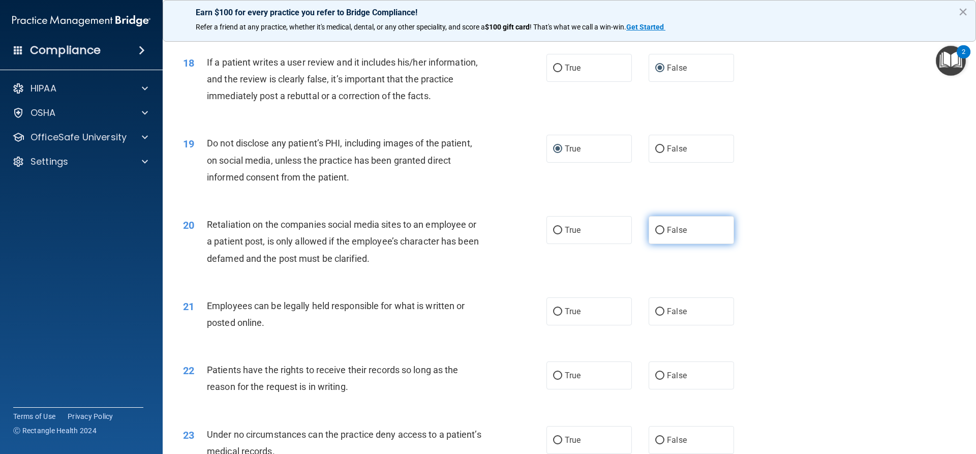
click at [656, 234] on input "False" at bounding box center [659, 231] width 9 height 8
radio input "true"
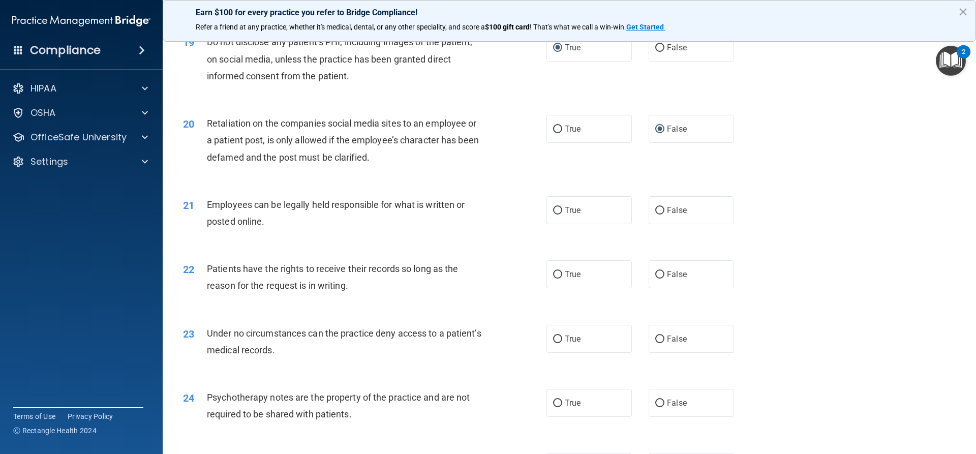
scroll to position [1525, 0]
click at [571, 214] on span "True" at bounding box center [573, 210] width 16 height 10
click at [562, 214] on input "True" at bounding box center [557, 210] width 9 height 8
radio input "true"
click at [655, 278] on input "False" at bounding box center [659, 274] width 9 height 8
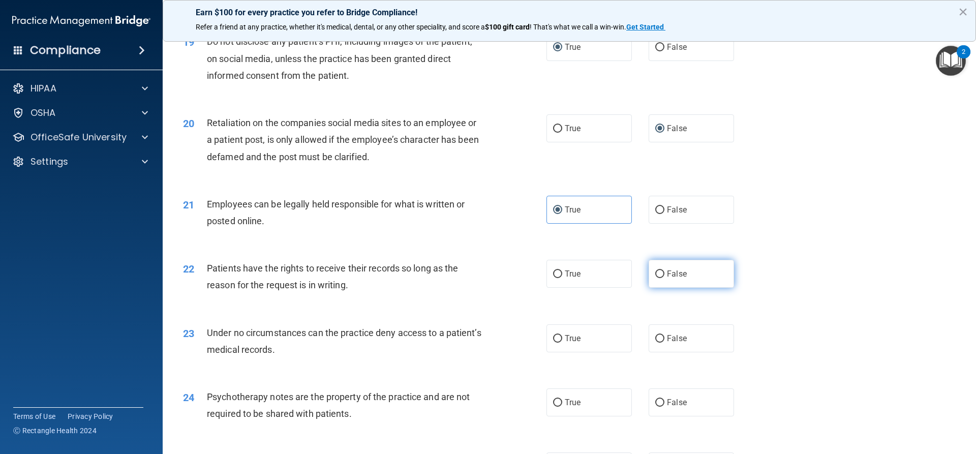
radio input "true"
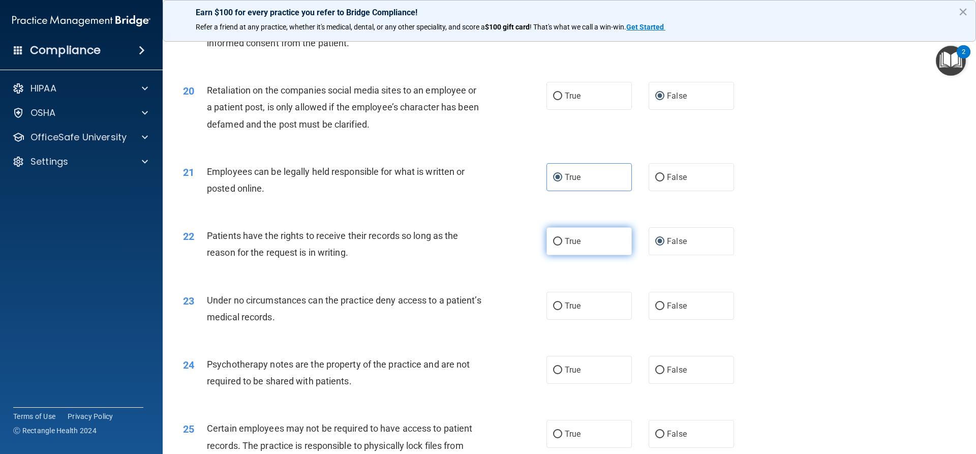
scroll to position [1626, 0]
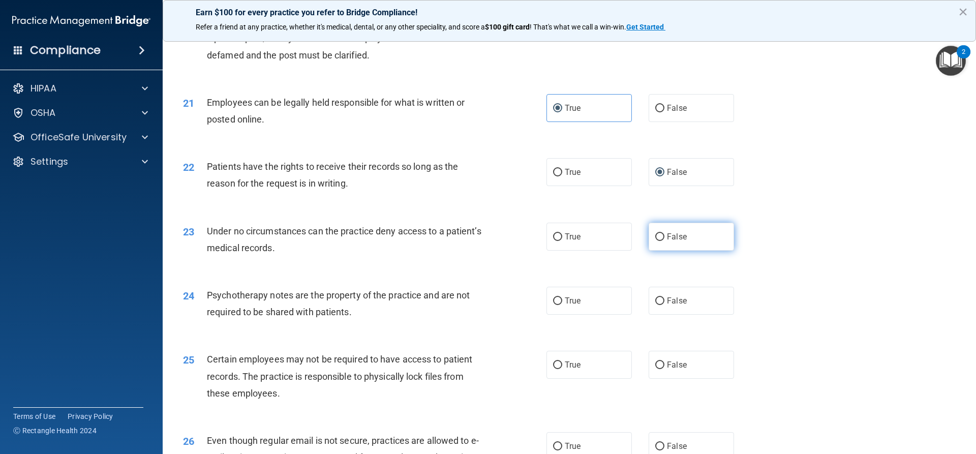
click at [656, 241] on input "False" at bounding box center [659, 237] width 9 height 8
radio input "true"
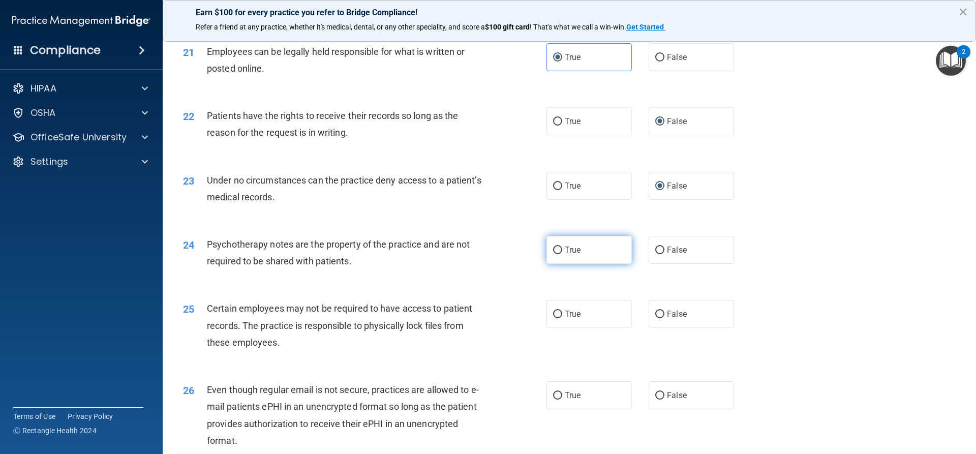
click at [554, 254] on input "True" at bounding box center [557, 250] width 9 height 8
radio input "true"
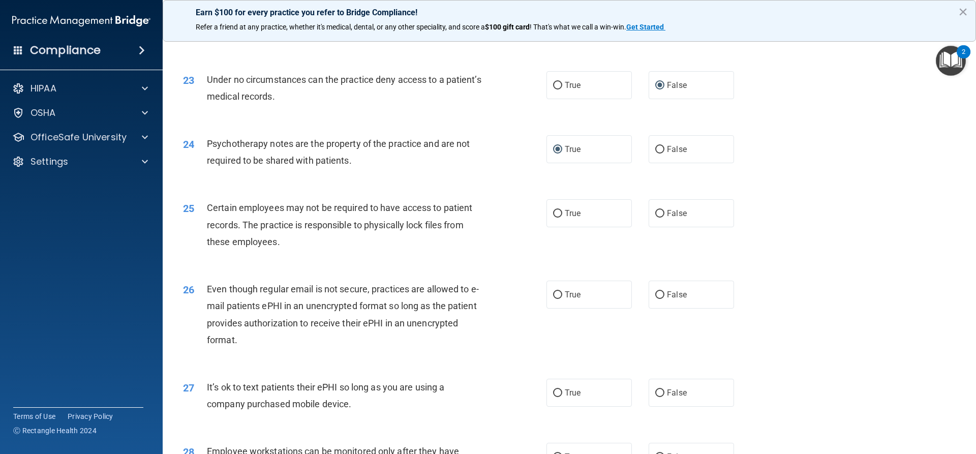
scroll to position [1779, 0]
click at [565, 217] on span "True" at bounding box center [573, 212] width 16 height 10
click at [562, 217] on input "True" at bounding box center [557, 213] width 9 height 8
radio input "true"
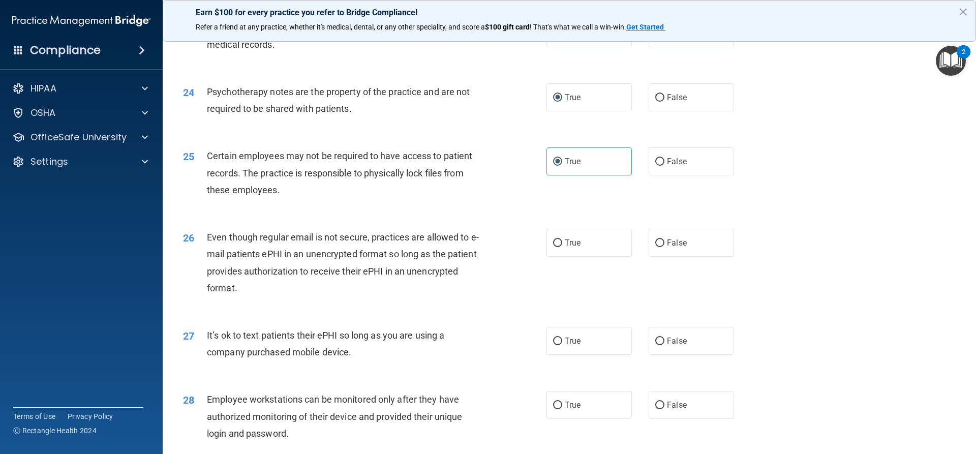
scroll to position [1880, 0]
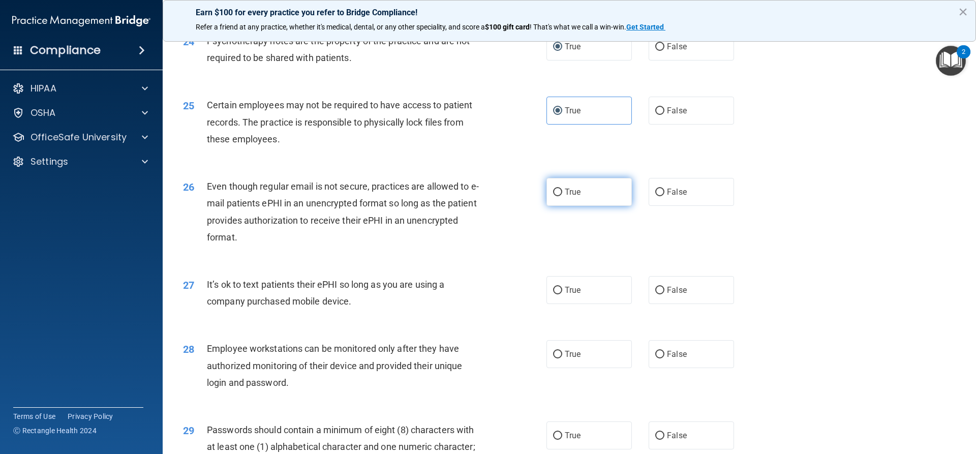
click at [555, 196] on input "True" at bounding box center [557, 193] width 9 height 8
radio input "true"
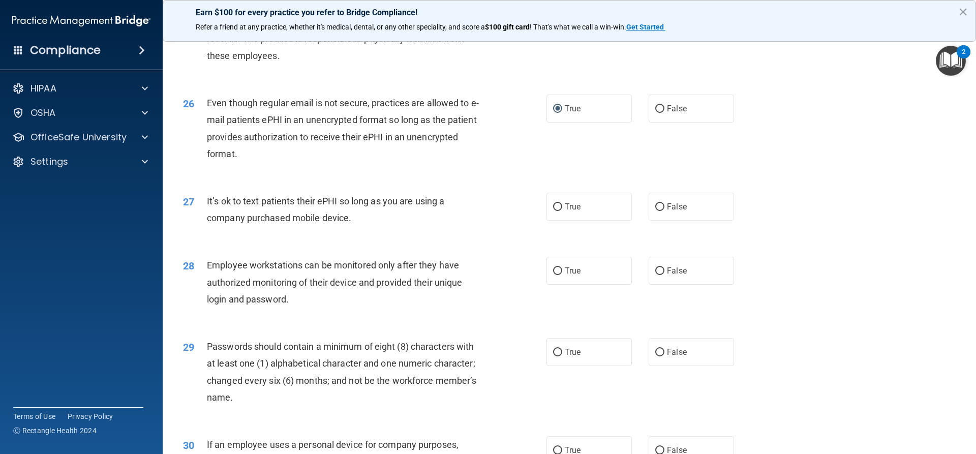
scroll to position [1982, 0]
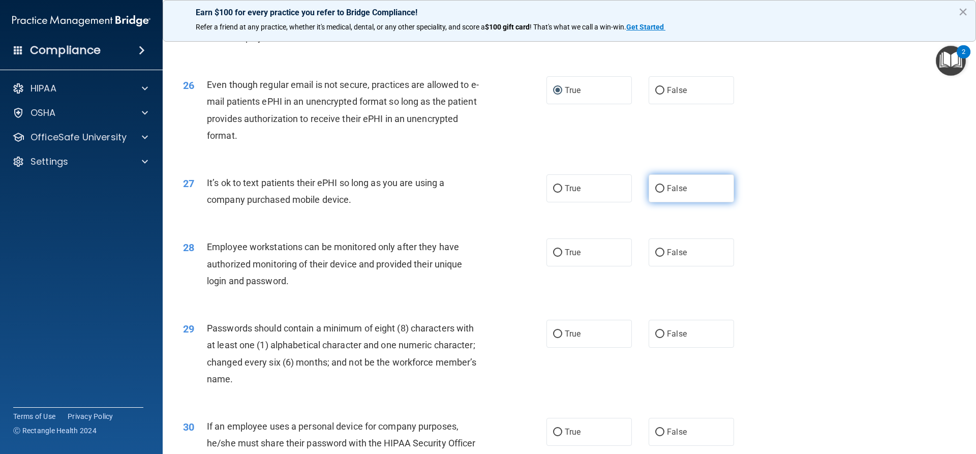
click at [655, 193] on input "False" at bounding box center [659, 189] width 9 height 8
radio input "true"
click at [656, 257] on input "False" at bounding box center [659, 253] width 9 height 8
radio input "true"
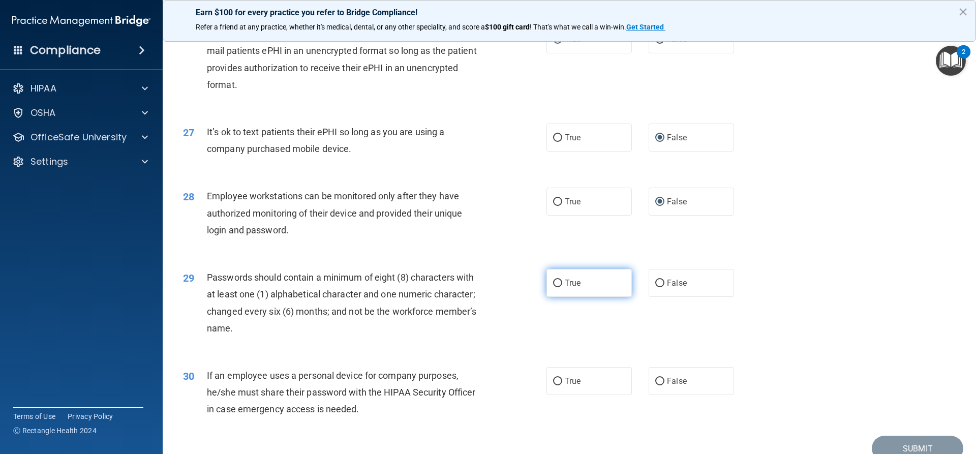
click at [570, 288] on span "True" at bounding box center [573, 283] width 16 height 10
click at [562, 287] on input "True" at bounding box center [557, 284] width 9 height 8
radio input "true"
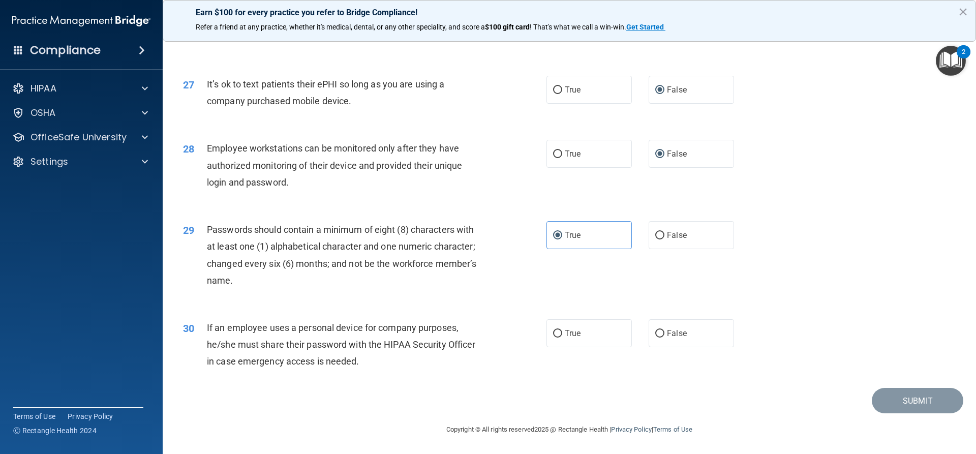
scroll to position [2097, 0]
click at [655, 336] on input "False" at bounding box center [659, 334] width 9 height 8
radio input "true"
click at [907, 407] on button "Submit" at bounding box center [917, 401] width 91 height 26
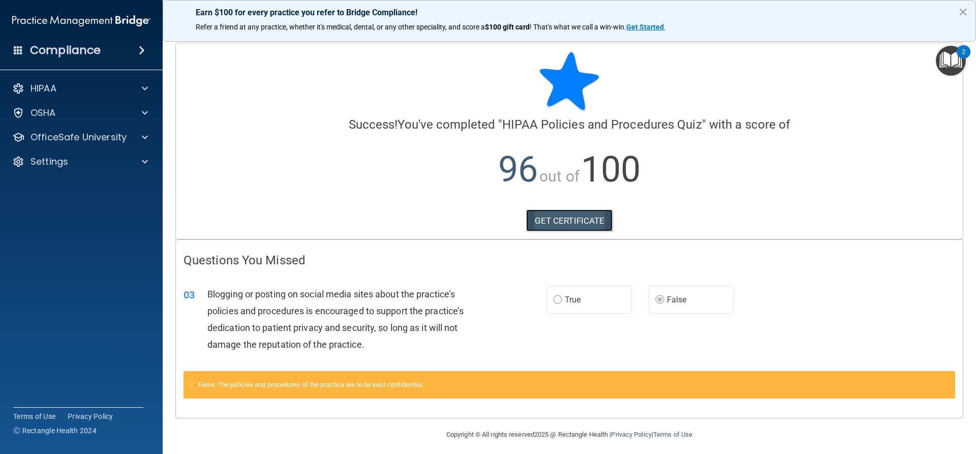
click at [580, 220] on link "GET CERTIFICATE" at bounding box center [569, 220] width 87 height 22
click at [87, 144] on div "OfficeSafe University" at bounding box center [81, 137] width 163 height 20
click at [126, 140] on div "OfficeSafe University" at bounding box center [68, 137] width 126 height 12
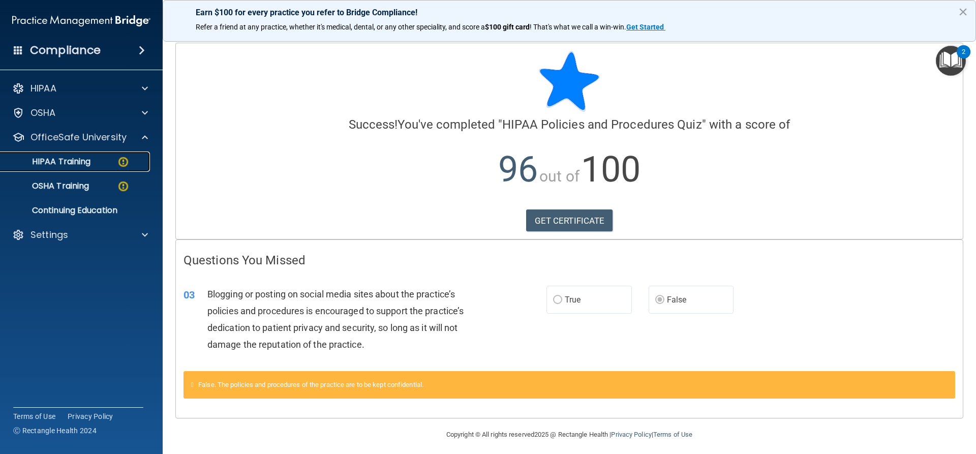
click at [113, 166] on div "HIPAA Training" at bounding box center [76, 162] width 139 height 10
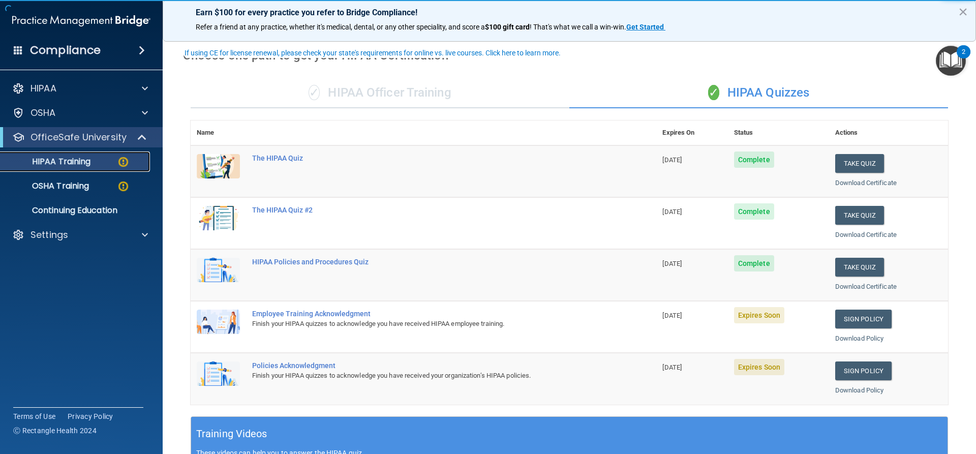
scroll to position [51, 0]
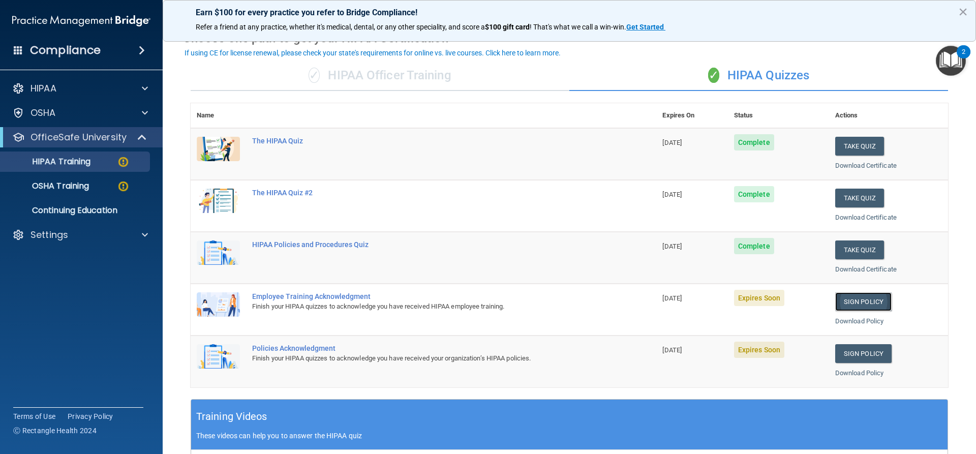
click at [849, 303] on link "Sign Policy" at bounding box center [863, 301] width 56 height 19
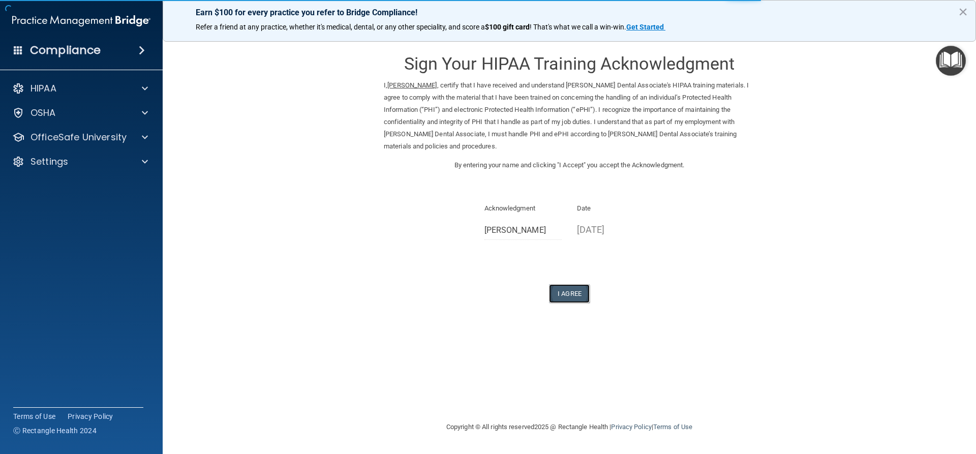
click at [560, 292] on button "I Agree" at bounding box center [569, 293] width 41 height 19
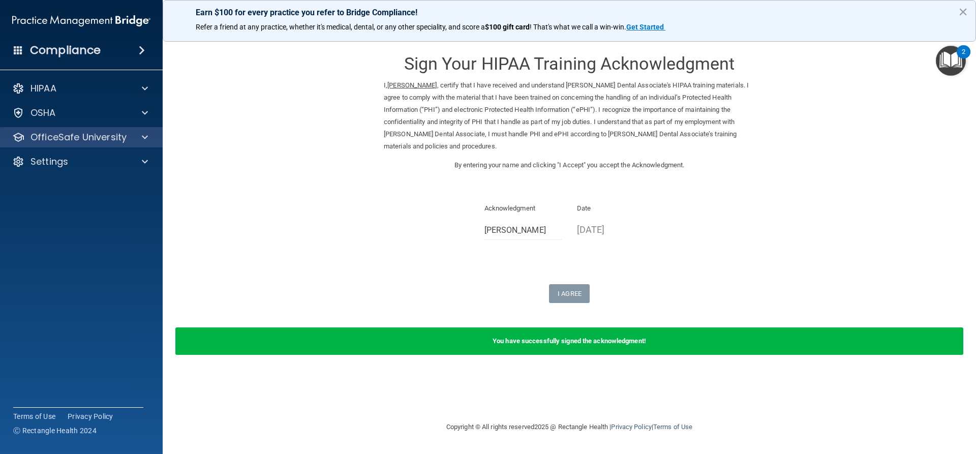
click at [158, 135] on div "OfficeSafe University" at bounding box center [81, 137] width 163 height 20
click at [140, 142] on div at bounding box center [143, 137] width 25 height 12
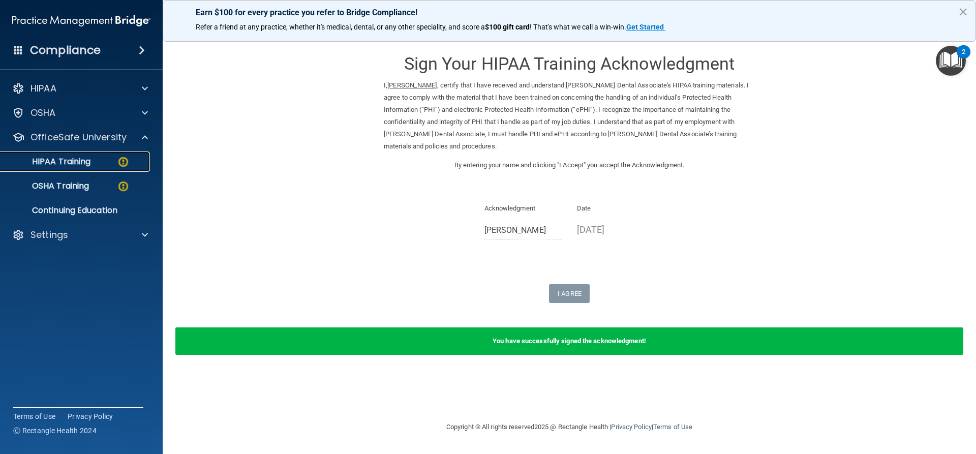
click at [126, 163] on img at bounding box center [123, 162] width 13 height 13
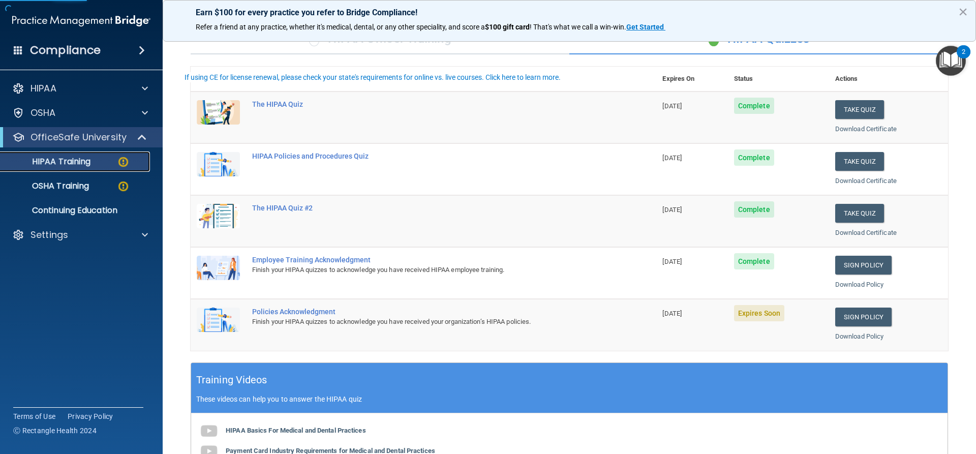
scroll to position [102, 0]
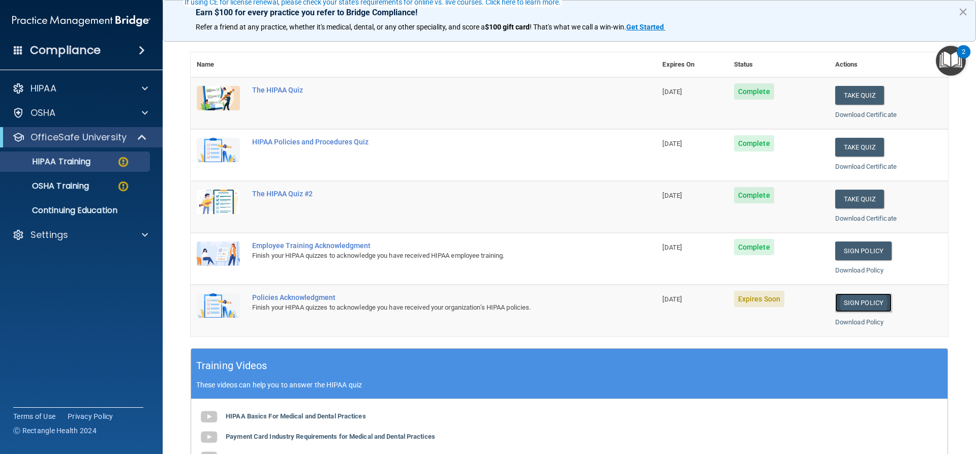
click at [847, 300] on link "Sign Policy" at bounding box center [863, 302] width 56 height 19
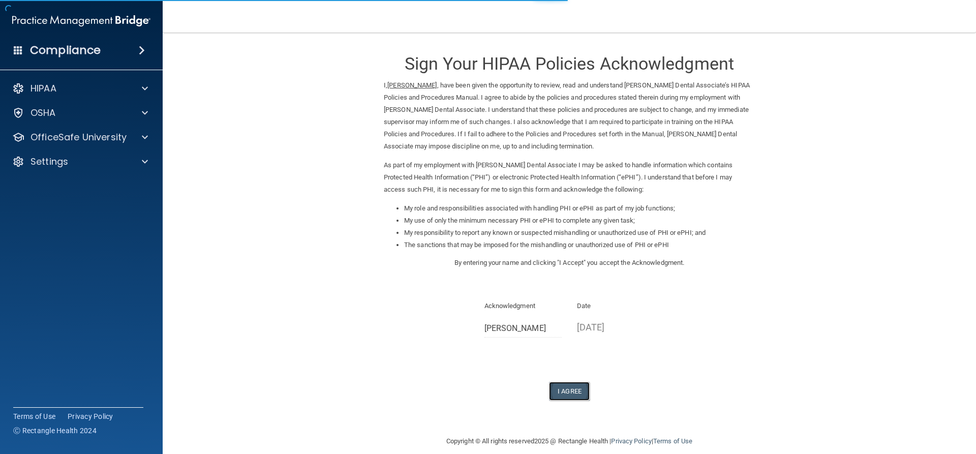
click at [577, 392] on button "I Agree" at bounding box center [569, 391] width 41 height 19
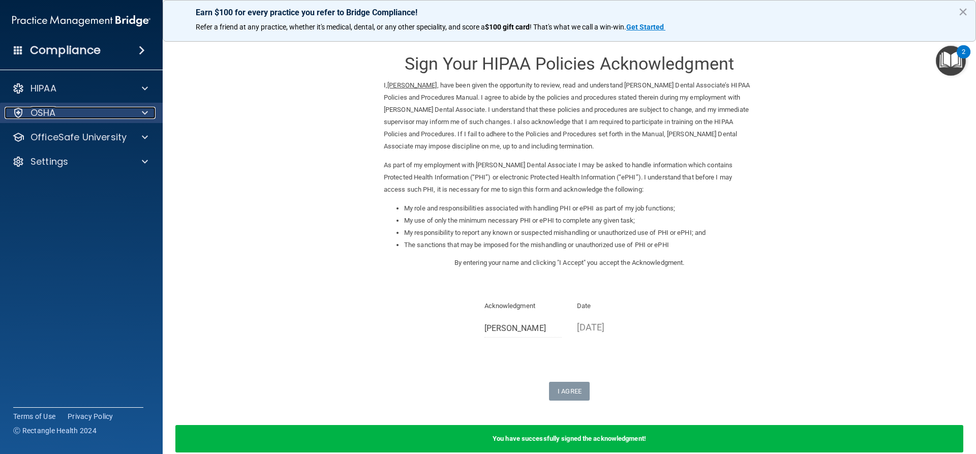
click at [127, 114] on div "OSHA" at bounding box center [68, 113] width 126 height 12
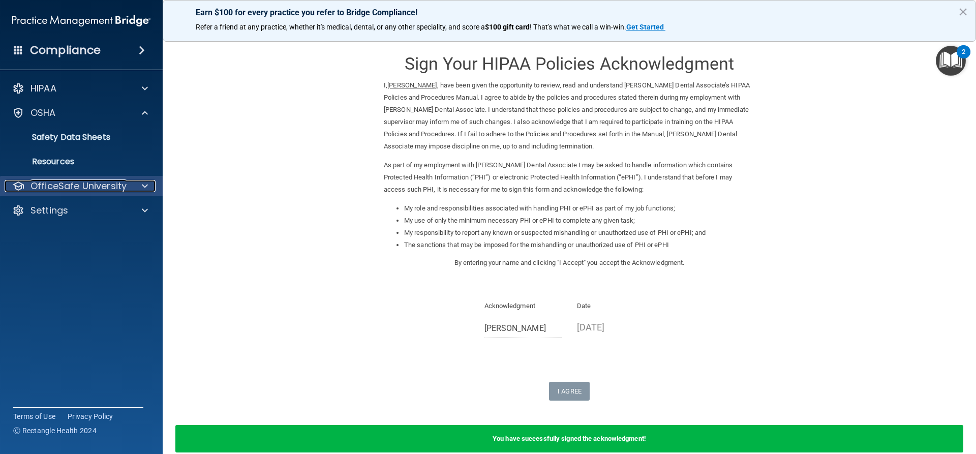
click at [129, 188] on div "OfficeSafe University" at bounding box center [68, 186] width 126 height 12
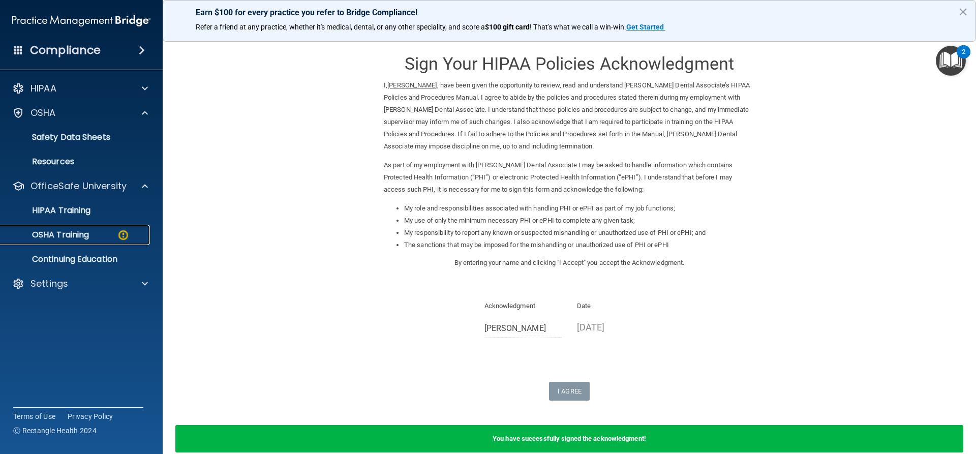
click at [113, 240] on link "OSHA Training" at bounding box center [70, 235] width 160 height 20
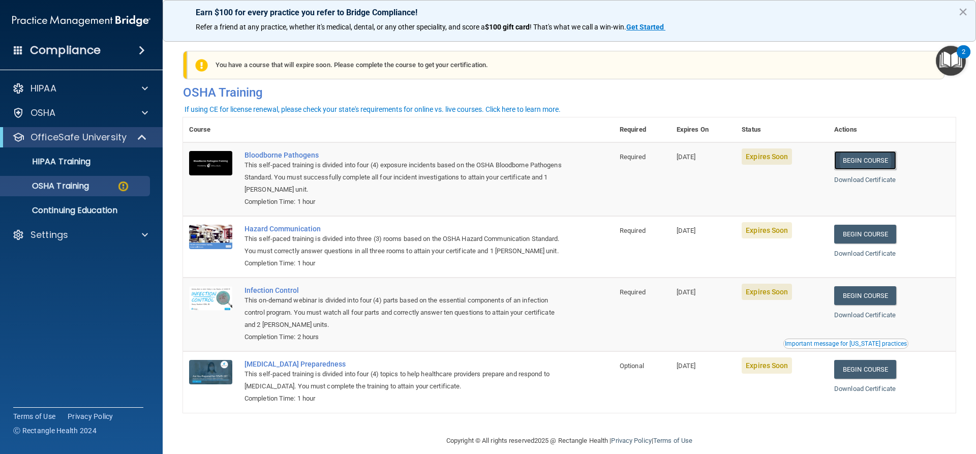
click at [876, 161] on link "Begin Course" at bounding box center [865, 160] width 62 height 19
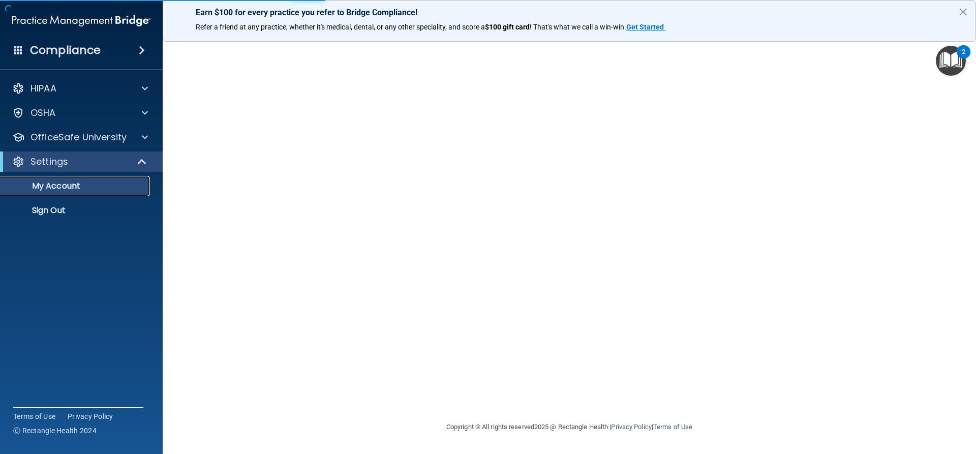
click at [62, 184] on p "My Account" at bounding box center [76, 186] width 139 height 10
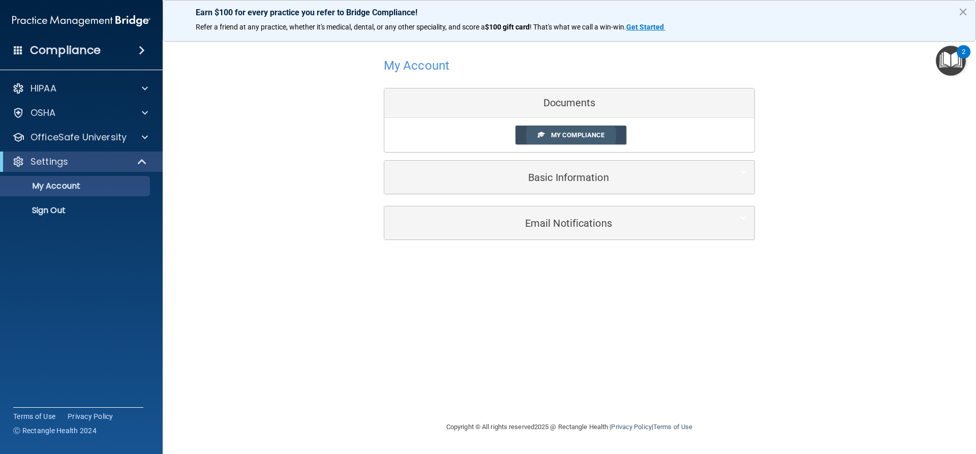
click at [584, 135] on span "My Compliance" at bounding box center [577, 135] width 53 height 8
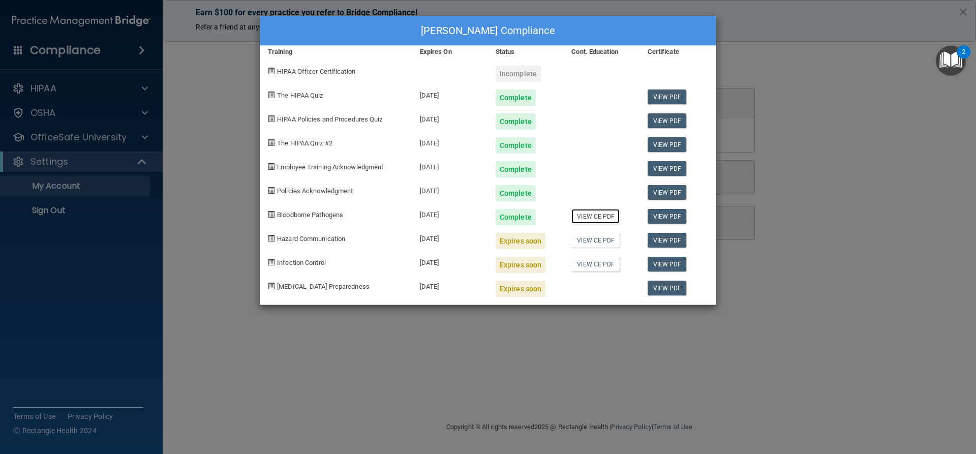
click at [590, 215] on link "View CE PDF" at bounding box center [595, 216] width 48 height 15
click at [139, 272] on div "Ashley Reynolds's Compliance Training Expires On Status Cont. Education Certifi…" at bounding box center [488, 227] width 976 height 454
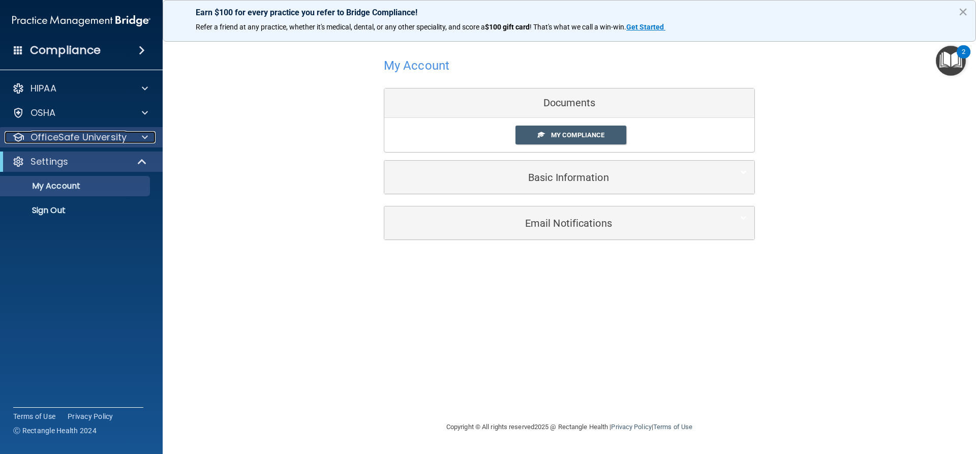
click at [140, 136] on div at bounding box center [143, 137] width 25 height 12
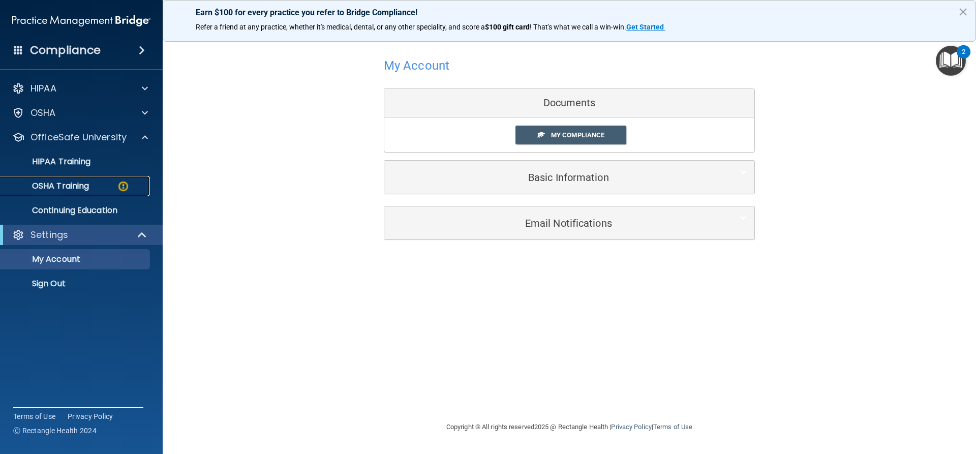
click at [124, 188] on img at bounding box center [123, 186] width 13 height 13
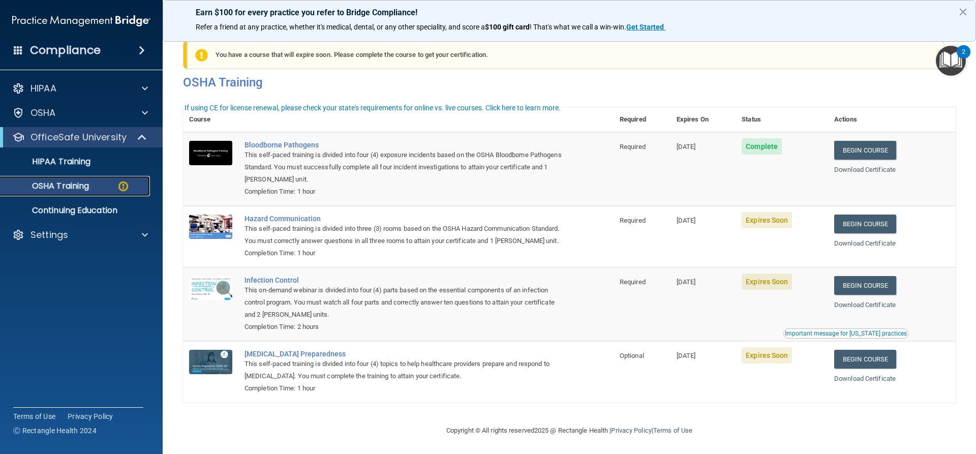
scroll to position [26, 0]
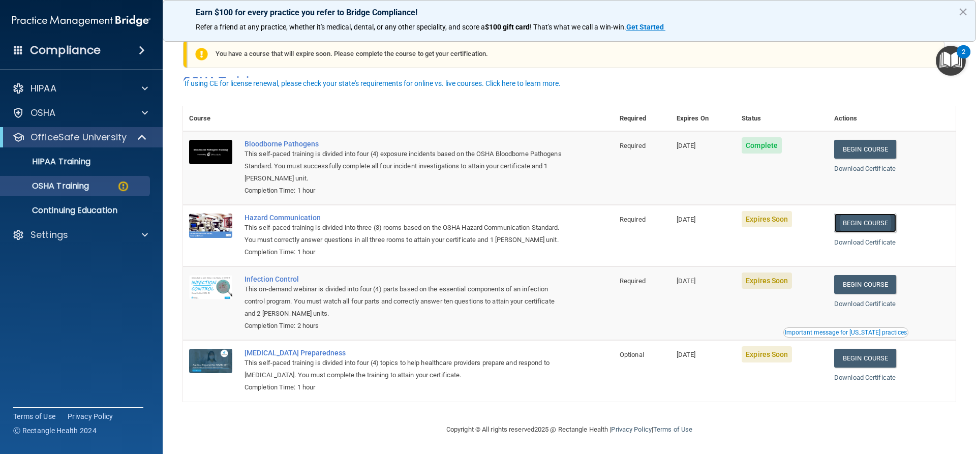
click at [871, 214] on link "Begin Course" at bounding box center [865, 222] width 62 height 19
click at [58, 188] on p "OSHA Training" at bounding box center [48, 186] width 82 height 10
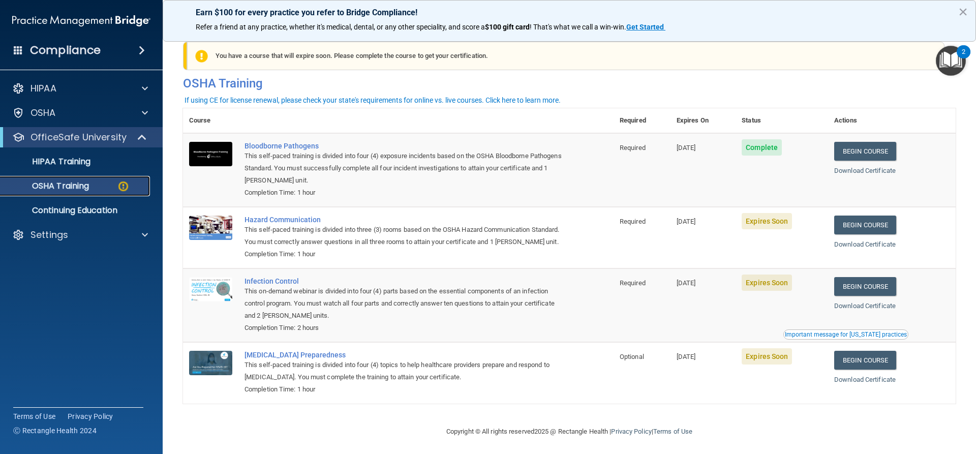
scroll to position [0, 0]
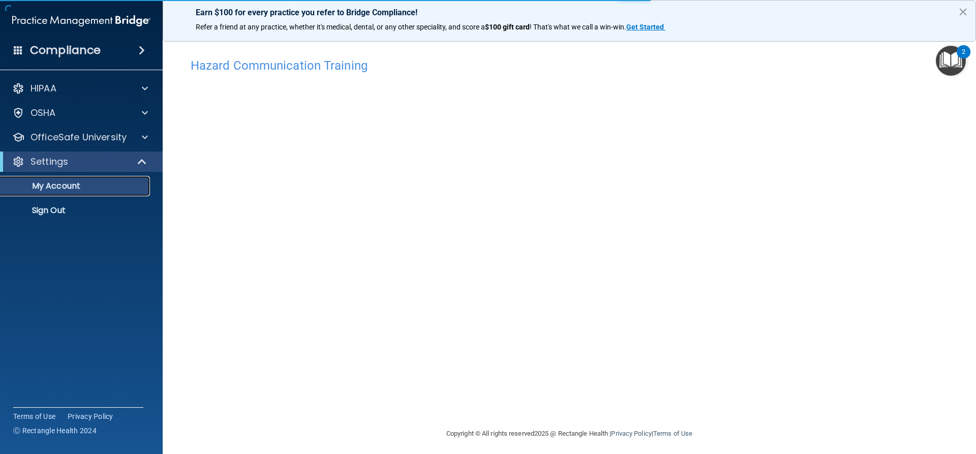
click at [115, 187] on p "My Account" at bounding box center [76, 186] width 139 height 10
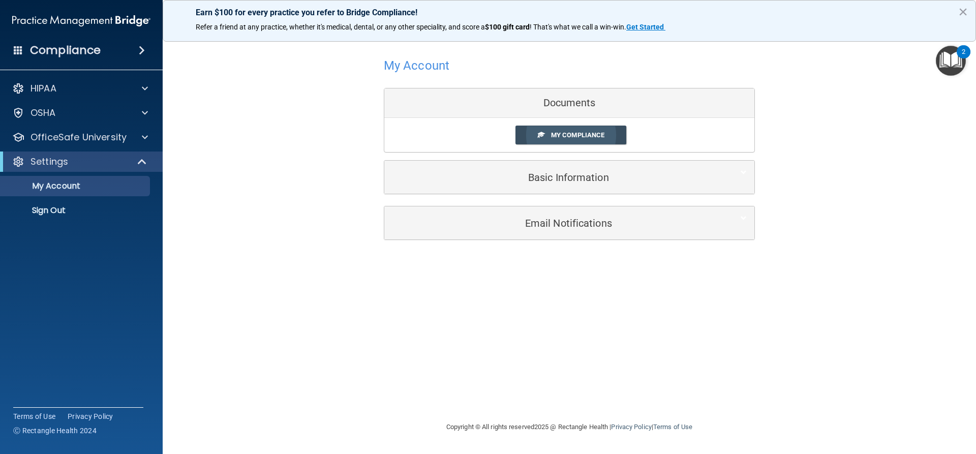
click at [601, 136] on span "My Compliance" at bounding box center [577, 135] width 53 height 8
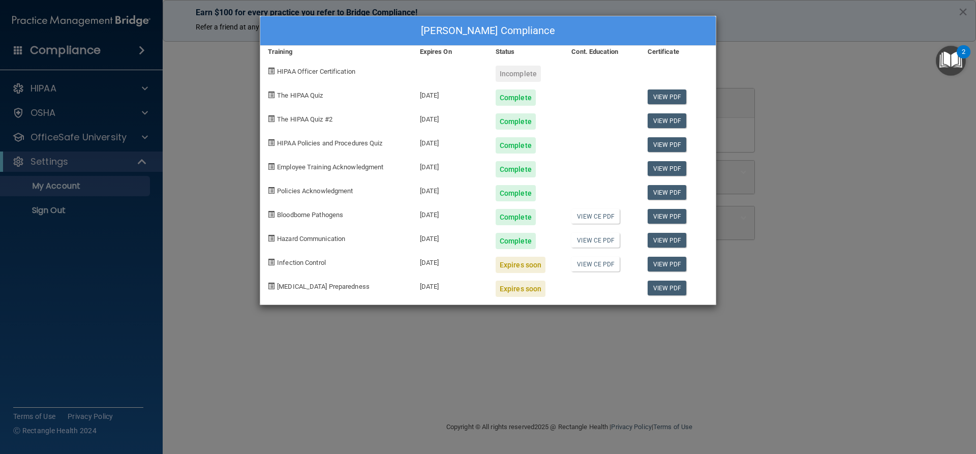
click at [132, 208] on div "[PERSON_NAME] Compliance Training Expires On Status Cont. Education Certificate…" at bounding box center [488, 227] width 976 height 454
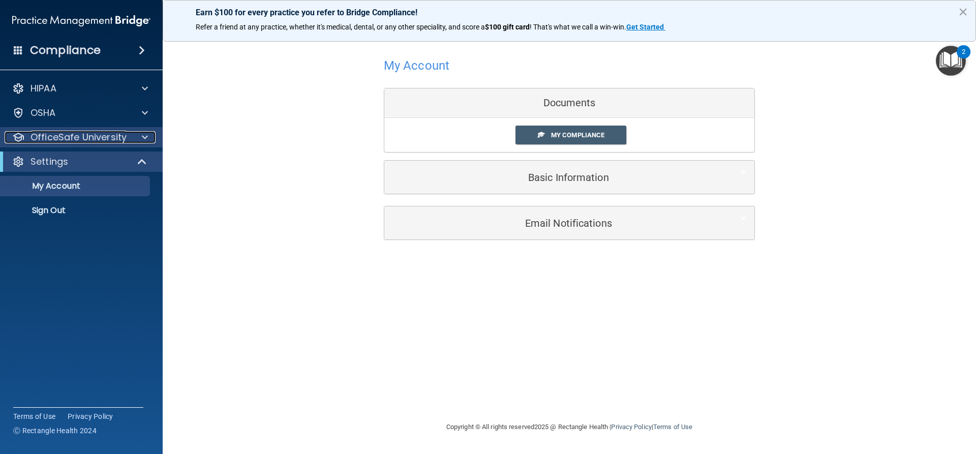
click at [139, 134] on div at bounding box center [143, 137] width 25 height 12
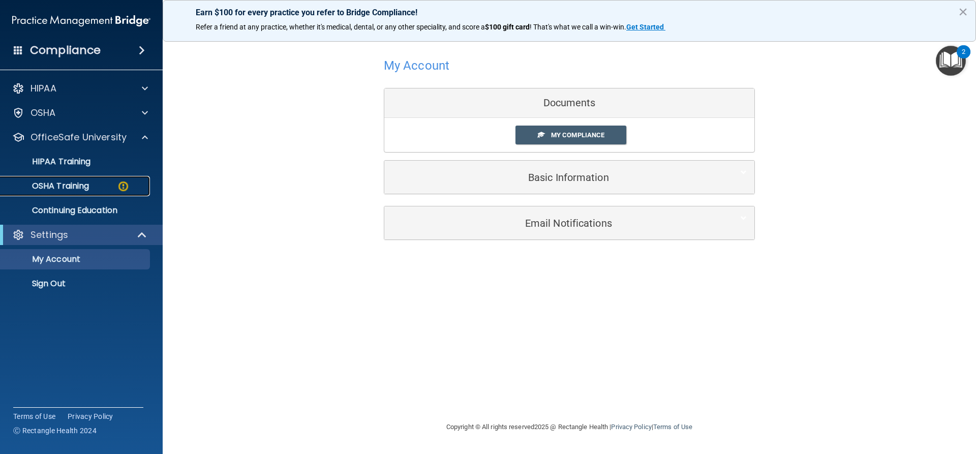
click at [113, 187] on div "OSHA Training" at bounding box center [76, 186] width 139 height 10
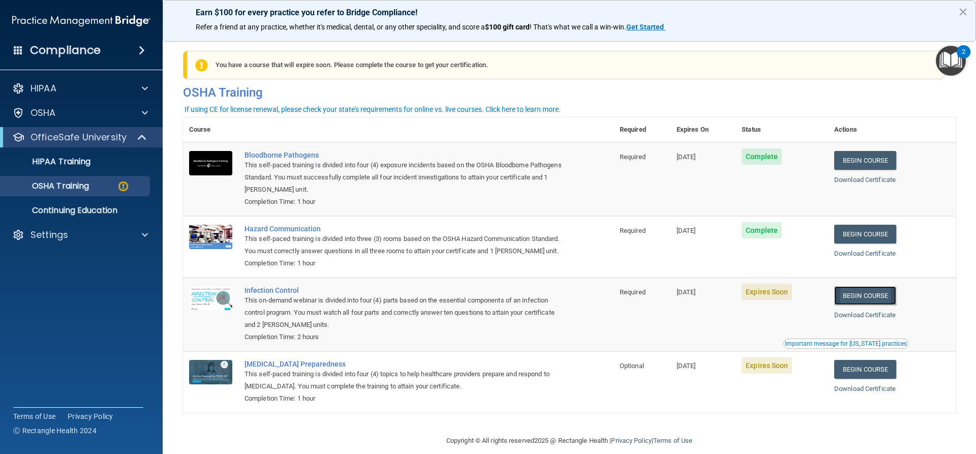
click at [862, 305] on link "Begin Course" at bounding box center [865, 295] width 62 height 19
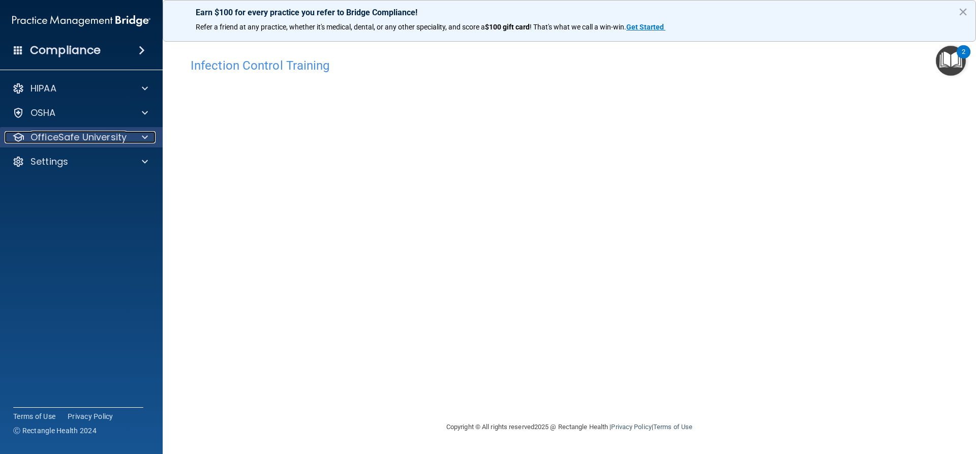
click at [114, 136] on p "OfficeSafe University" at bounding box center [78, 137] width 96 height 12
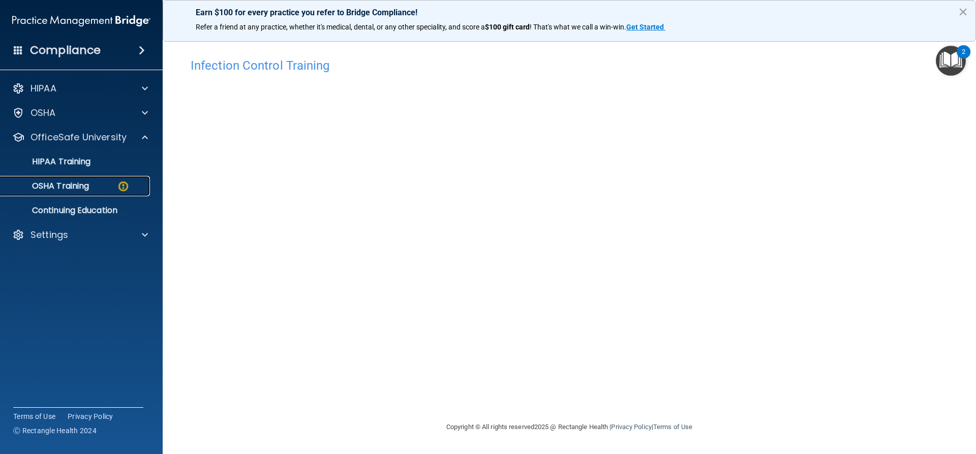
click at [122, 183] on img at bounding box center [123, 186] width 13 height 13
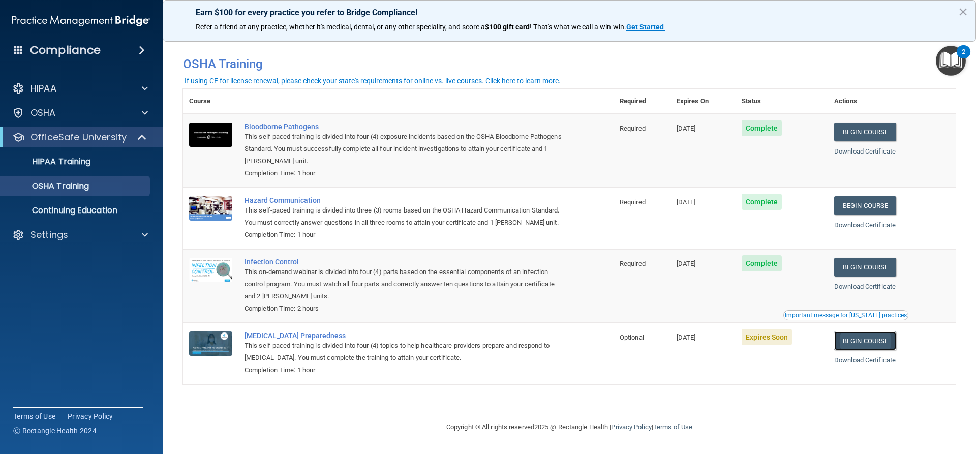
click at [866, 350] on link "Begin Course" at bounding box center [865, 340] width 62 height 19
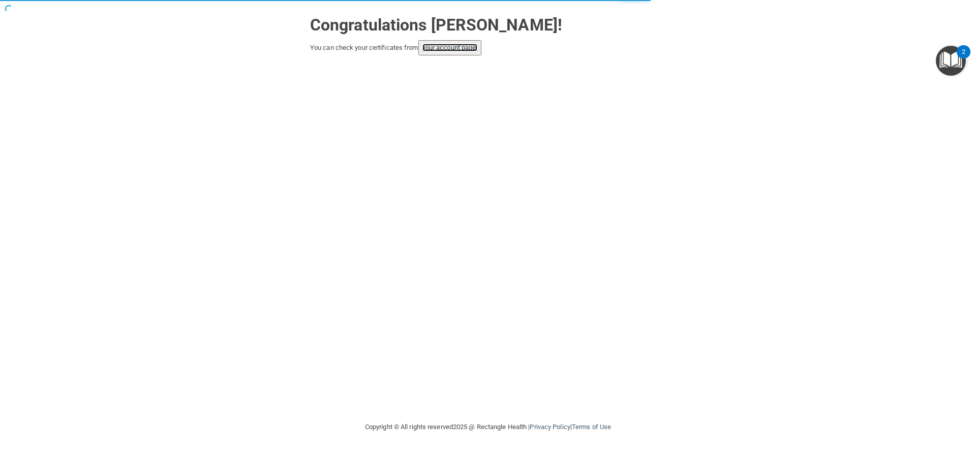
click at [446, 45] on link "your account page!" at bounding box center [449, 48] width 55 height 8
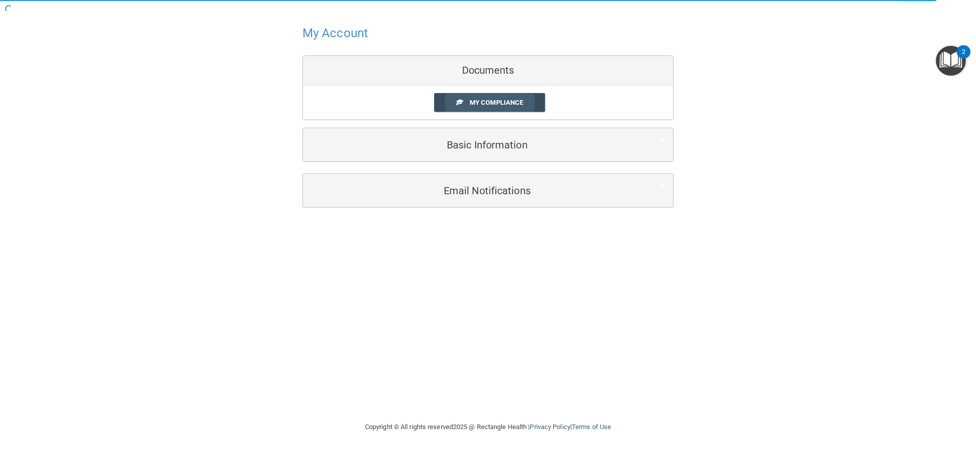
click at [467, 105] on link "My Compliance" at bounding box center [489, 102] width 111 height 19
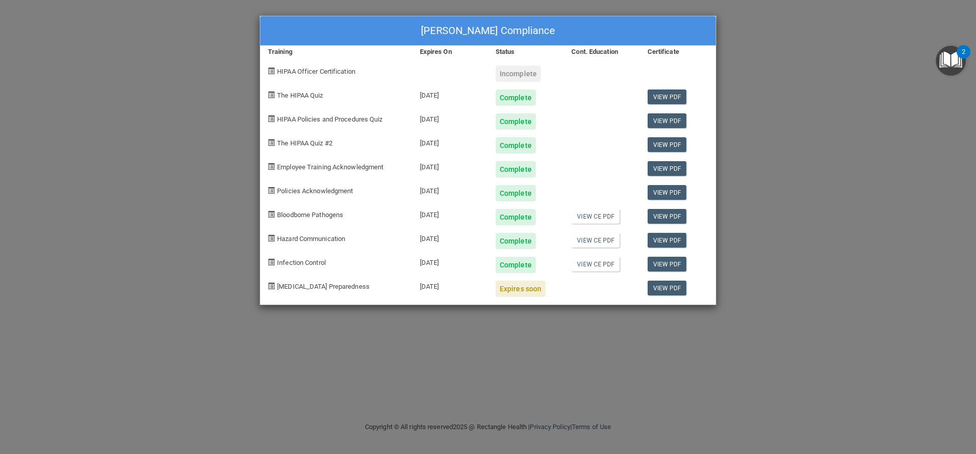
click at [564, 350] on div "Ashley Reynolds's Compliance Training Expires On Status Cont. Education Certifi…" at bounding box center [488, 227] width 976 height 454
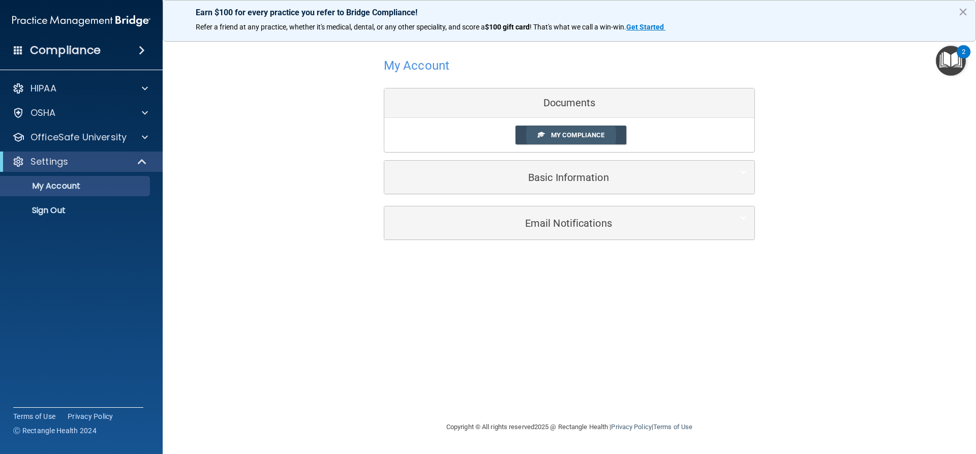
click at [548, 130] on link "My Compliance" at bounding box center [570, 135] width 111 height 19
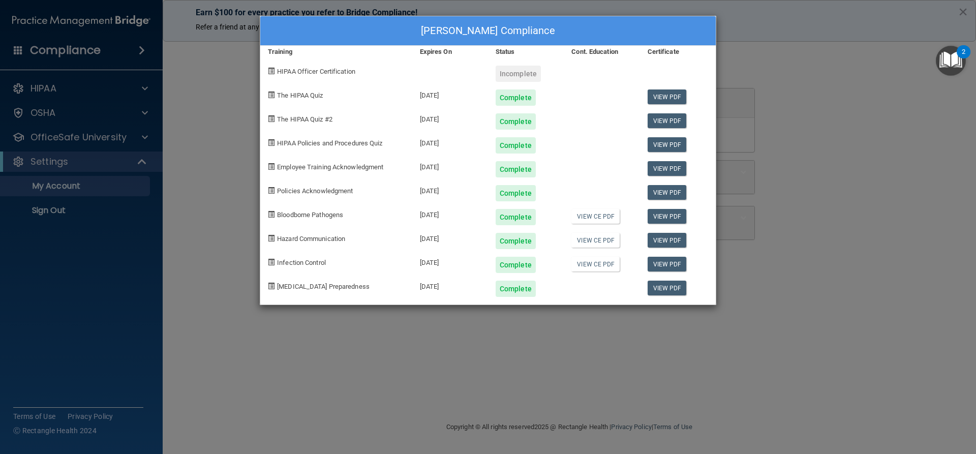
click at [740, 339] on div "[PERSON_NAME] Compliance Training Expires On Status Cont. Education Certificate…" at bounding box center [488, 227] width 976 height 454
